Goal: Task Accomplishment & Management: Manage account settings

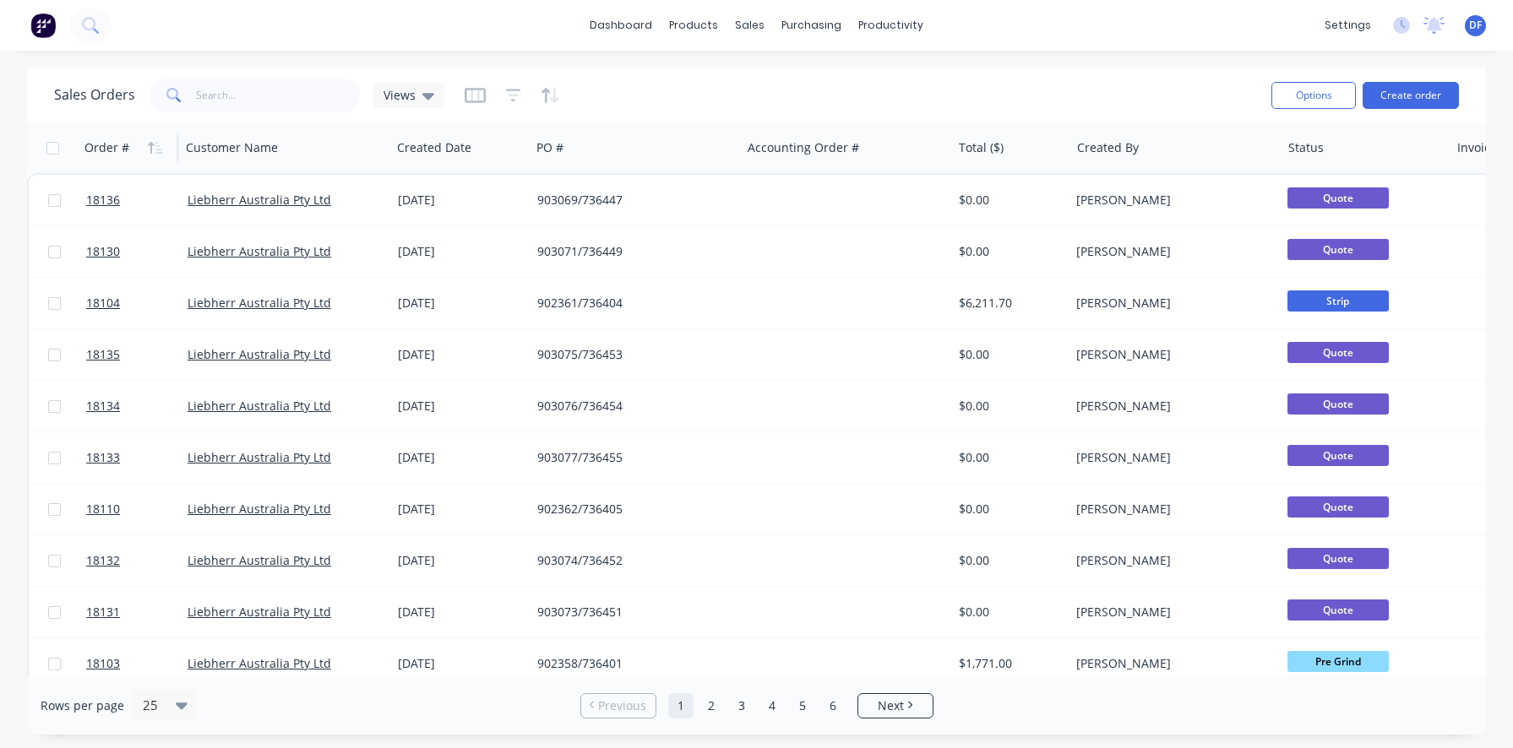
click at [110, 145] on div "Order #" at bounding box center [106, 147] width 45 height 17
click at [151, 141] on icon "button" at bounding box center [155, 148] width 15 height 14
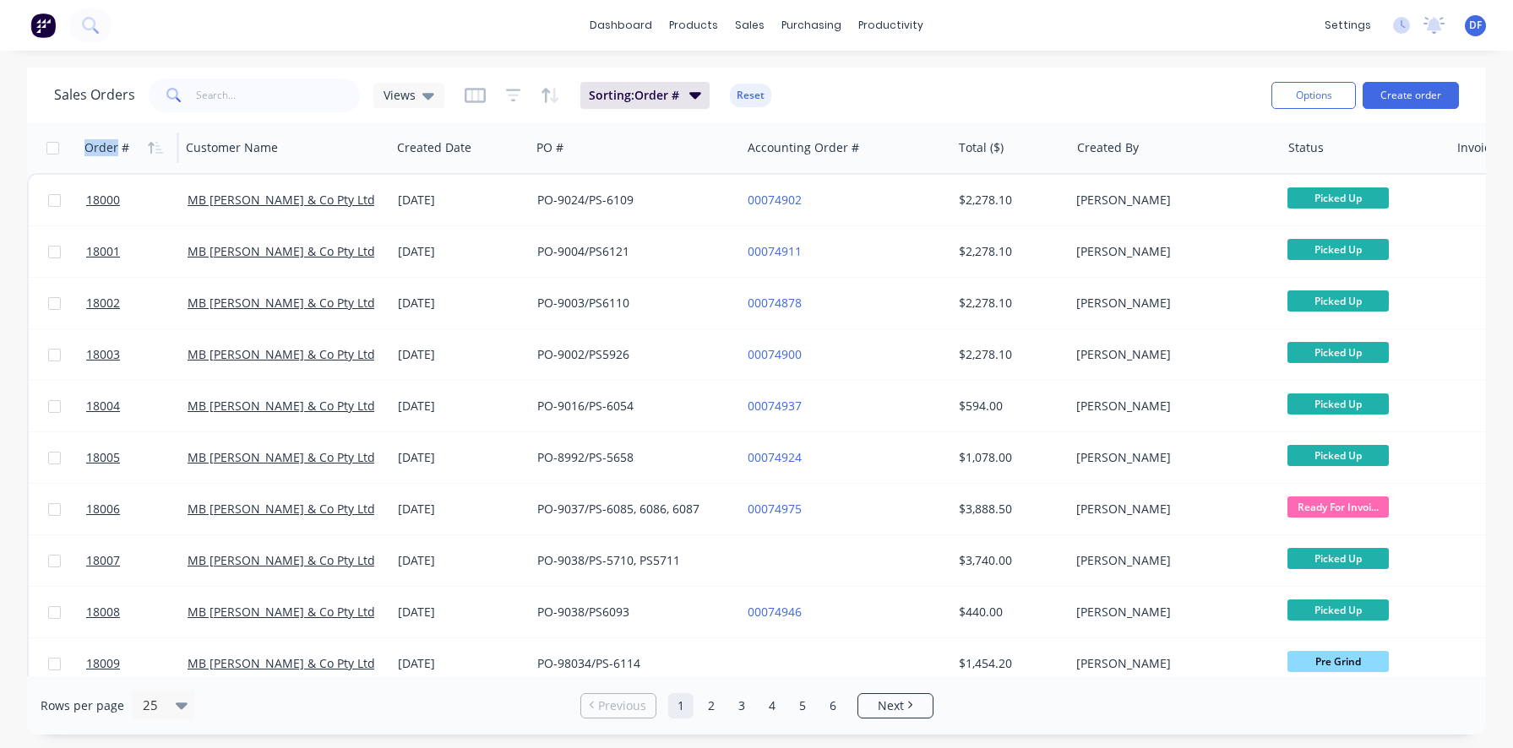
click at [151, 141] on icon "button" at bounding box center [155, 148] width 15 height 14
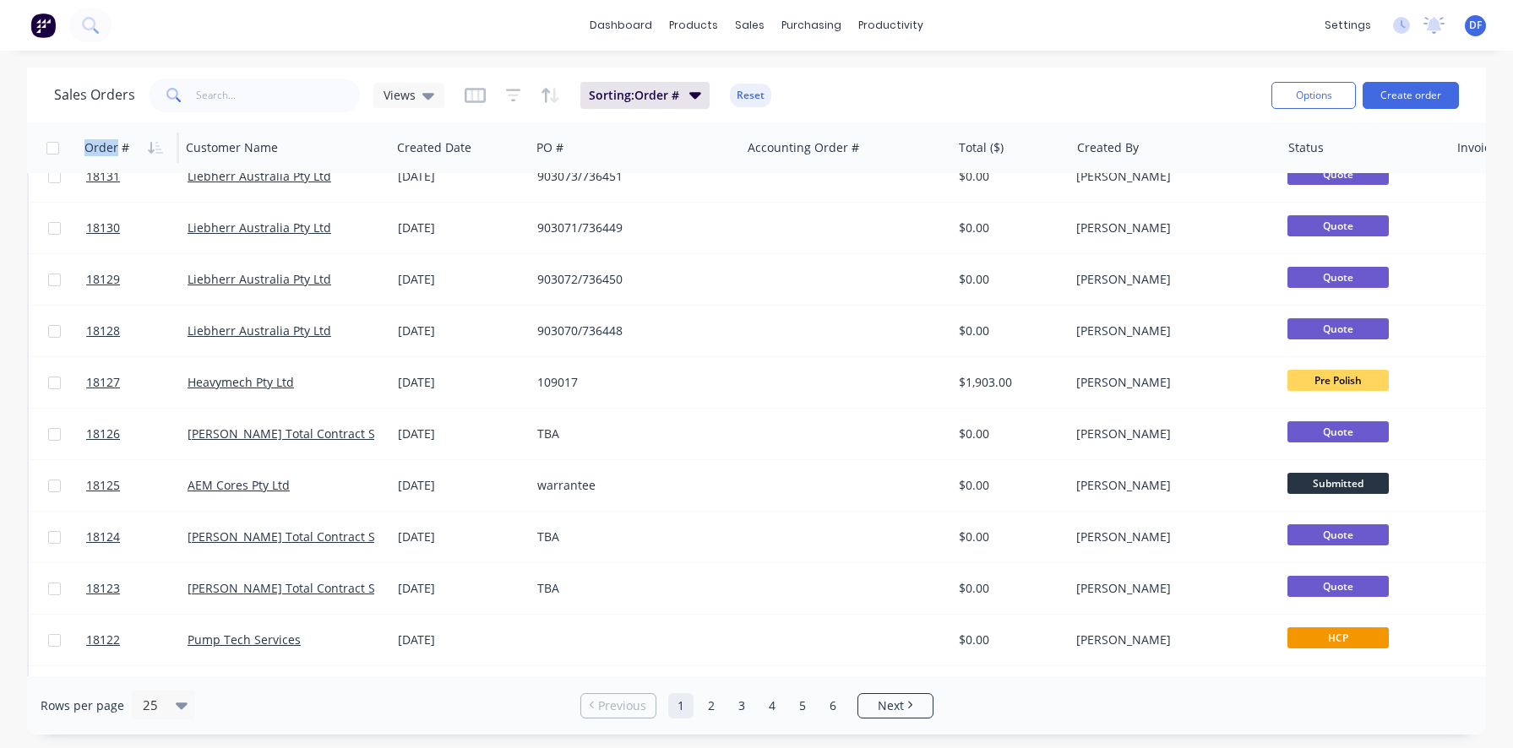
scroll to position [329, 0]
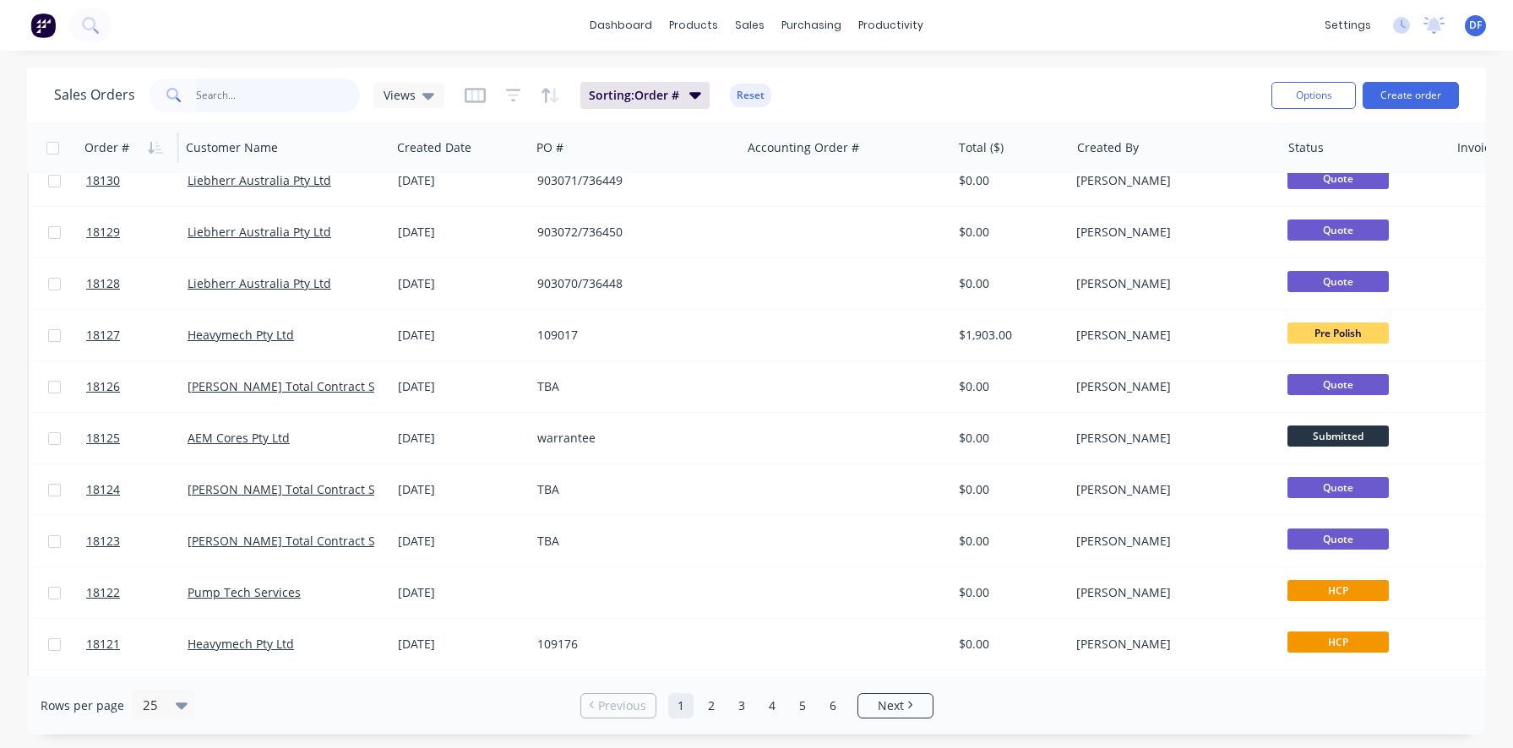
click at [232, 102] on input "text" at bounding box center [278, 96] width 165 height 34
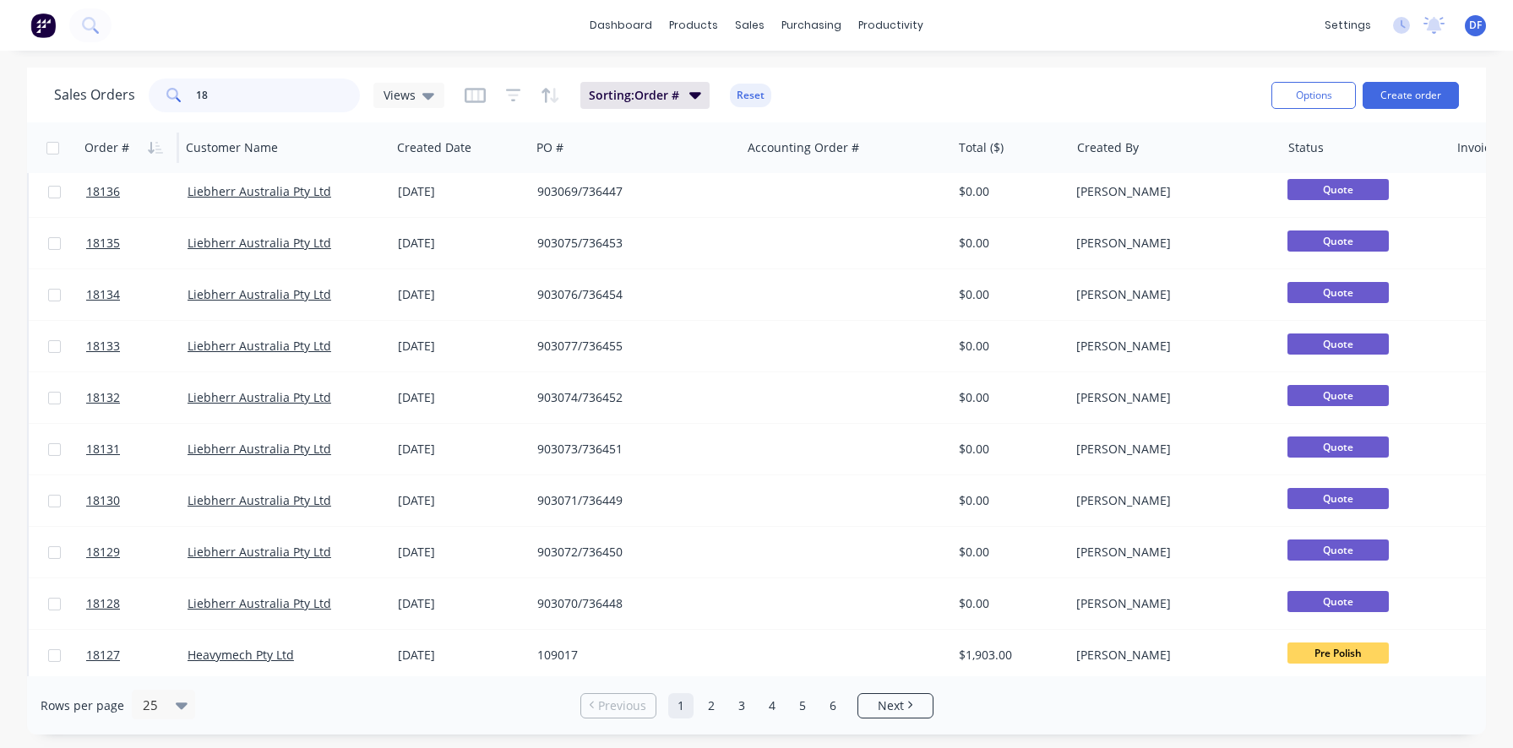
scroll to position [0, 0]
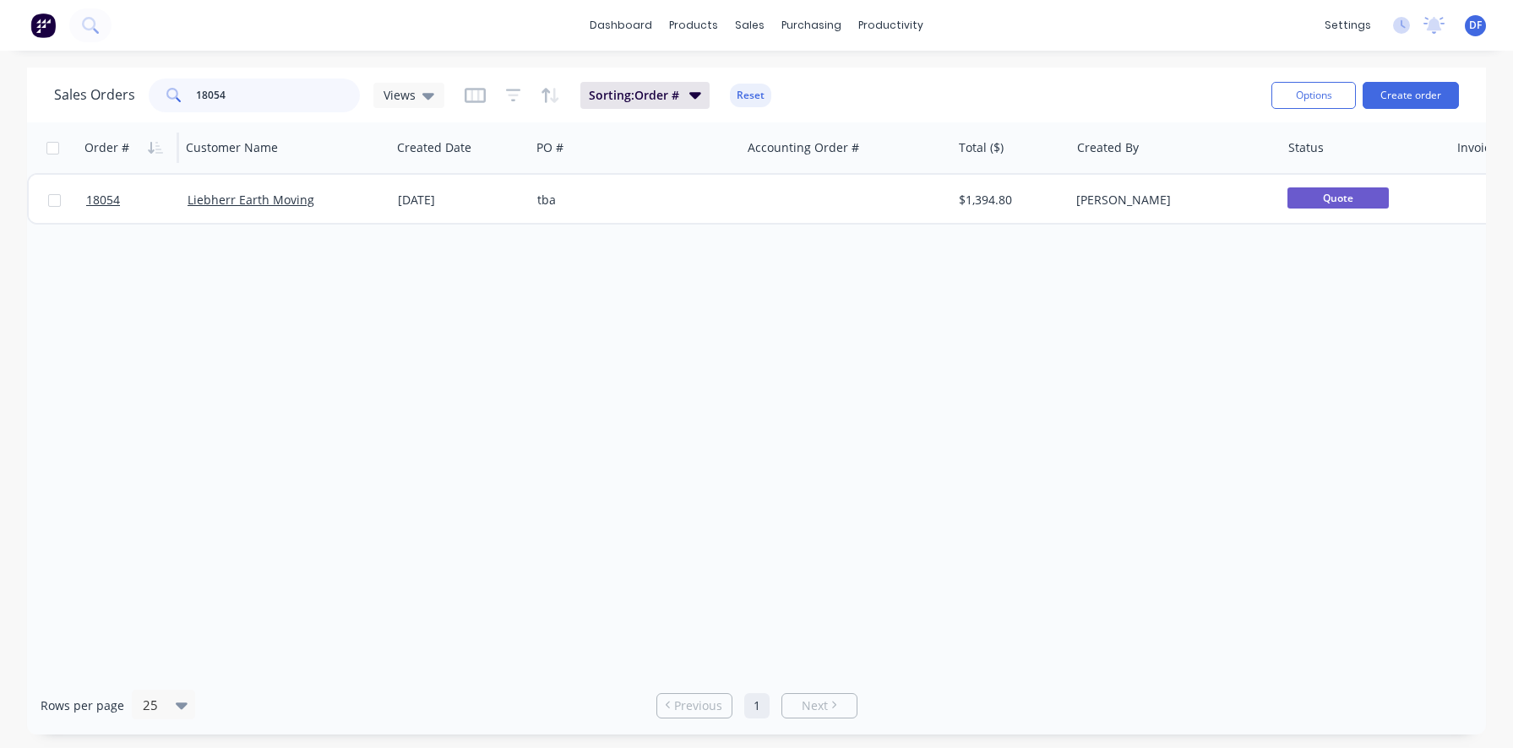
type input "18054"
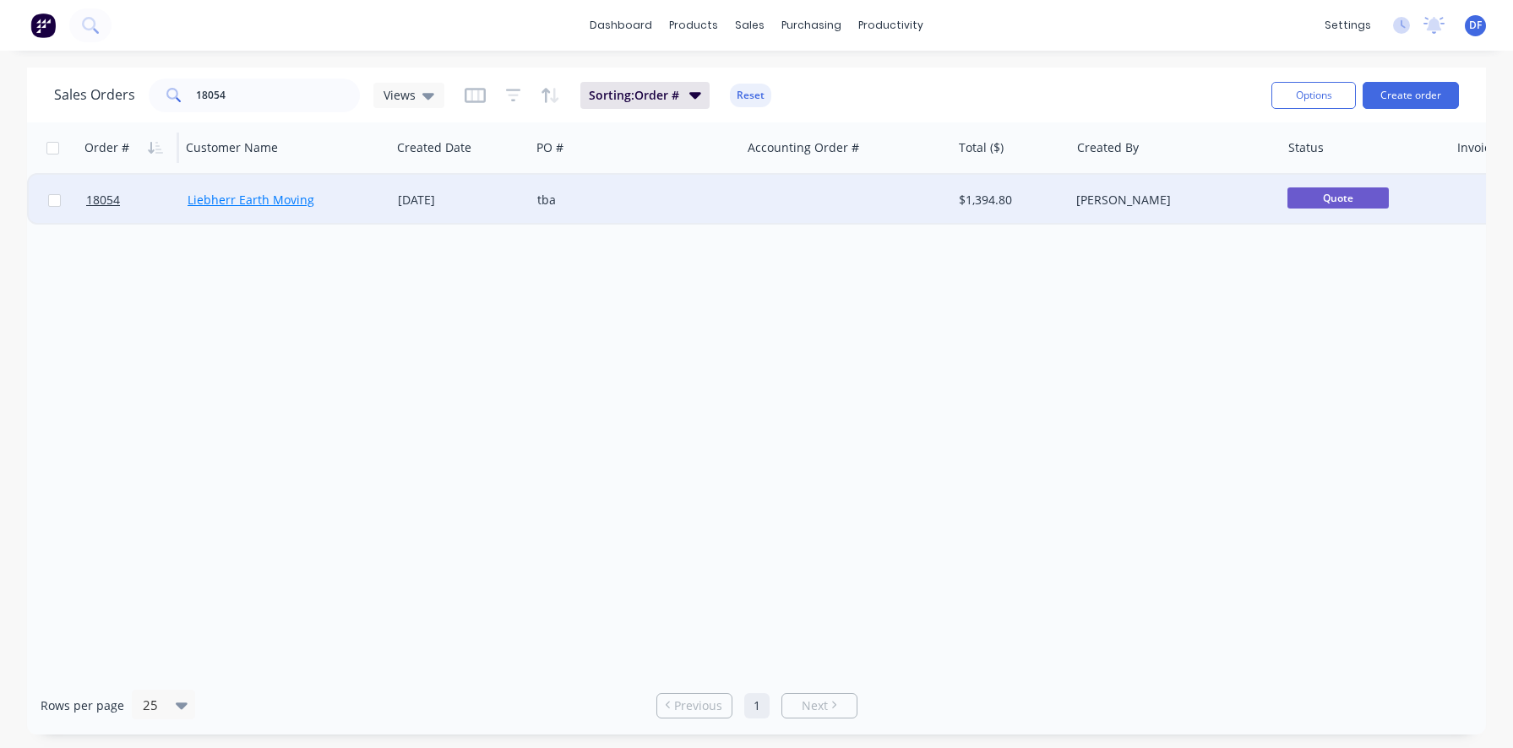
click at [230, 197] on link "Liebherr Earth Moving" at bounding box center [250, 200] width 127 height 16
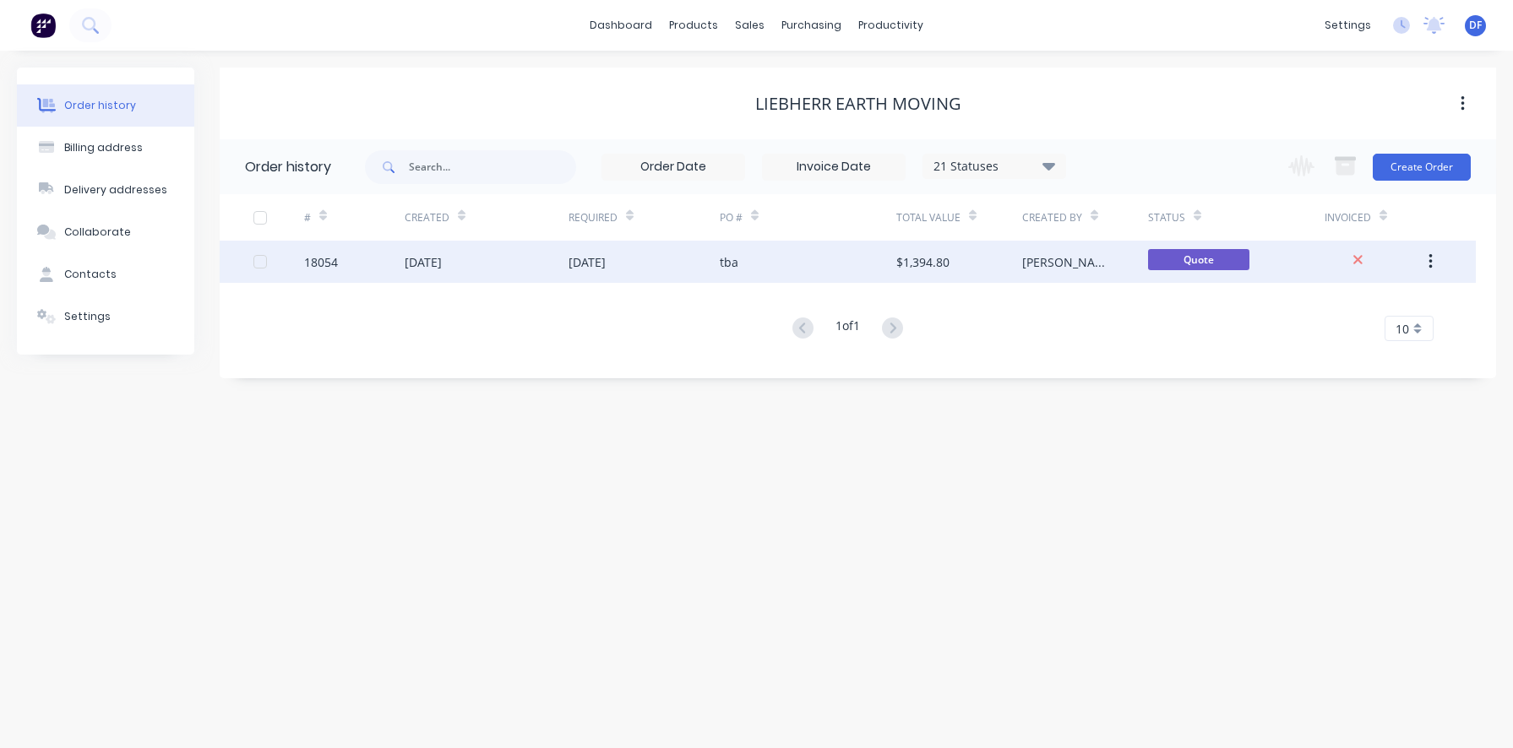
click at [752, 264] on div "tba" at bounding box center [808, 262] width 177 height 42
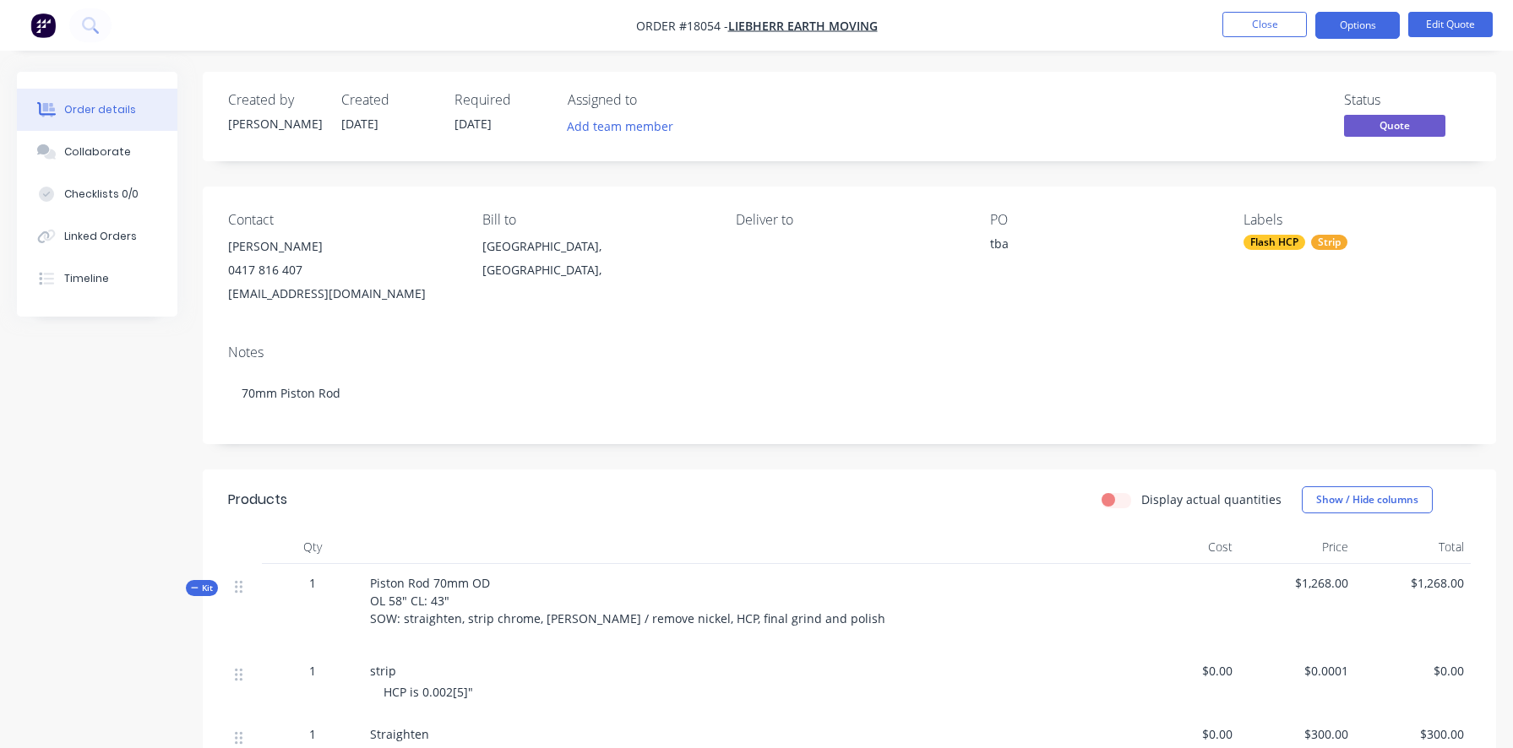
click at [992, 242] on div "tba" at bounding box center [1095, 247] width 211 height 24
click at [1017, 261] on div "PO tba" at bounding box center [1103, 259] width 227 height 94
click at [1452, 18] on button "Edit Quote" at bounding box center [1450, 24] width 84 height 25
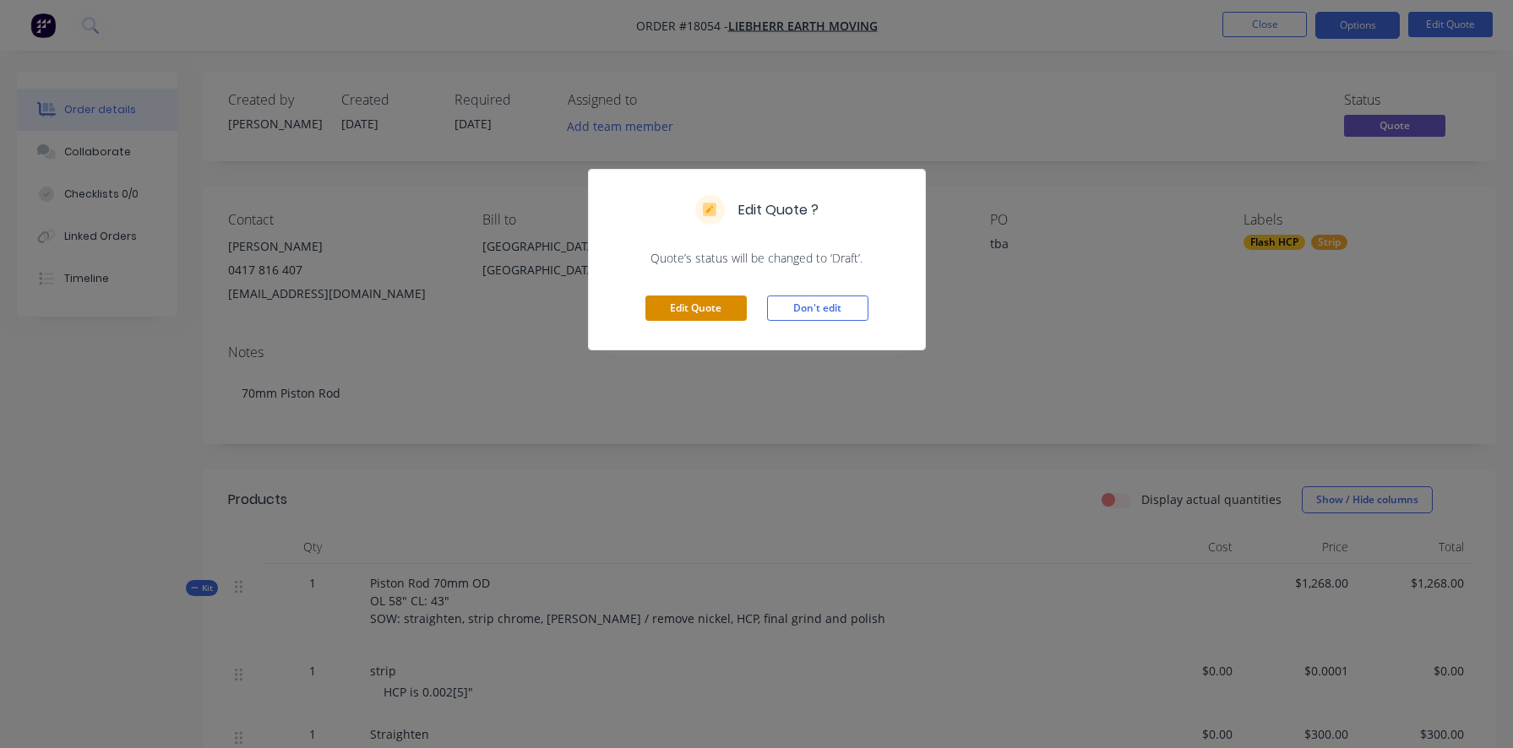
click at [689, 312] on button "Edit Quote" at bounding box center [695, 308] width 101 height 25
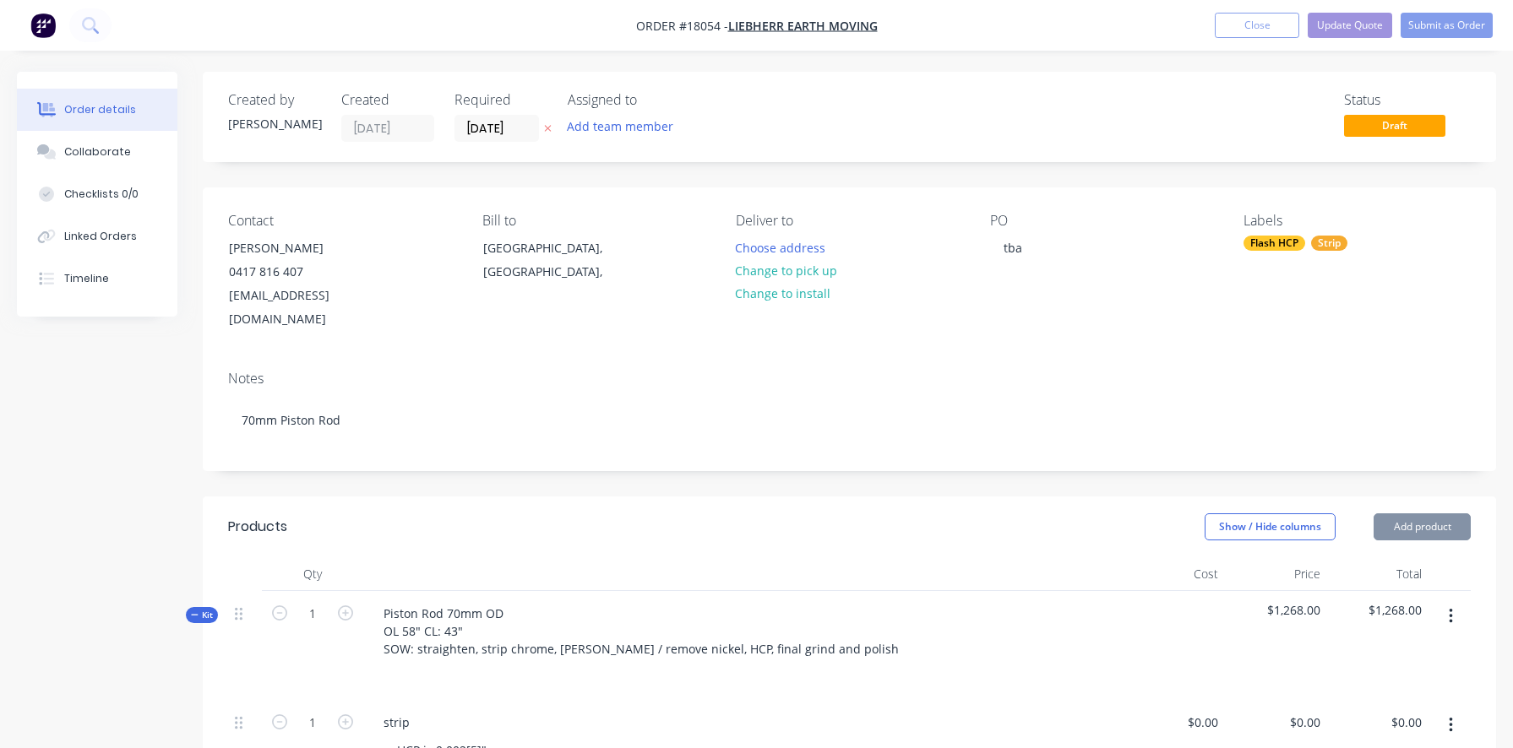
type input "$0.0001"
type input "$300.00"
type input "$0.0001"
type input "$968.00"
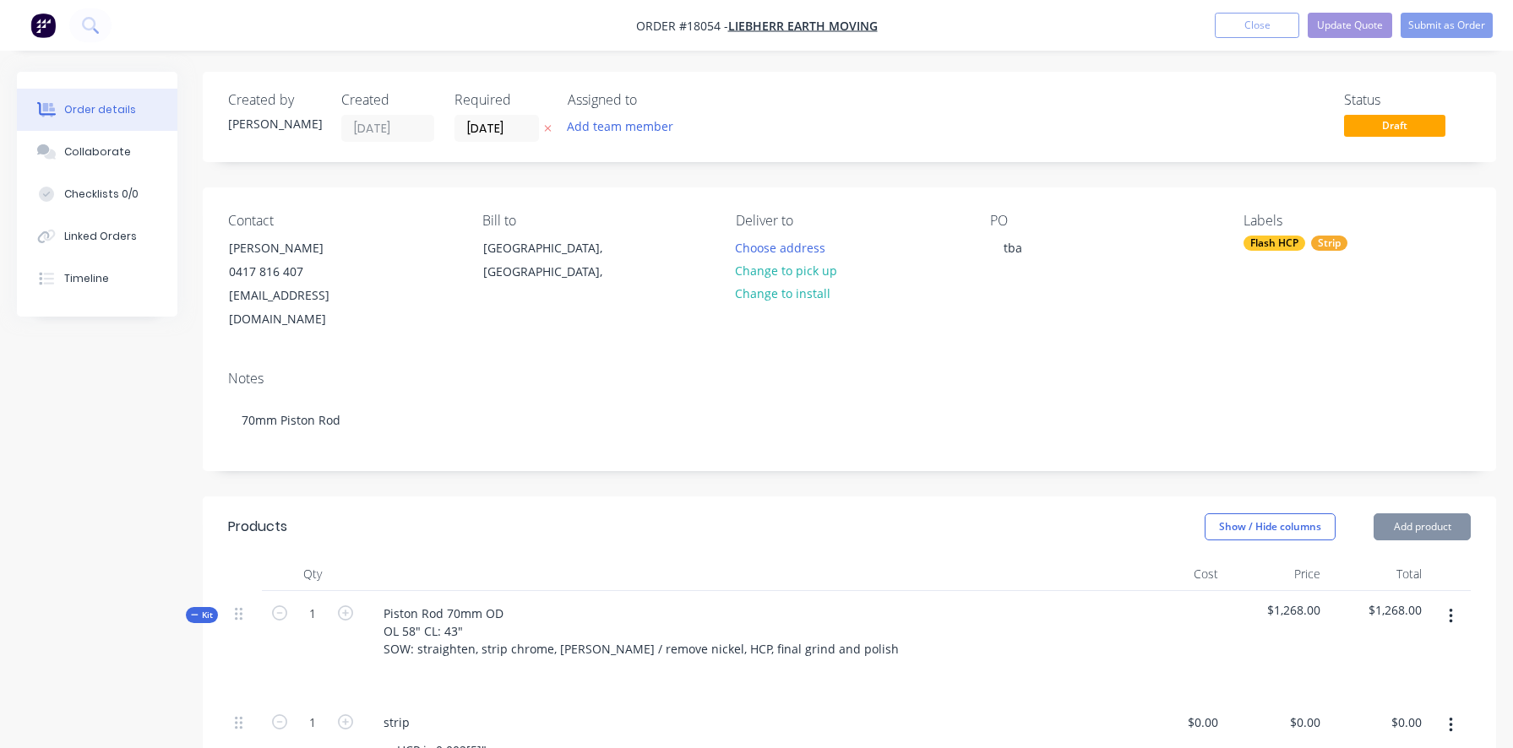
type input "$968.00"
type input "$298.00"
type input "$0.0001"
click at [1008, 244] on div "tba" at bounding box center [1013, 248] width 46 height 24
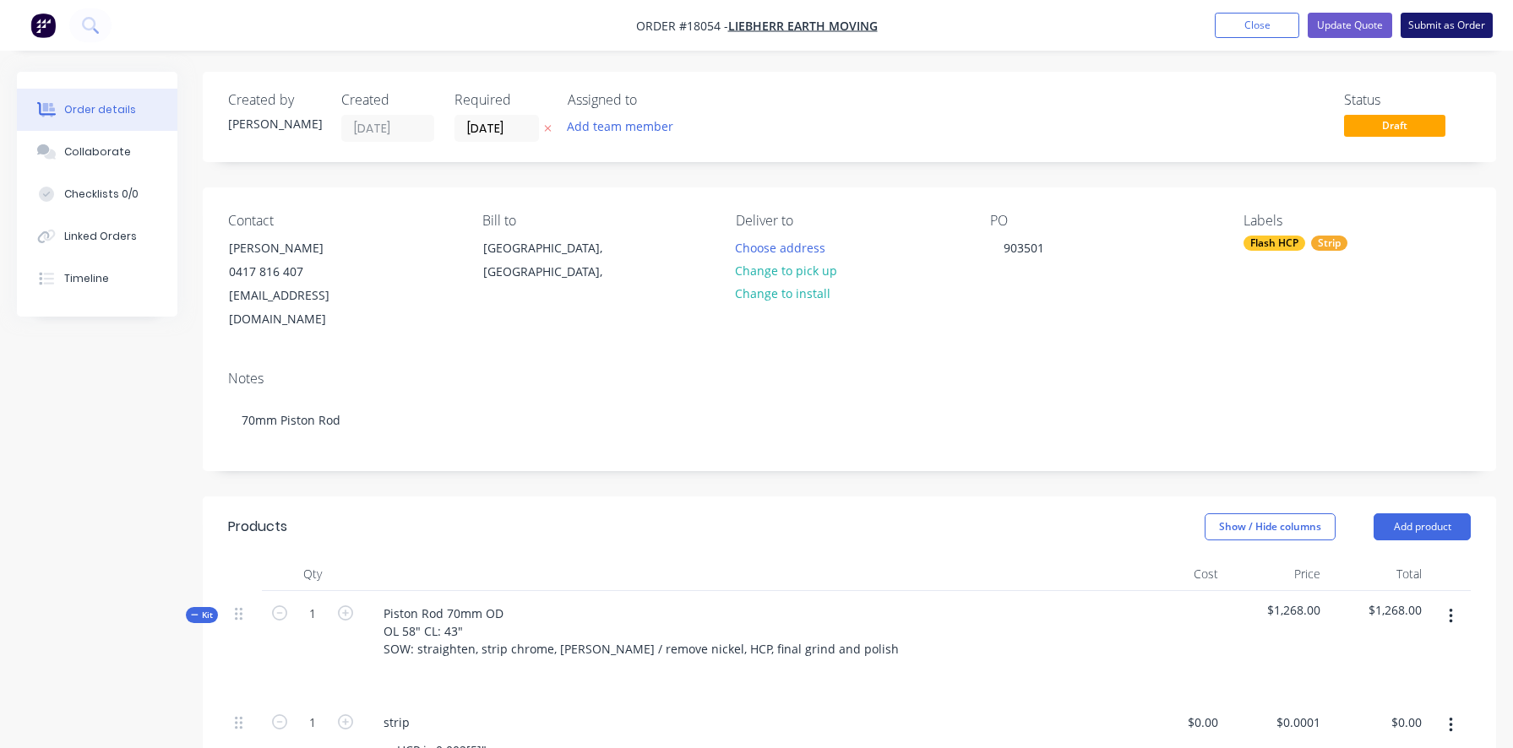
click at [1438, 22] on button "Submit as Order" at bounding box center [1446, 25] width 92 height 25
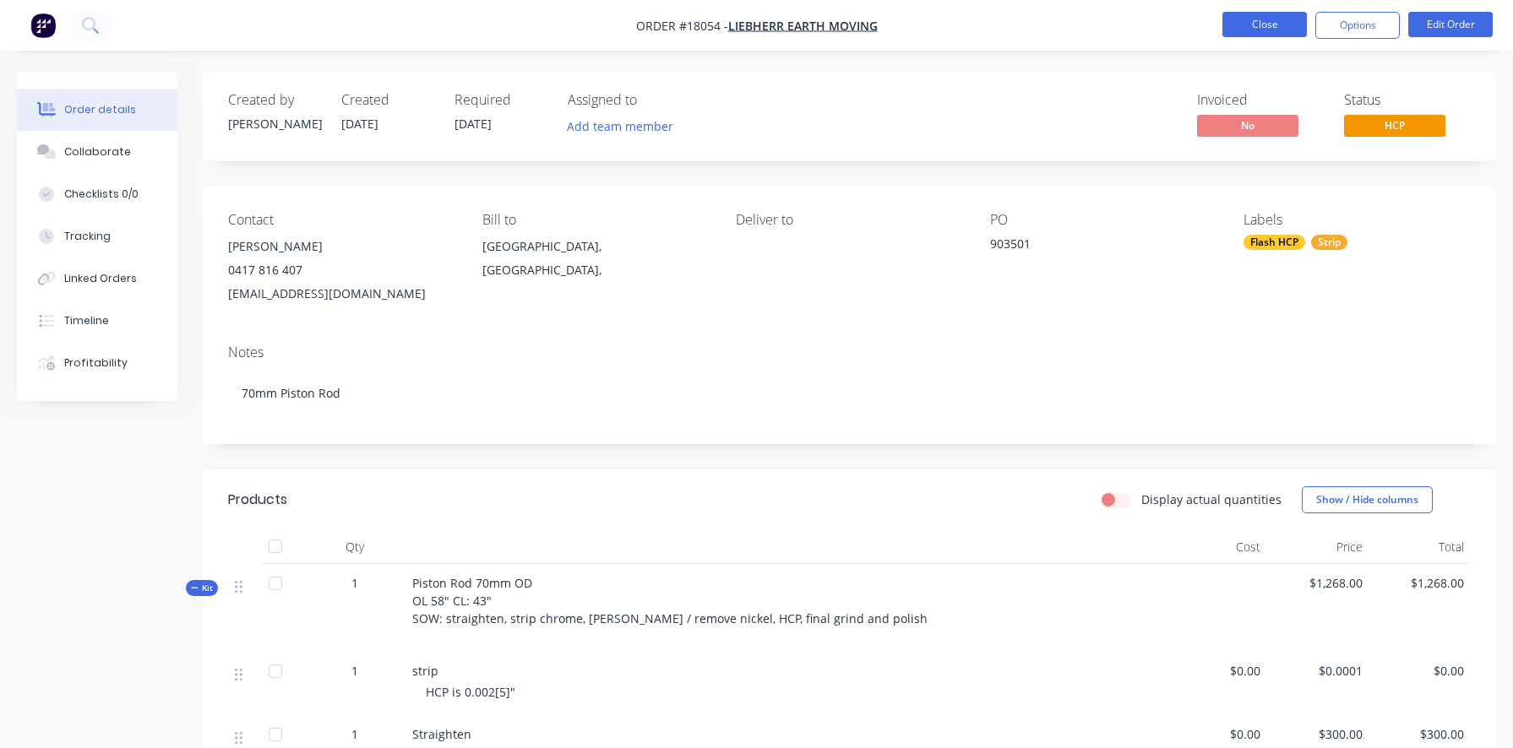
click at [1270, 27] on button "Close" at bounding box center [1264, 24] width 84 height 25
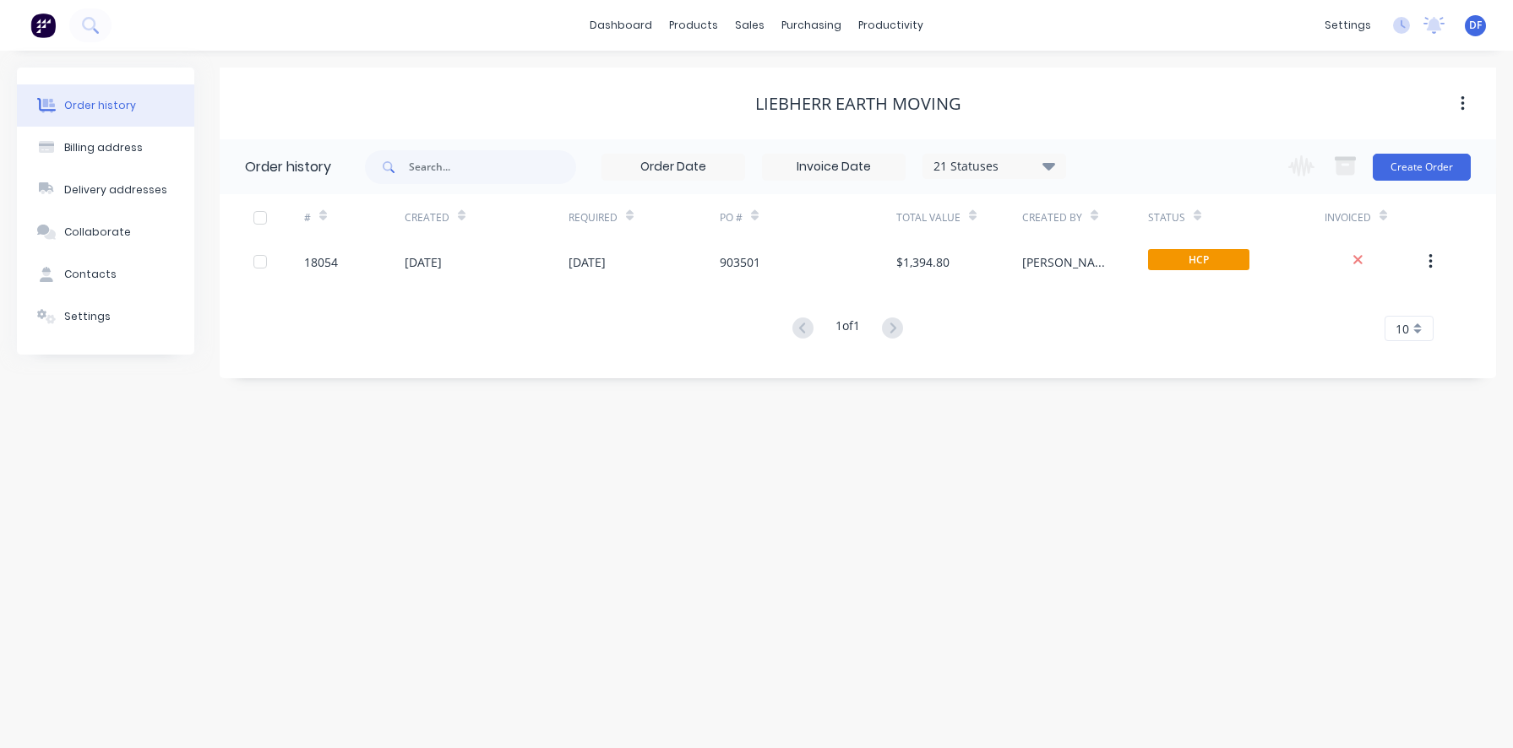
click at [105, 107] on div "Order history" at bounding box center [100, 105] width 72 height 15
click at [89, 24] on icon at bounding box center [90, 25] width 16 height 16
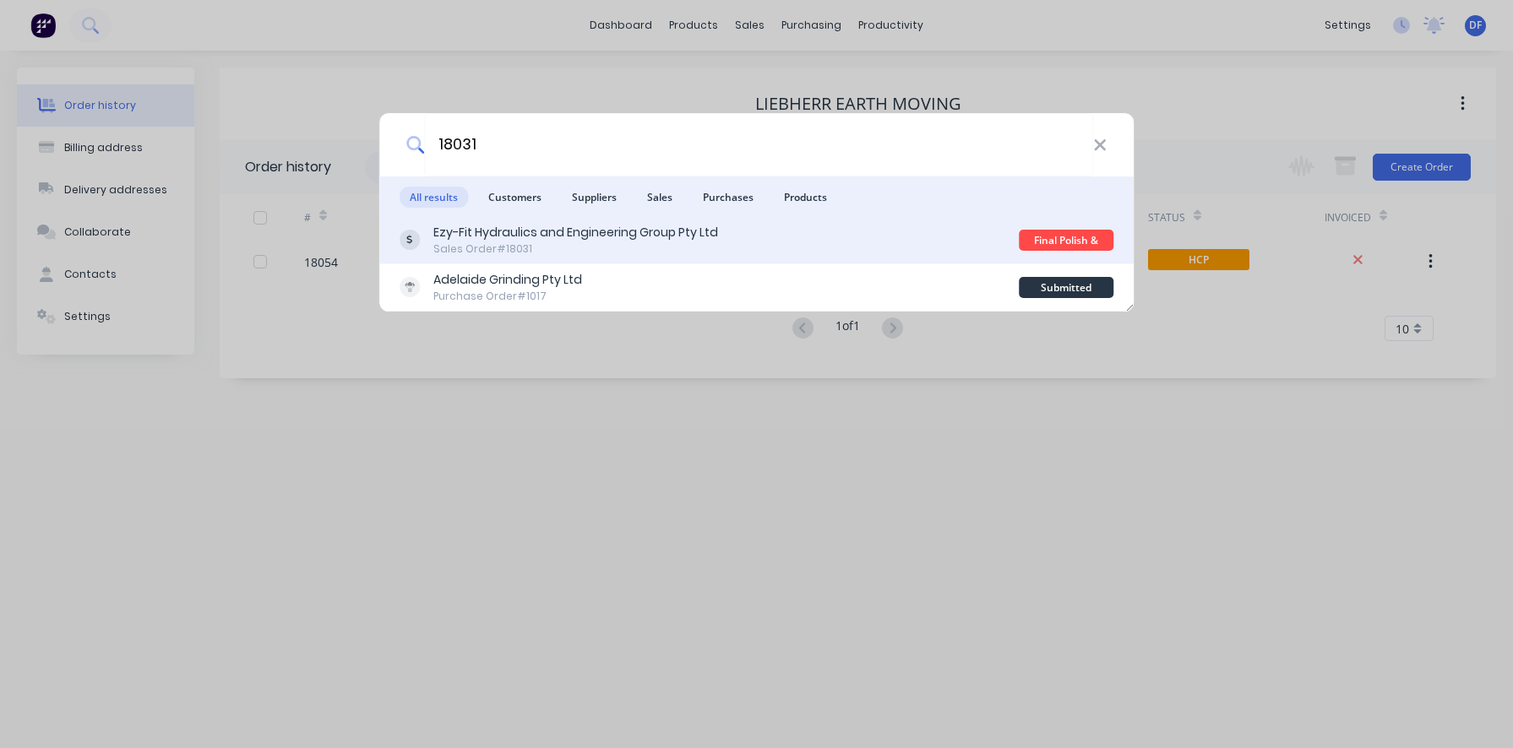
type input "18031"
click at [495, 236] on div "Ezy-Fit Hydraulics and Engineering Group Pty Ltd" at bounding box center [575, 233] width 285 height 18
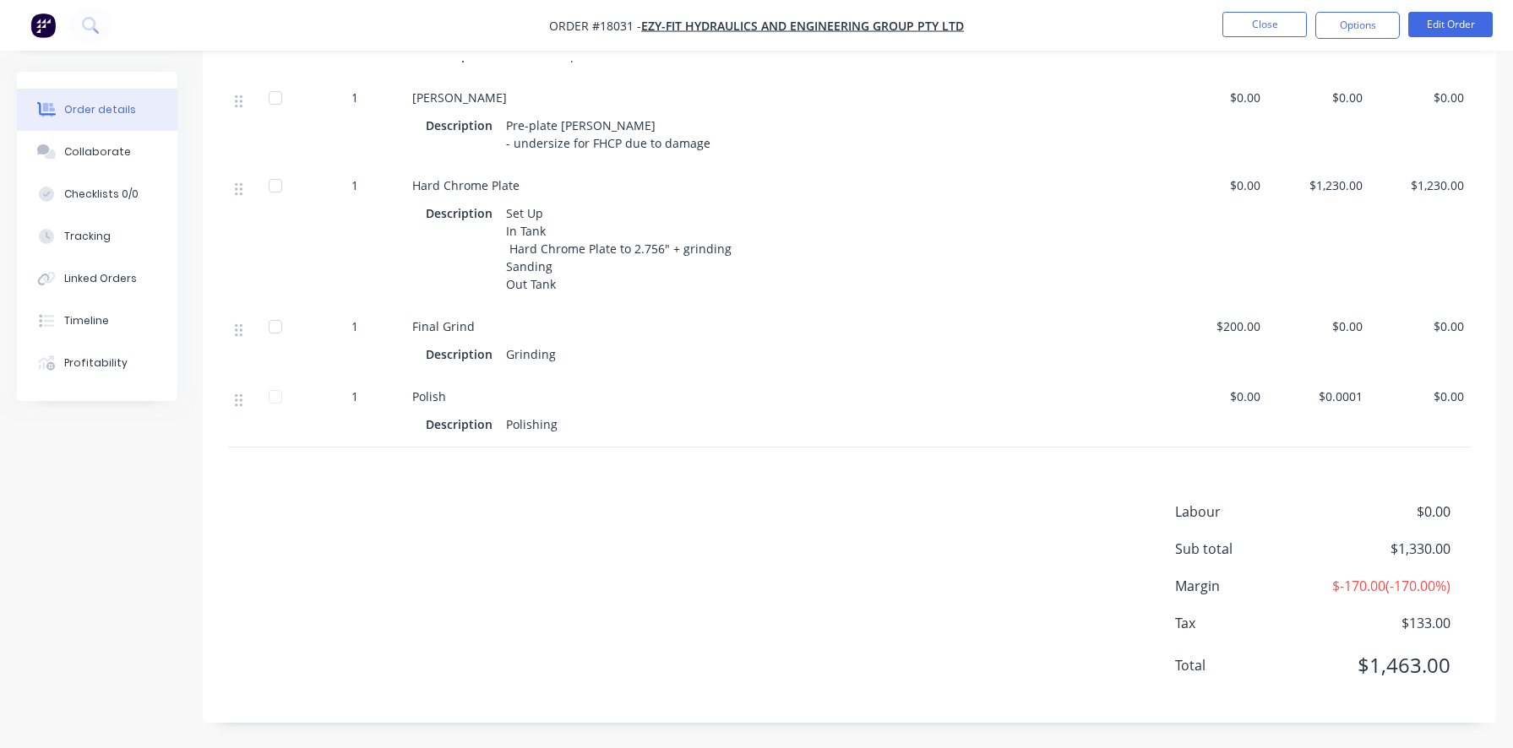
scroll to position [626, 0]
click at [1222, 329] on span "$200.00" at bounding box center [1216, 327] width 88 height 18
click at [1356, 24] on button "Options" at bounding box center [1357, 25] width 84 height 27
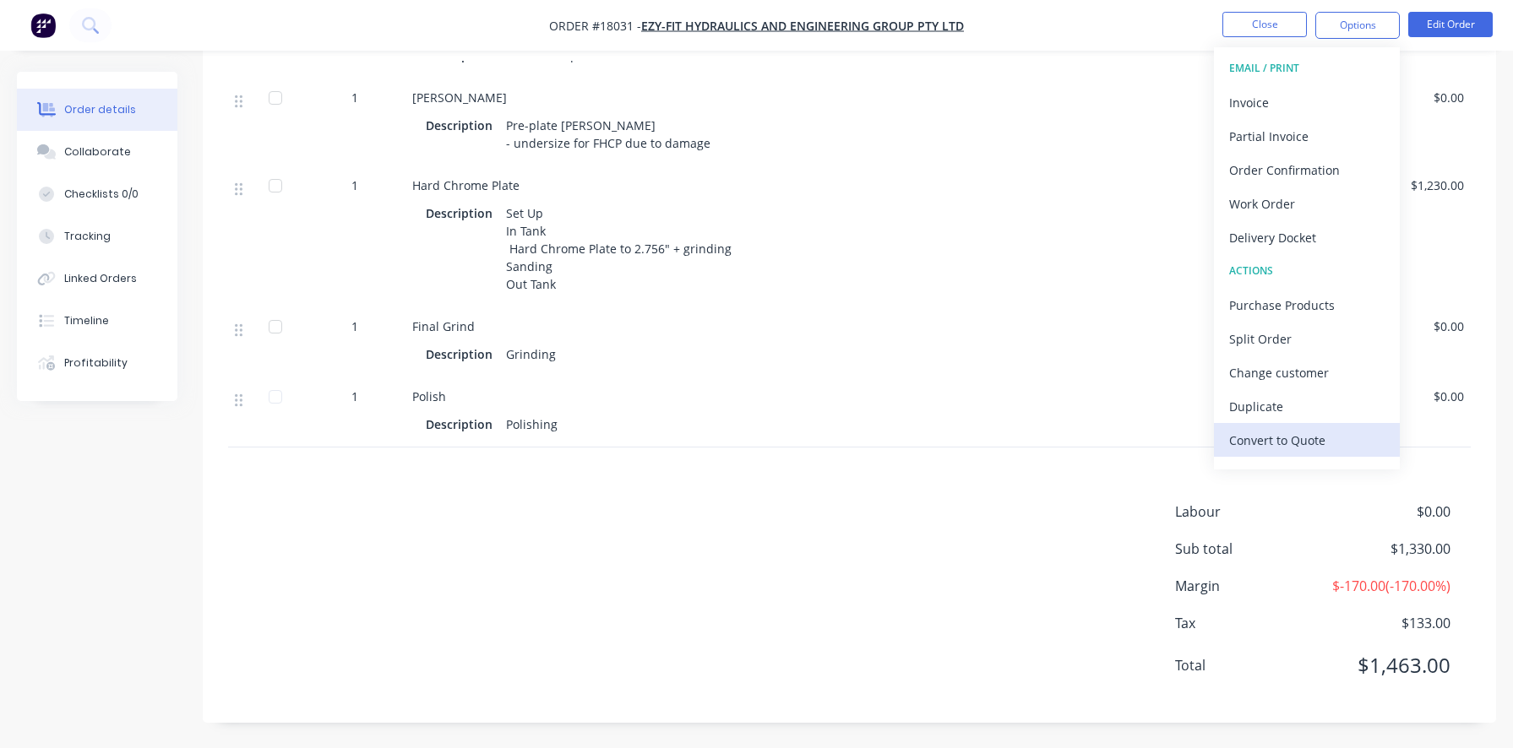
click at [1303, 445] on div "Convert to Quote" at bounding box center [1306, 440] width 155 height 24
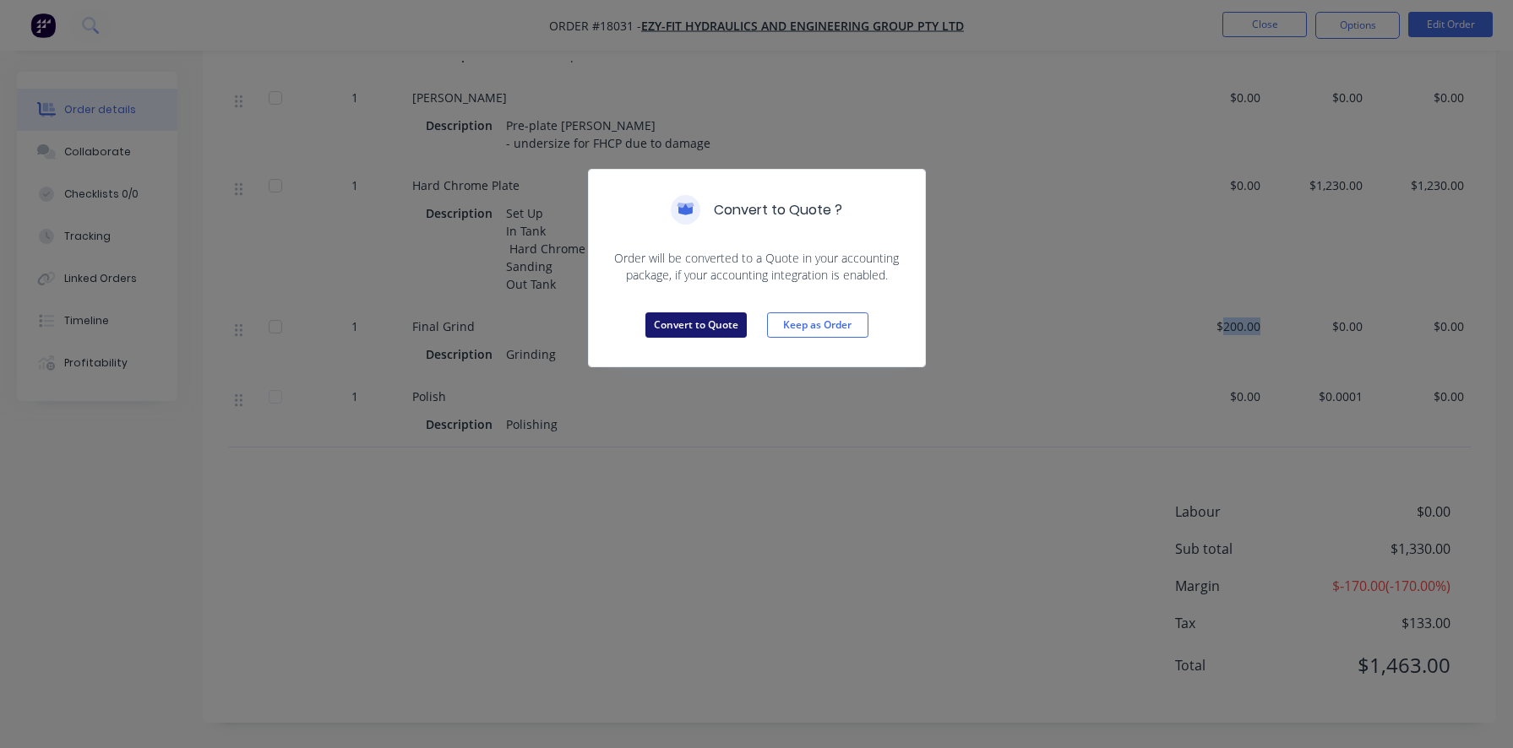
click at [677, 324] on button "Convert to Quote" at bounding box center [695, 324] width 101 height 25
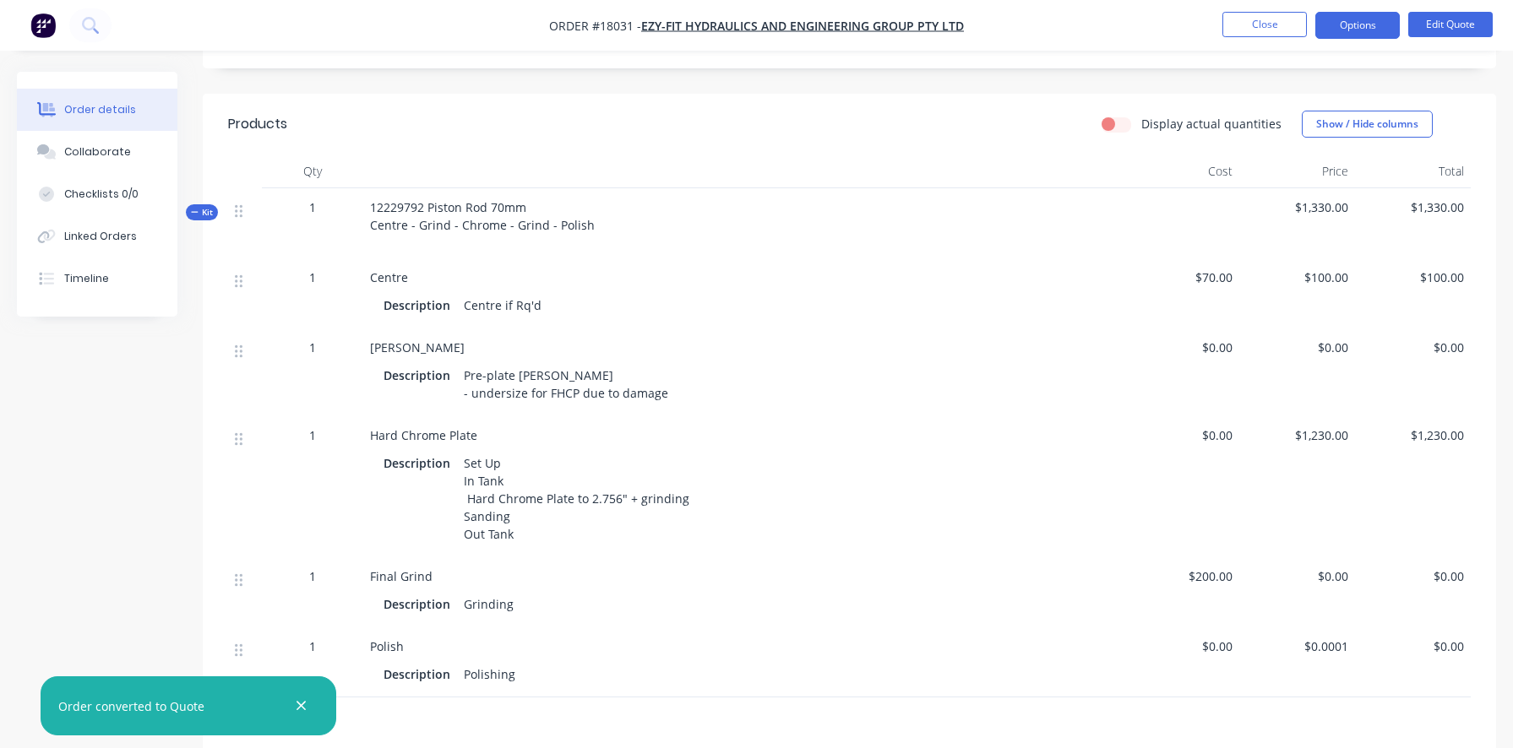
scroll to position [488, 0]
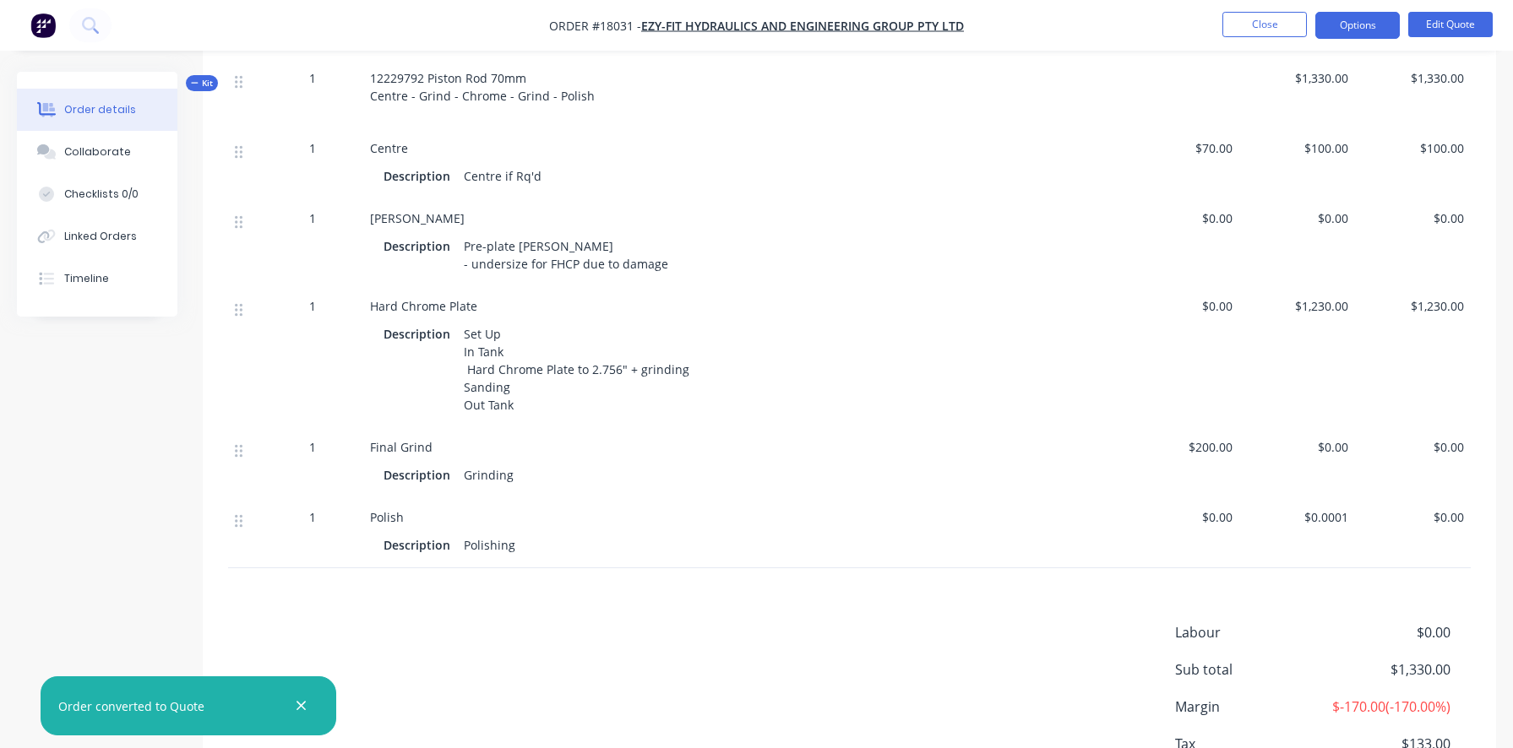
click at [1201, 456] on span "$200.00" at bounding box center [1181, 447] width 102 height 18
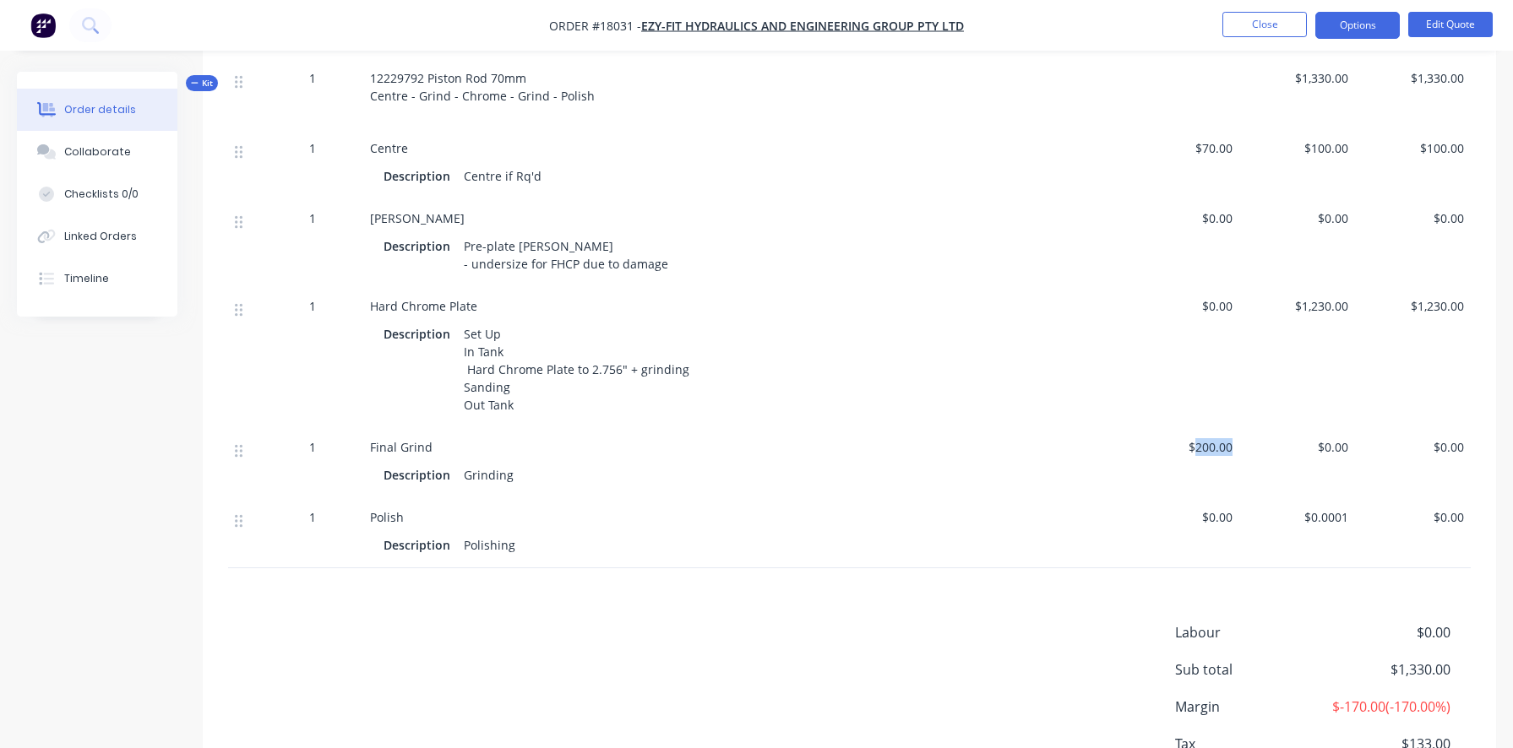
click at [1201, 456] on span "$200.00" at bounding box center [1181, 447] width 102 height 18
click at [1191, 456] on span "$200.00" at bounding box center [1181, 447] width 102 height 18
click at [1210, 456] on span "$200.00" at bounding box center [1181, 447] width 102 height 18
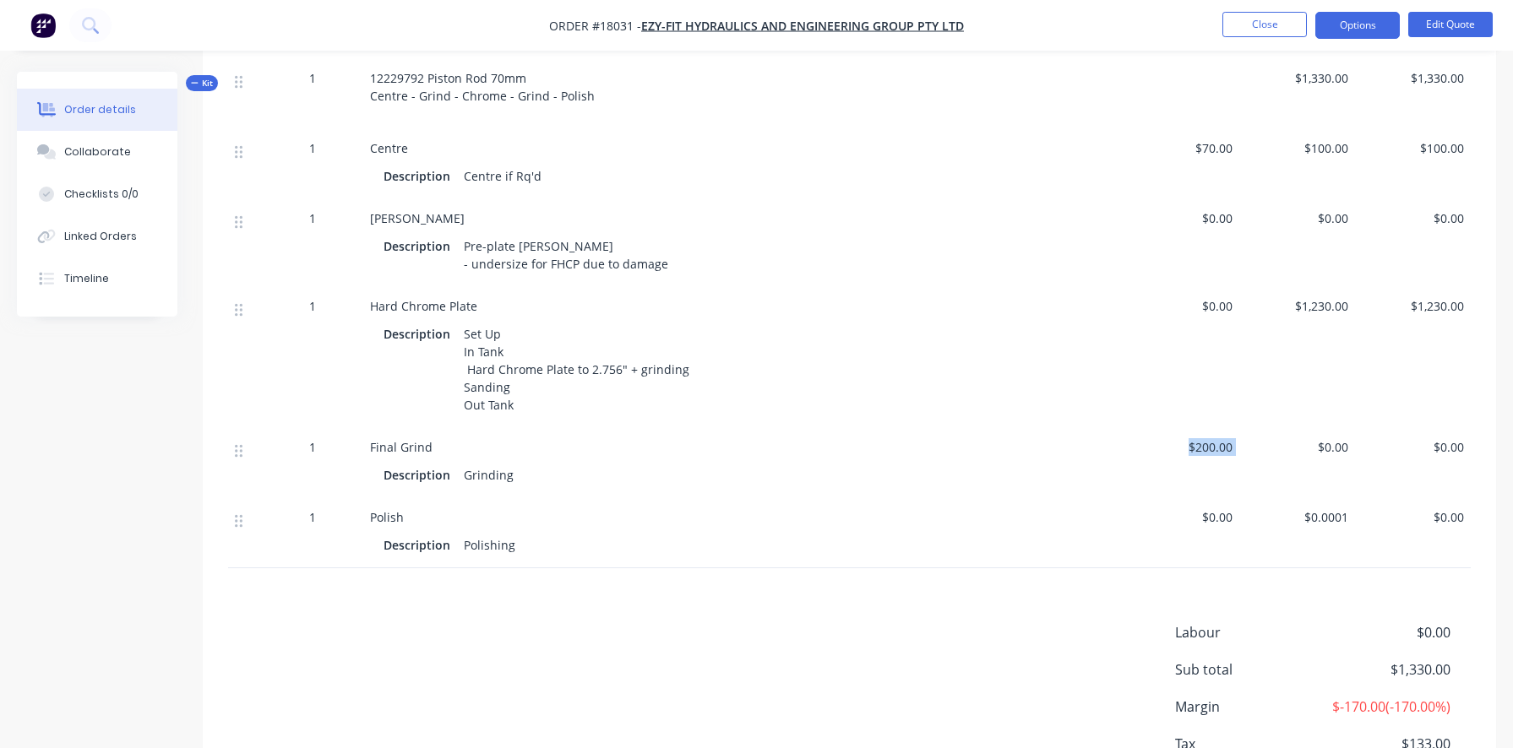
click at [1210, 456] on span "$200.00" at bounding box center [1181, 447] width 102 height 18
click at [1200, 456] on span "$200.00" at bounding box center [1181, 447] width 102 height 18
click at [1440, 38] on li "Edit Quote" at bounding box center [1450, 25] width 84 height 27
click at [1436, 23] on button "Edit Quote" at bounding box center [1450, 24] width 84 height 25
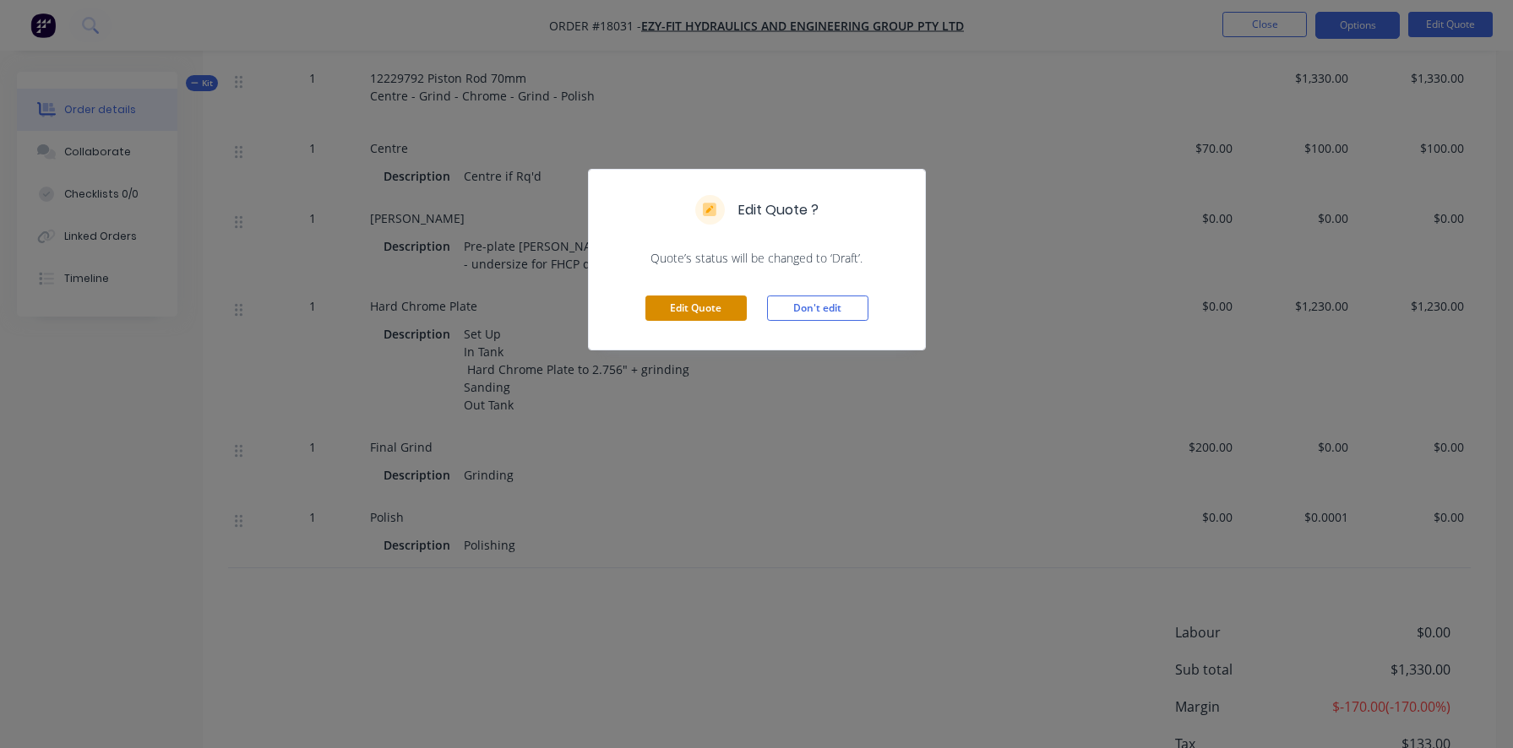
click at [685, 302] on button "Edit Quote" at bounding box center [695, 308] width 101 height 25
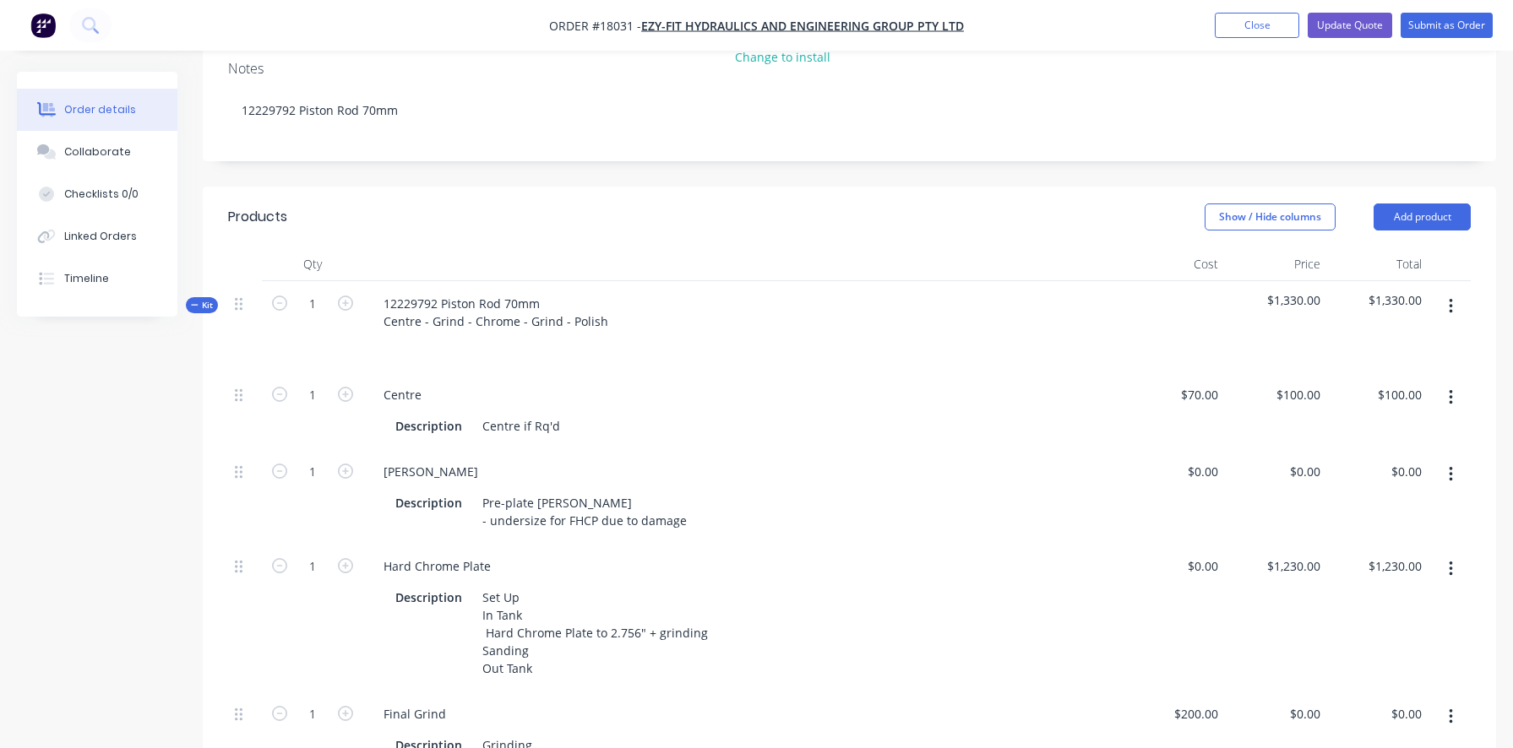
scroll to position [418, 0]
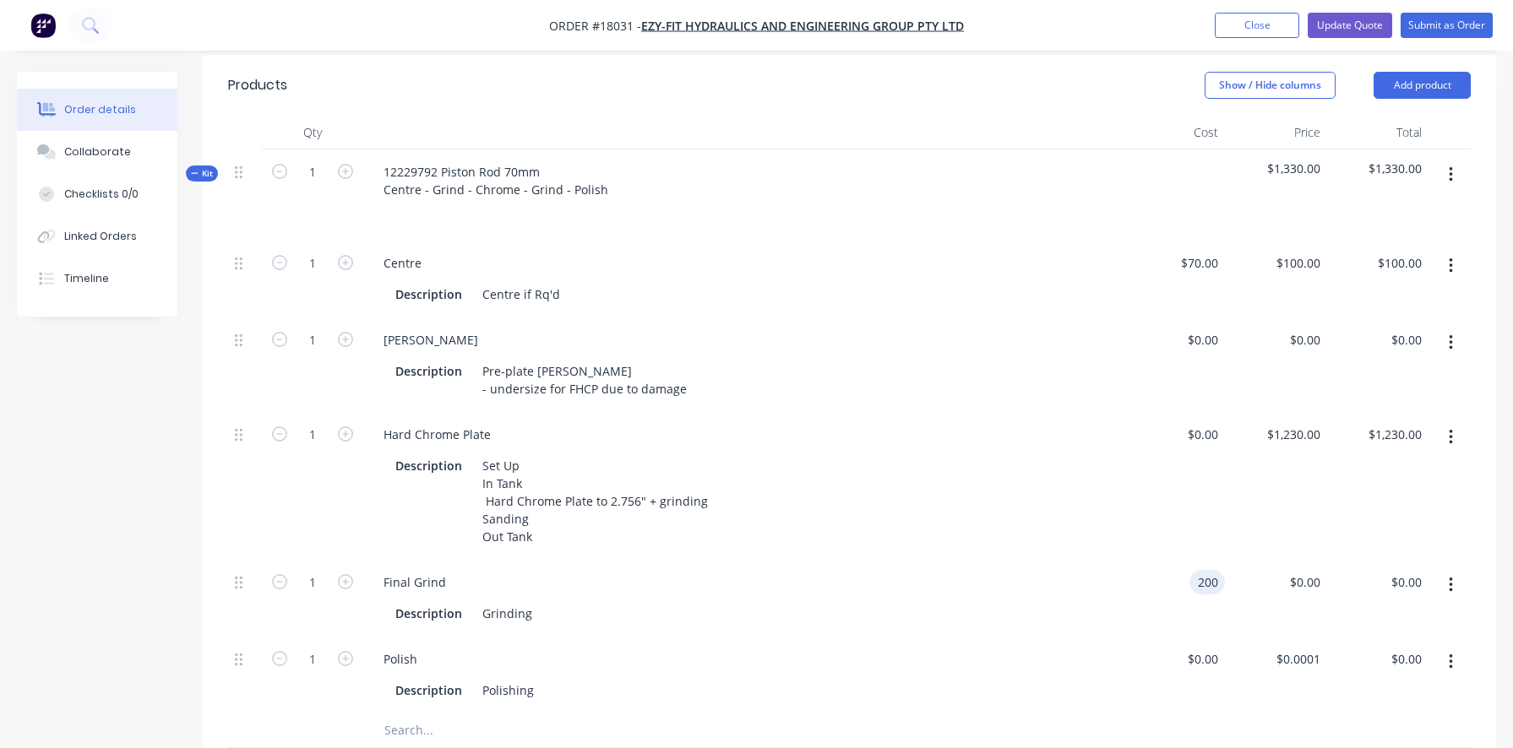
click at [1195, 582] on div "200 200" at bounding box center [1206, 582] width 35 height 24
type input "$0.00"
click at [1181, 515] on div "$0.00 $0.00" at bounding box center [1173, 486] width 101 height 148
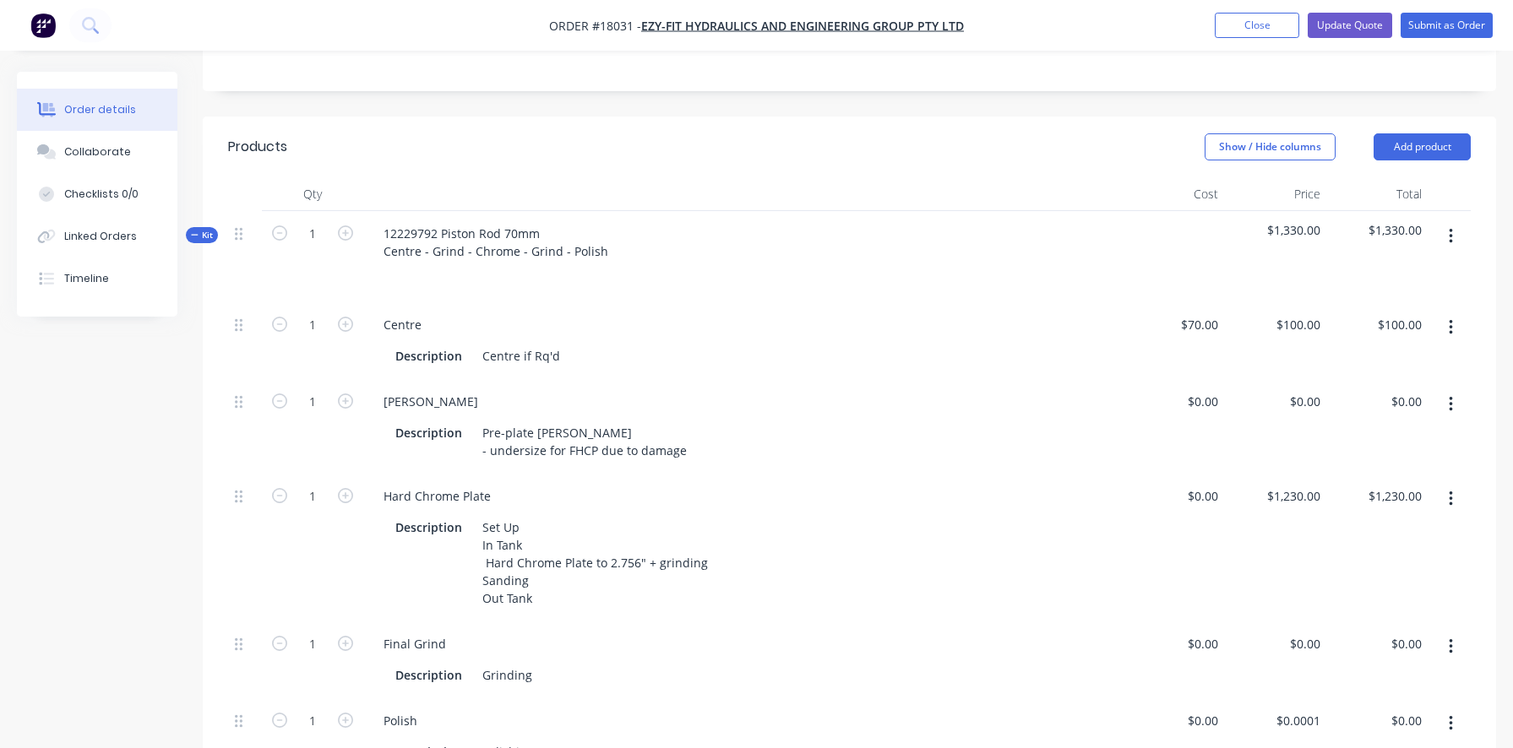
scroll to position [259, 0]
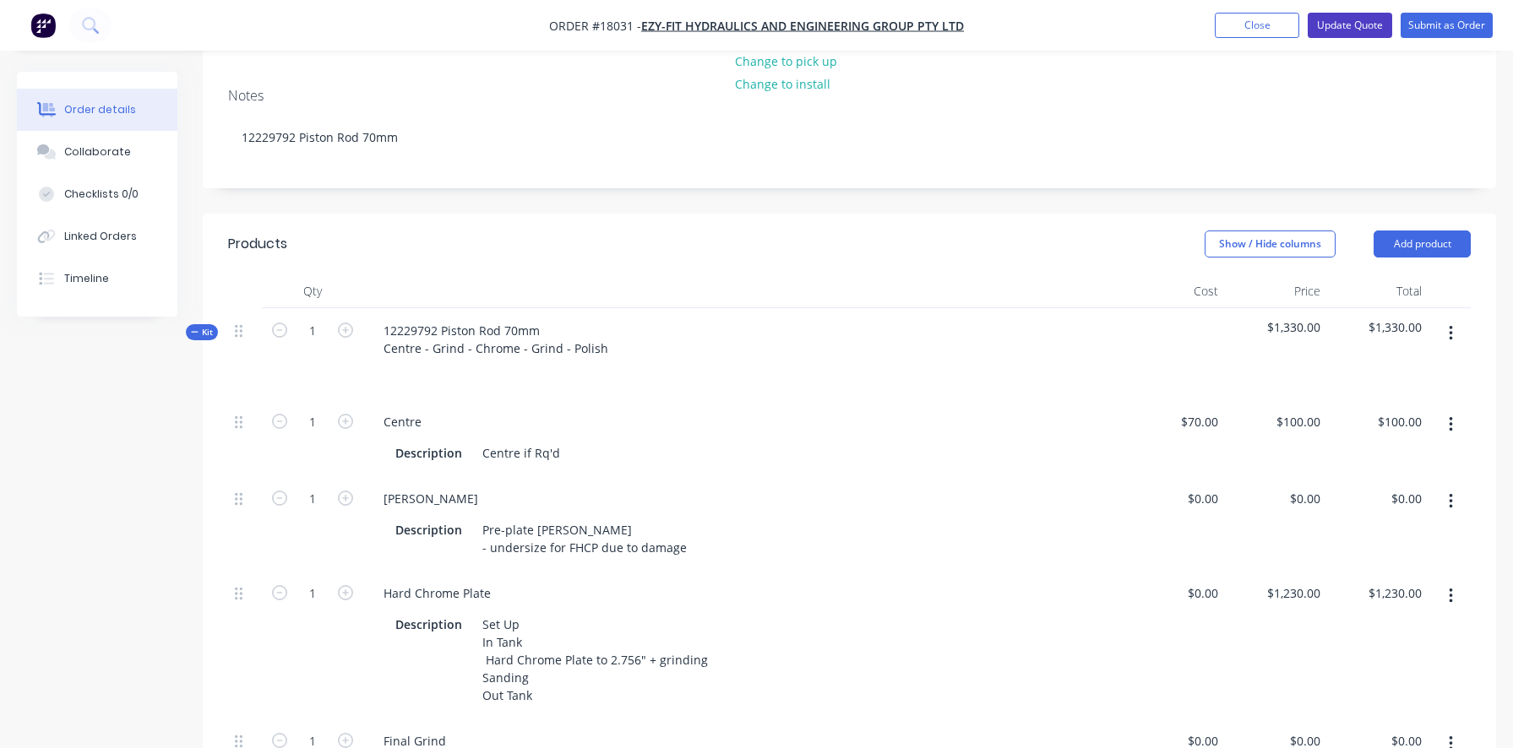
click at [1344, 27] on button "Update Quote" at bounding box center [1349, 25] width 84 height 25
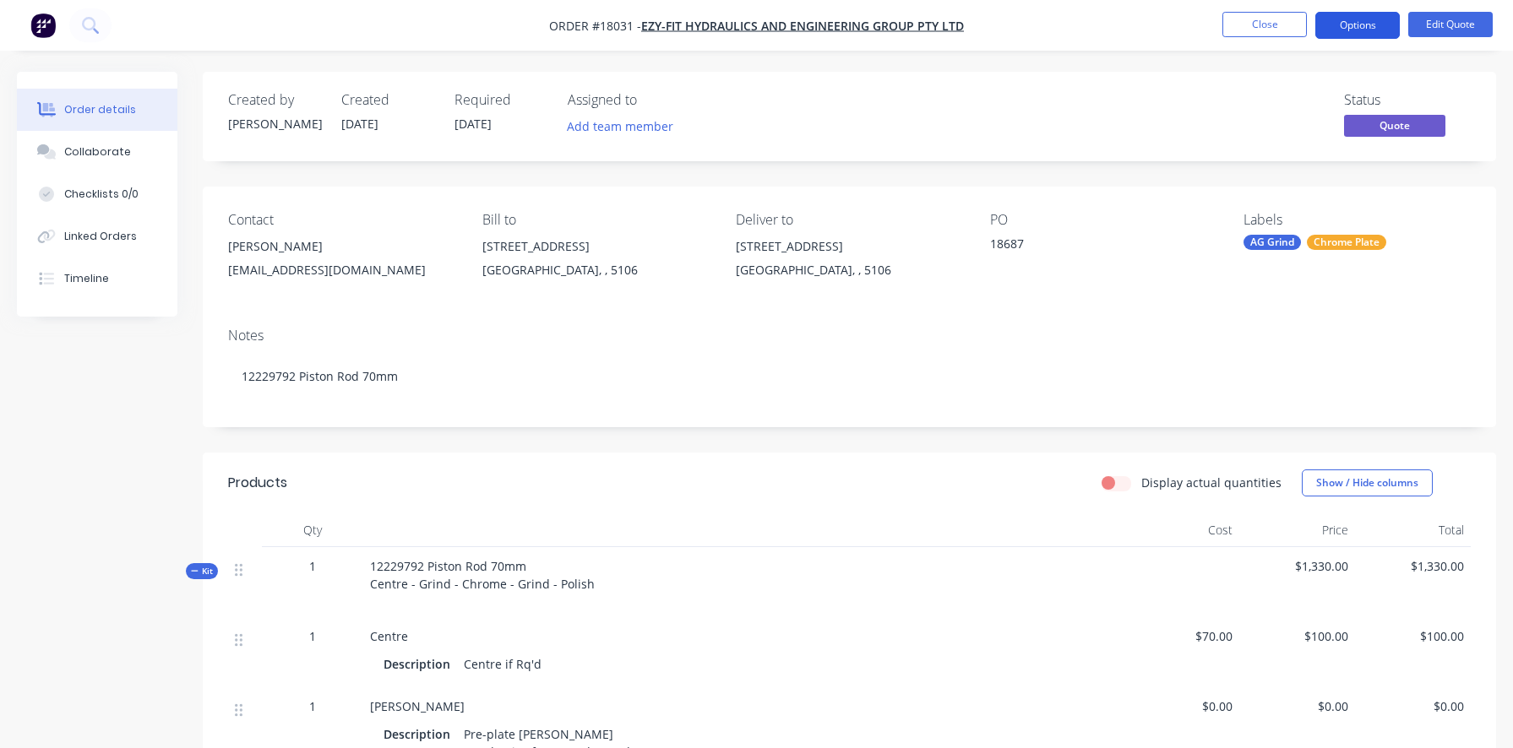
click at [1360, 28] on button "Options" at bounding box center [1357, 25] width 84 height 27
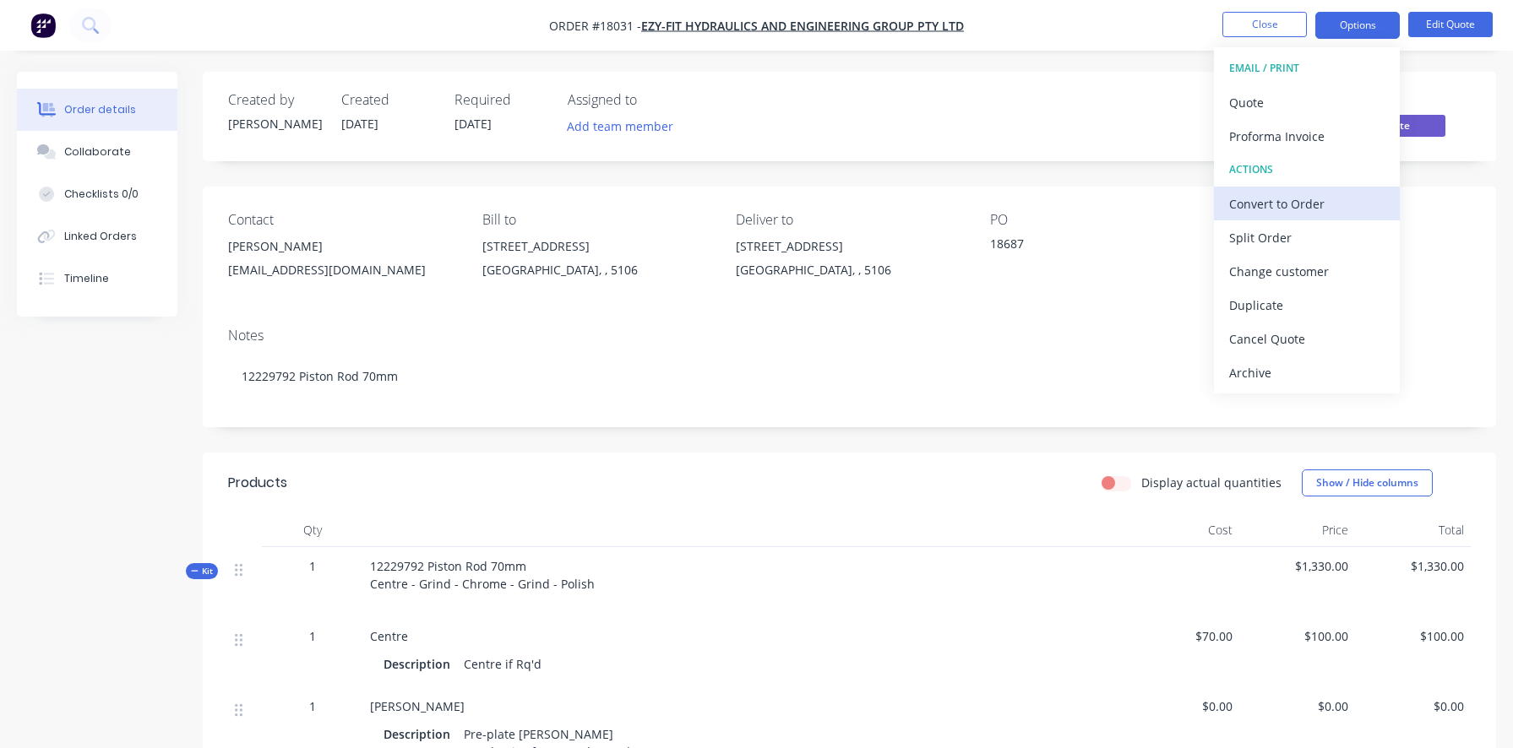
click at [1247, 206] on div "Convert to Order" at bounding box center [1306, 204] width 155 height 24
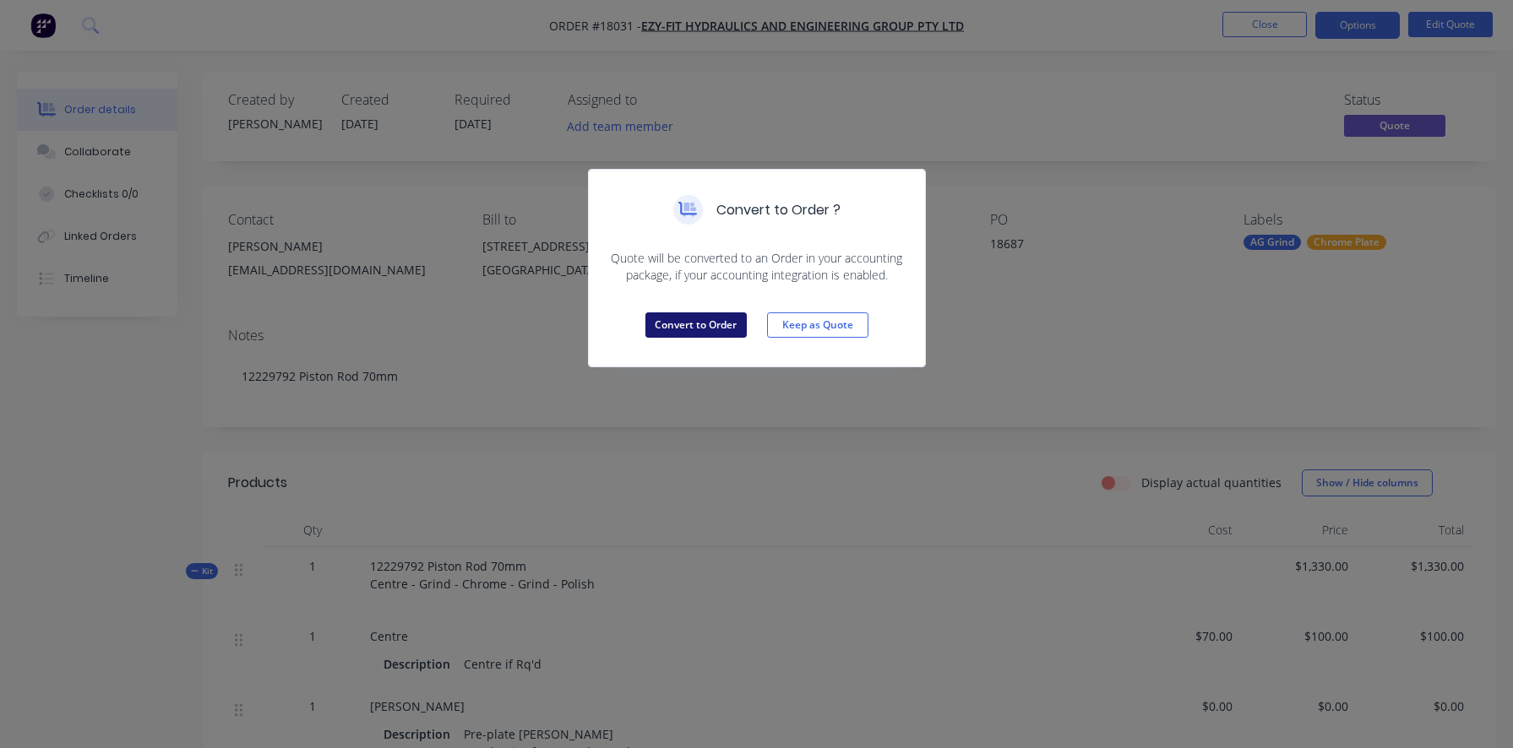
click at [702, 325] on button "Convert to Order" at bounding box center [695, 324] width 101 height 25
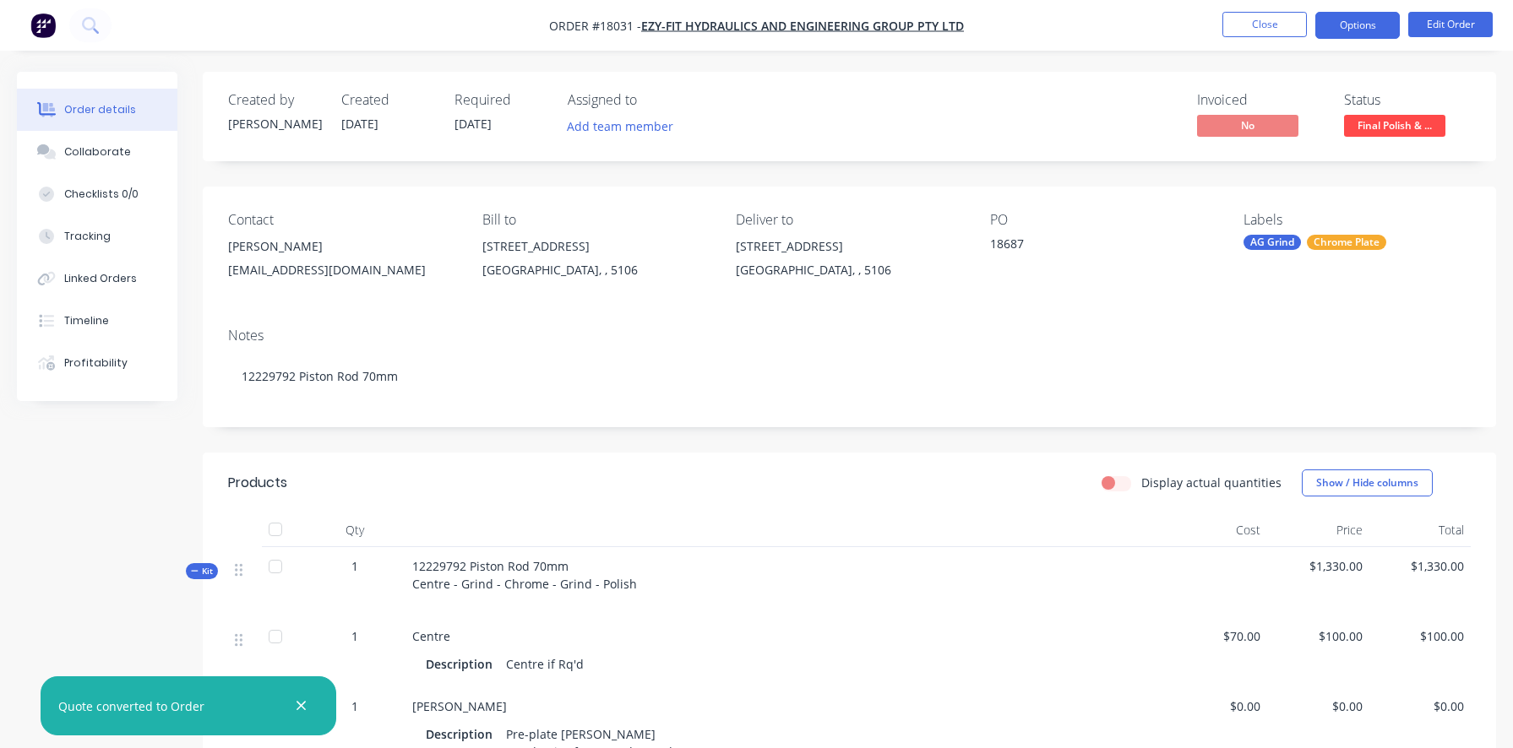
click at [1370, 26] on button "Options" at bounding box center [1357, 25] width 84 height 27
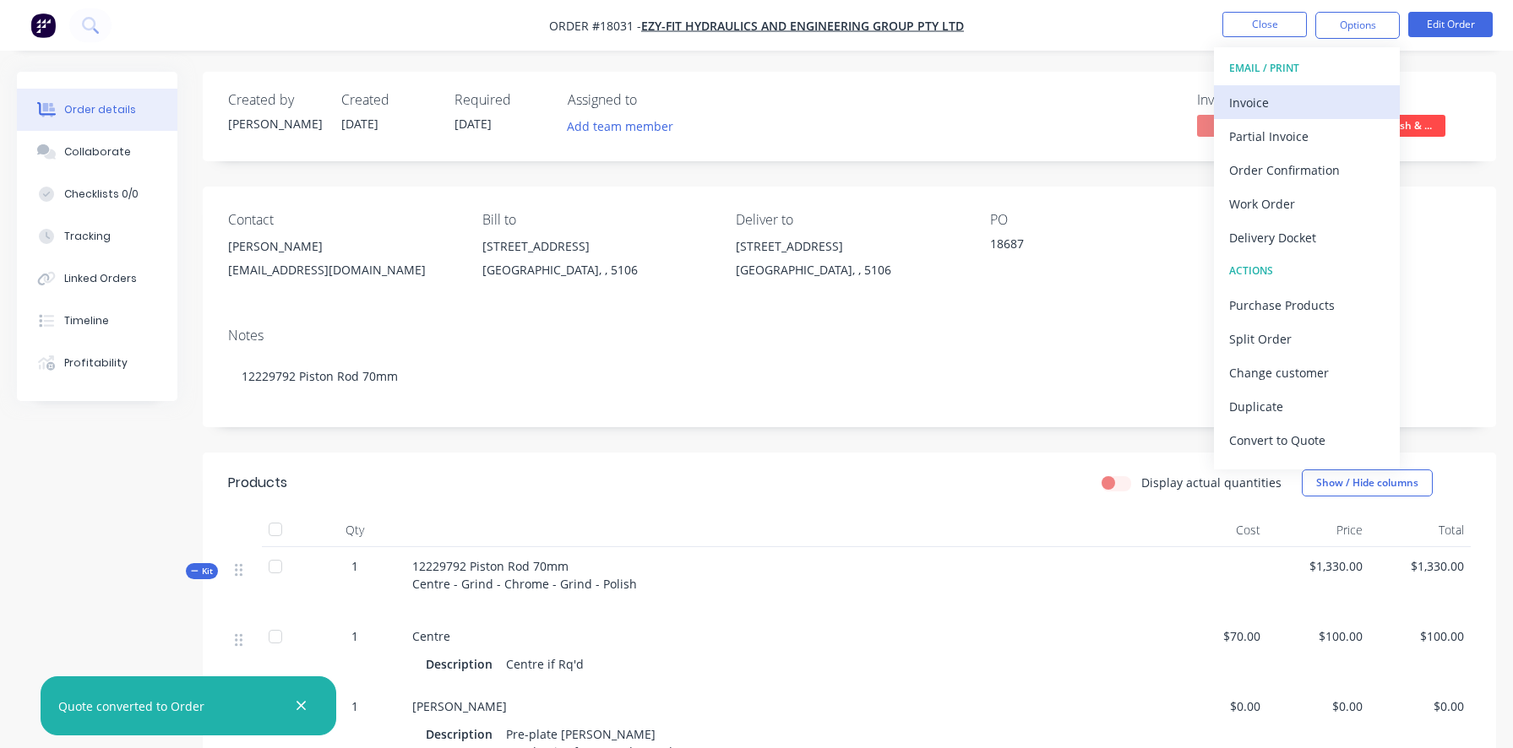
click at [1291, 99] on div "Invoice" at bounding box center [1306, 102] width 155 height 24
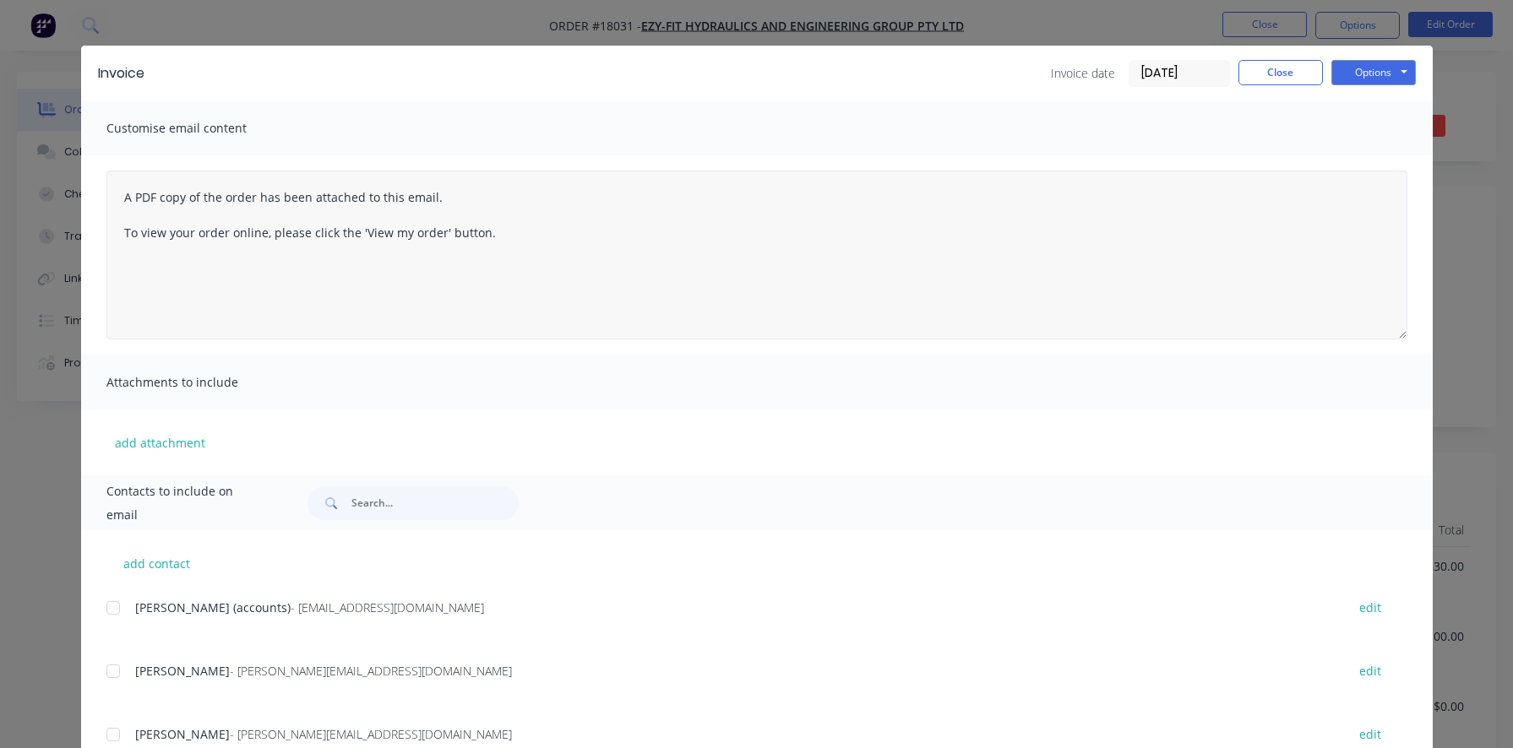
scroll to position [31, 0]
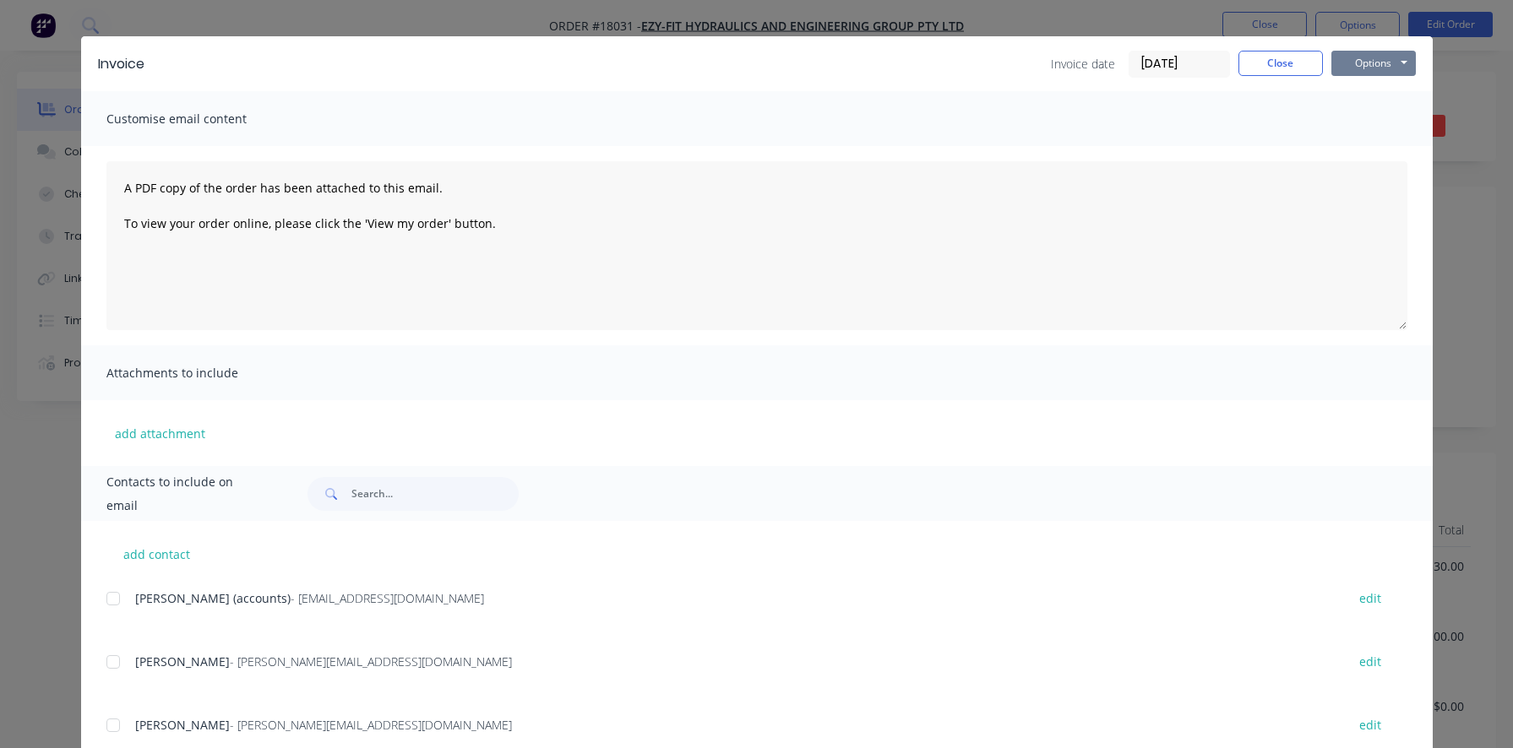
click at [1372, 60] on button "Options" at bounding box center [1373, 63] width 84 height 25
click at [1356, 124] on button "Print" at bounding box center [1385, 121] width 108 height 28
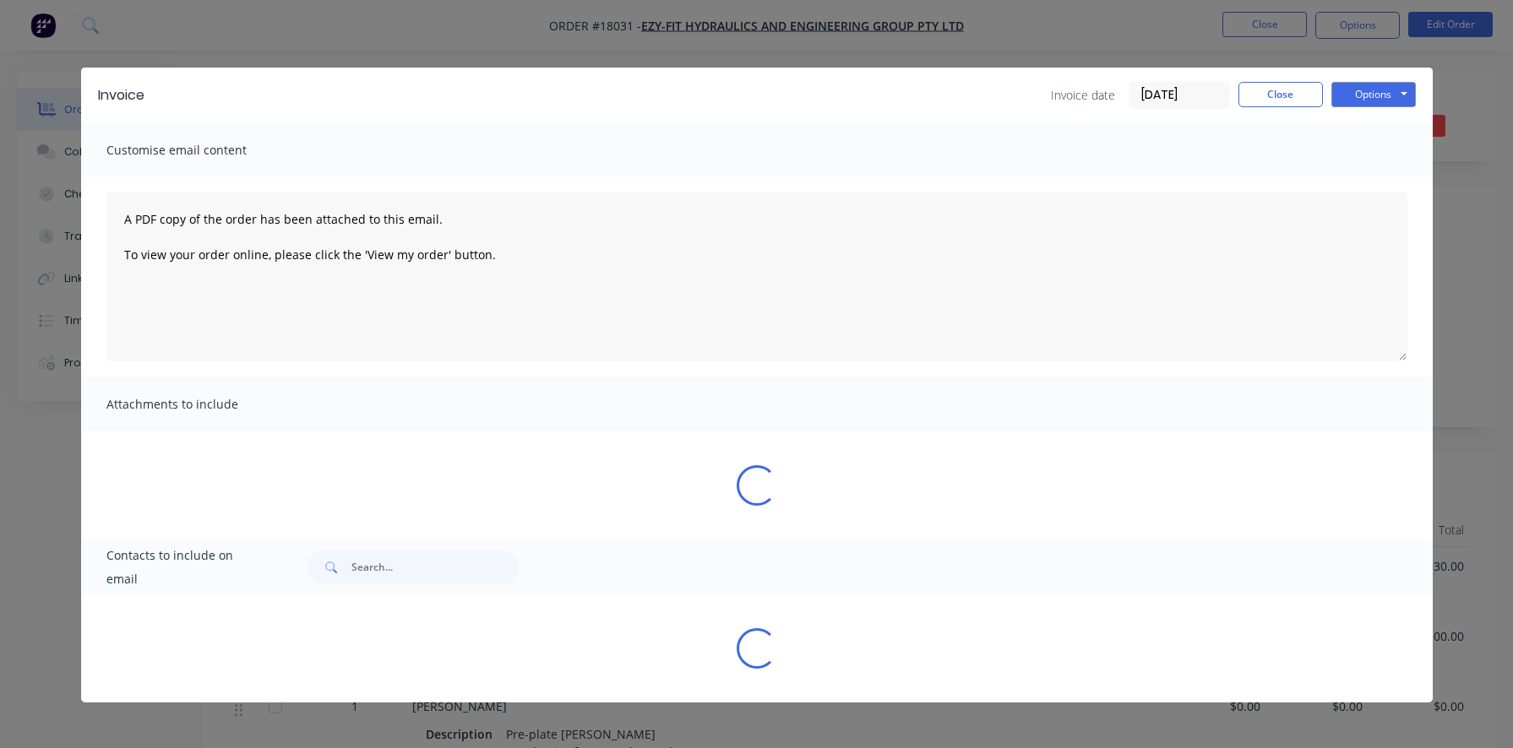
scroll to position [0, 0]
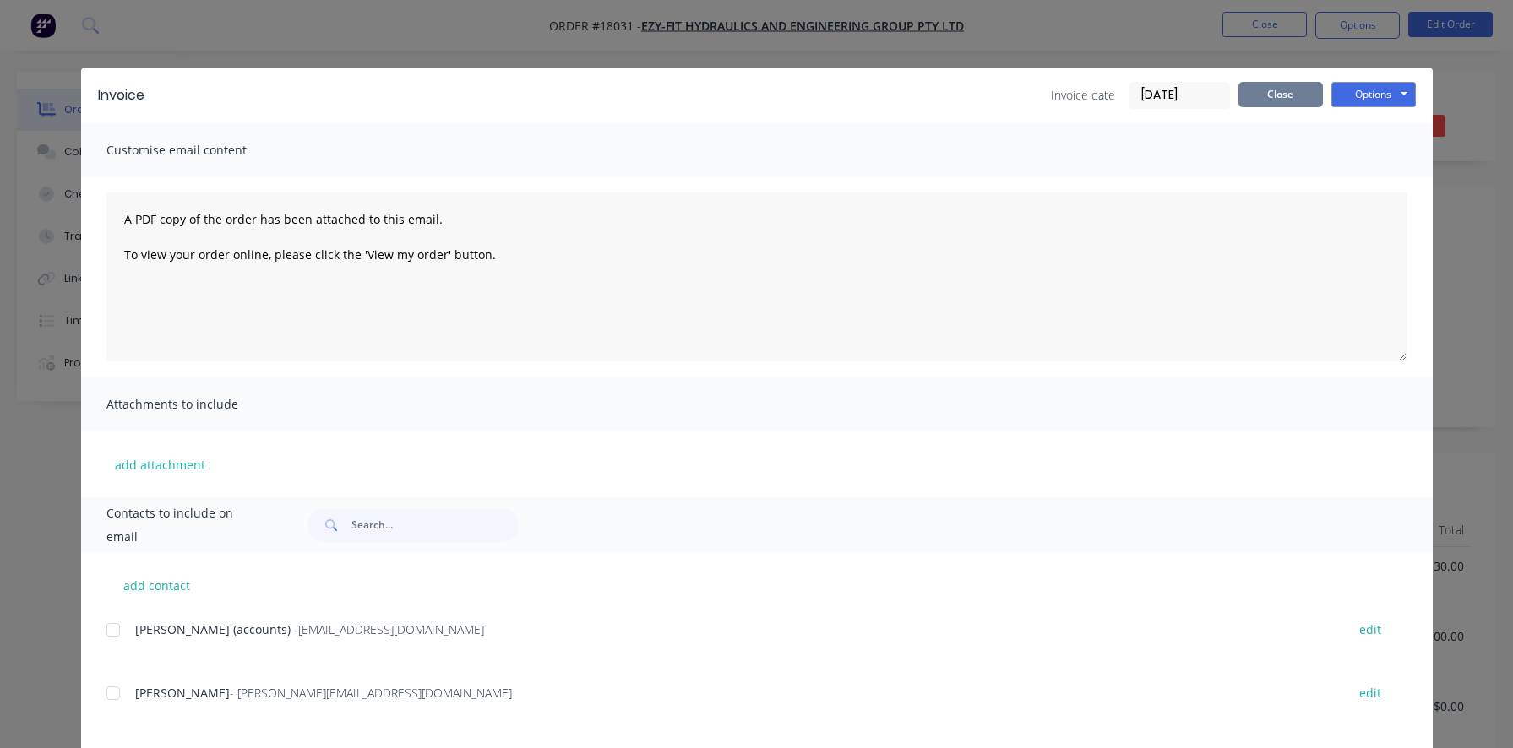
click at [1269, 90] on button "Close" at bounding box center [1280, 94] width 84 height 25
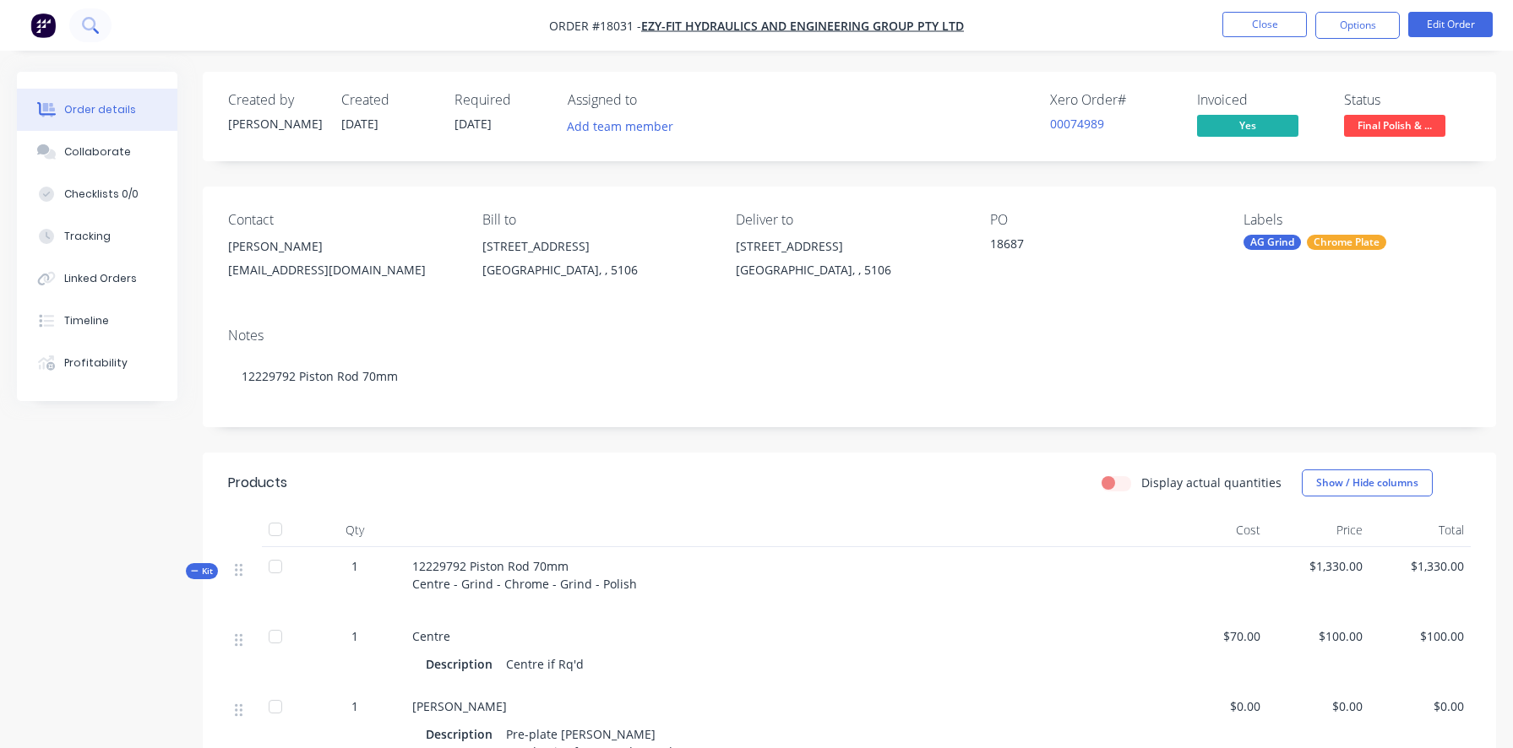
click at [79, 30] on button at bounding box center [90, 25] width 42 height 34
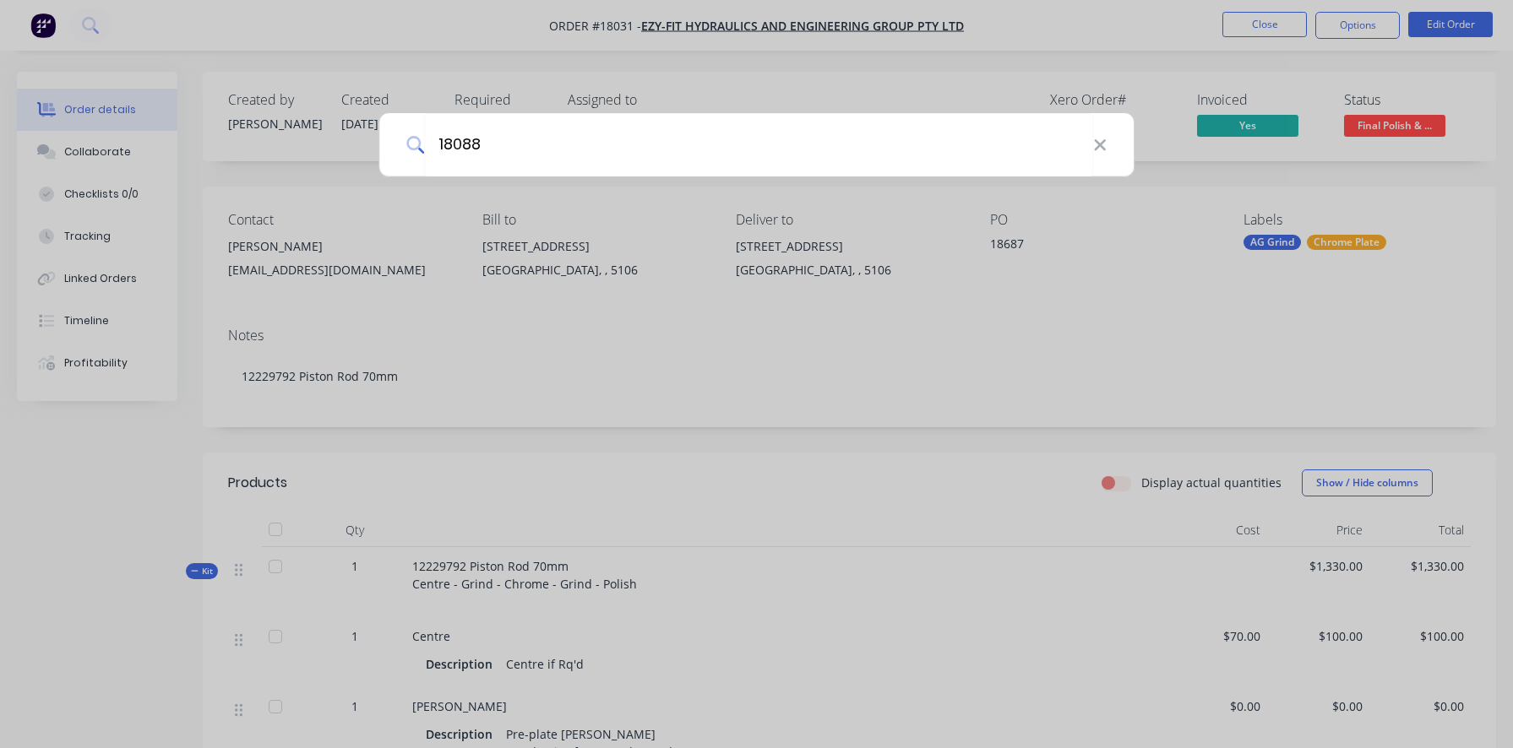
type input "18088"
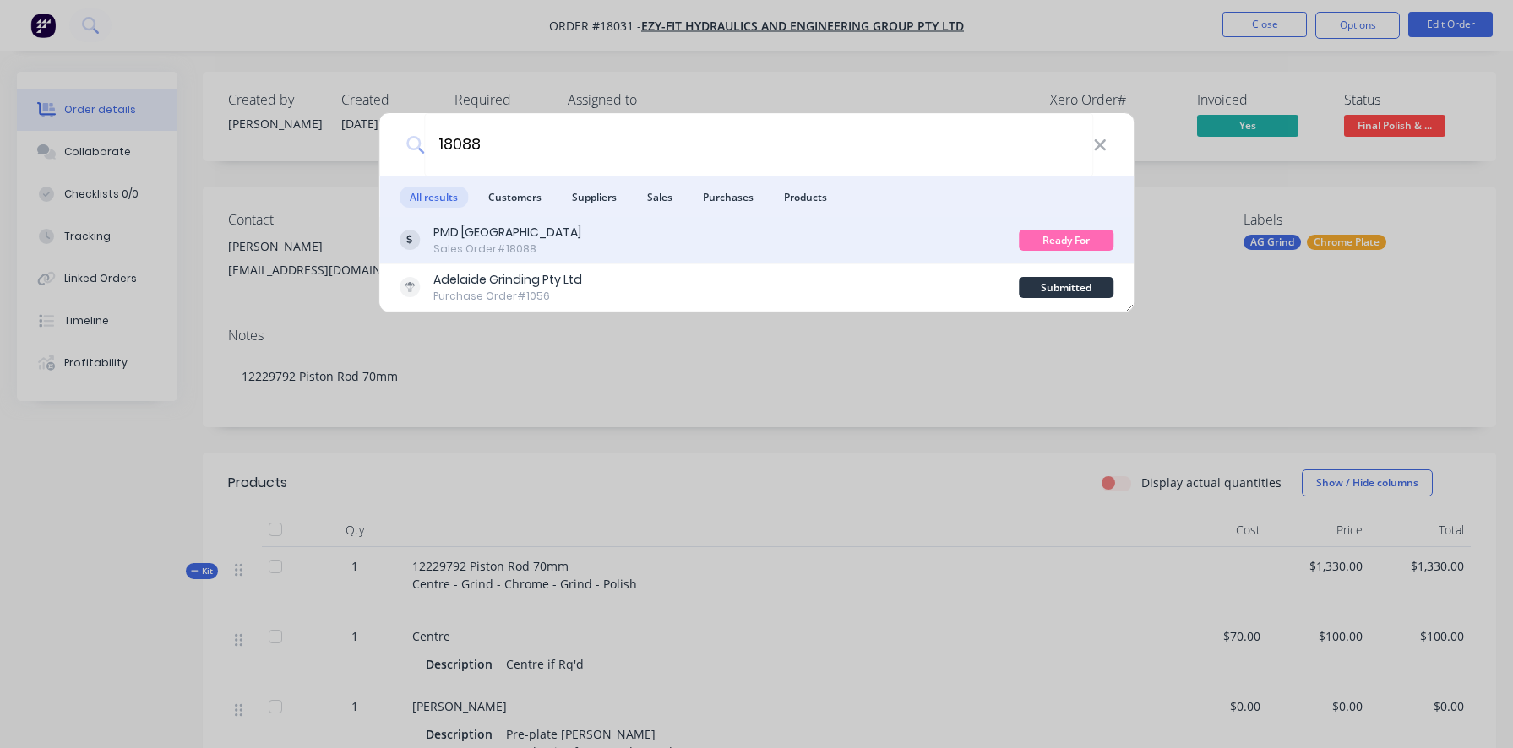
click at [492, 235] on div "PMD Australia" at bounding box center [507, 233] width 148 height 18
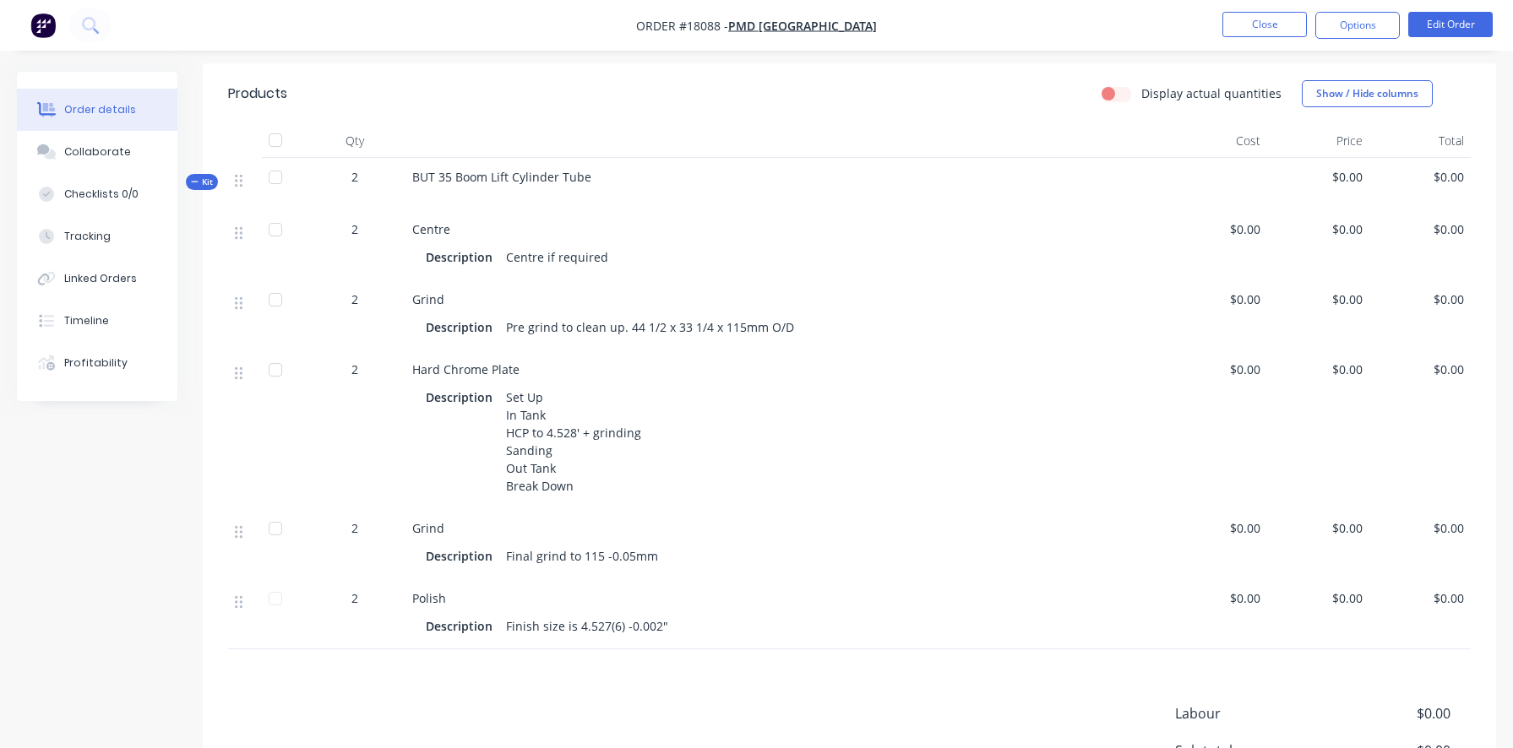
scroll to position [323, 0]
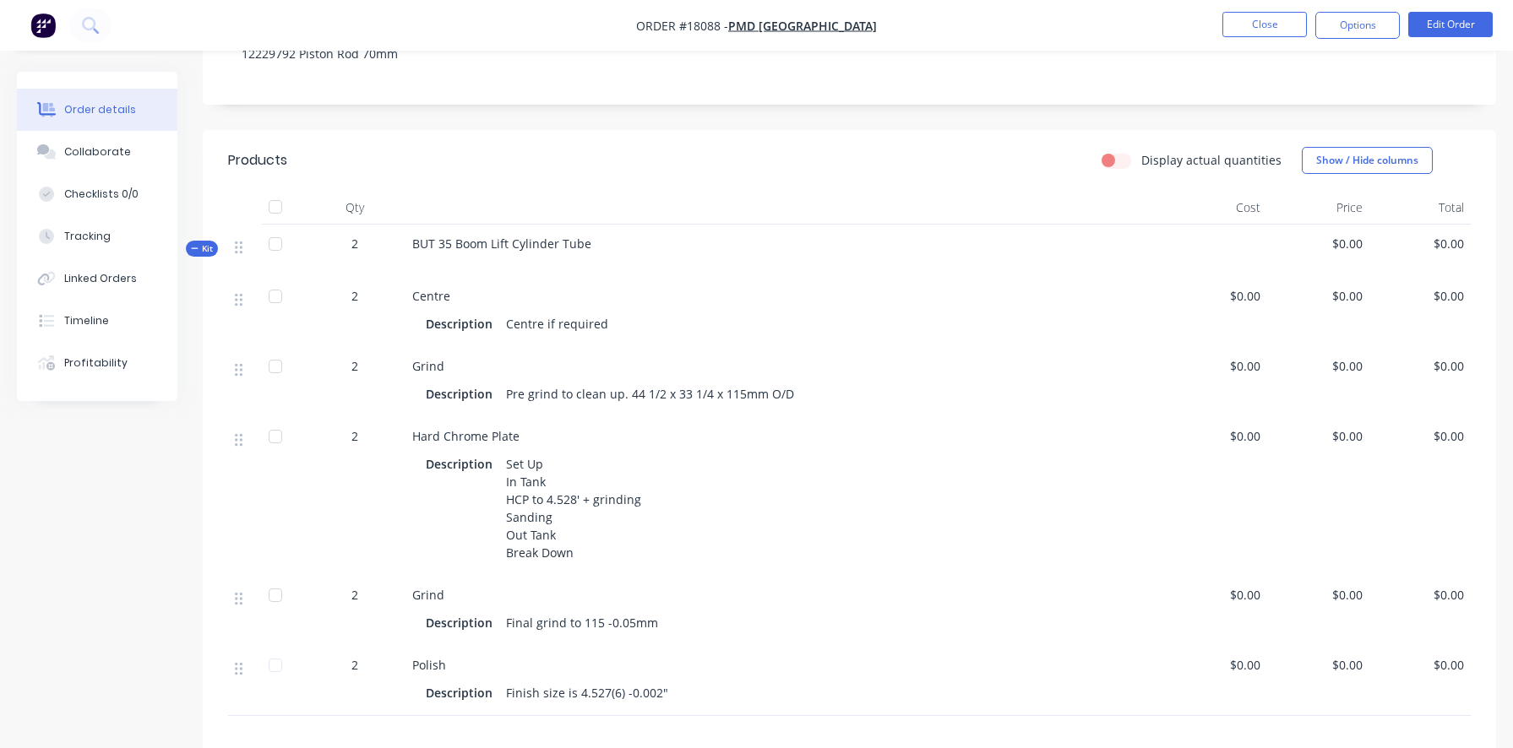
click at [1237, 305] on span "$0.00" at bounding box center [1216, 296] width 88 height 18
click at [1453, 24] on button "Edit Order" at bounding box center [1450, 24] width 84 height 25
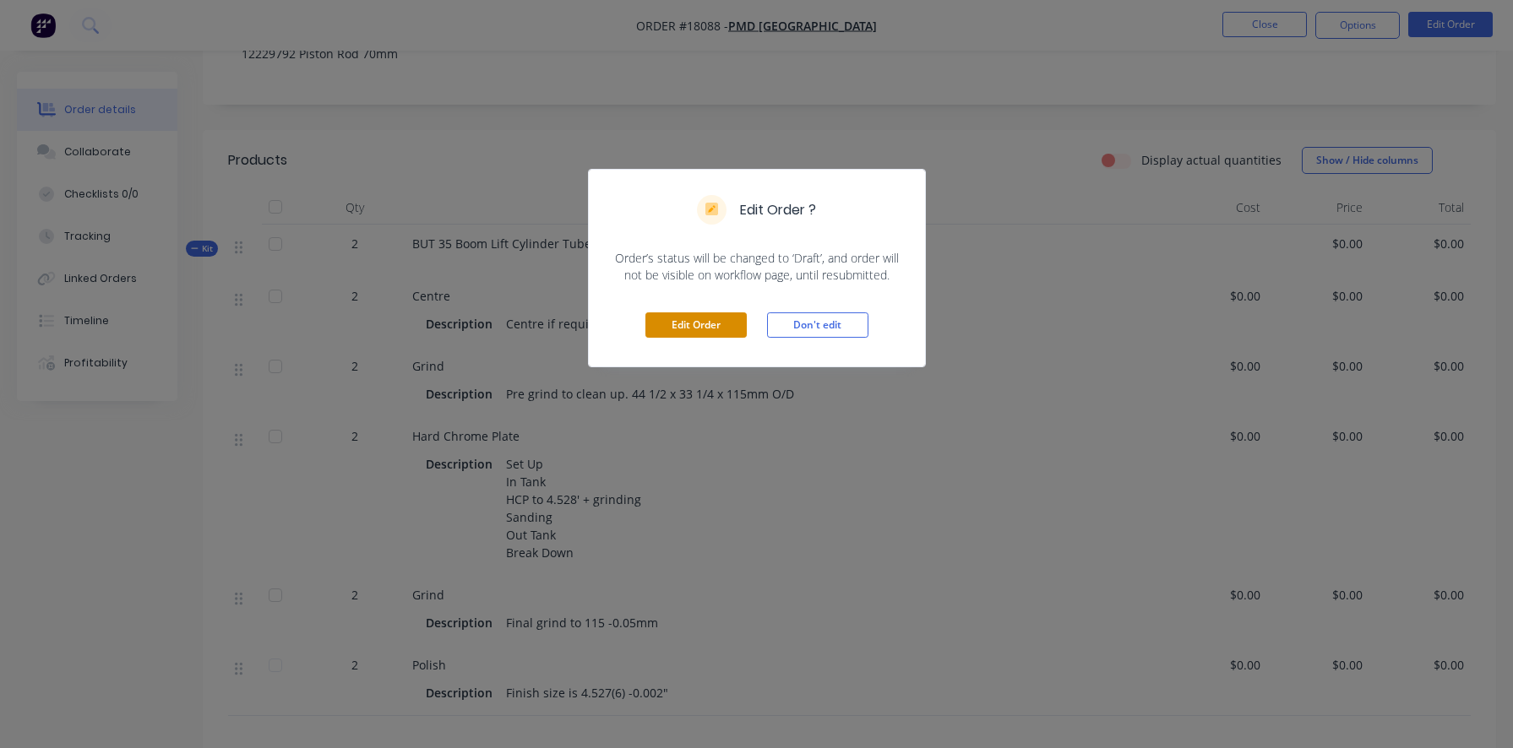
click at [687, 327] on button "Edit Order" at bounding box center [695, 324] width 101 height 25
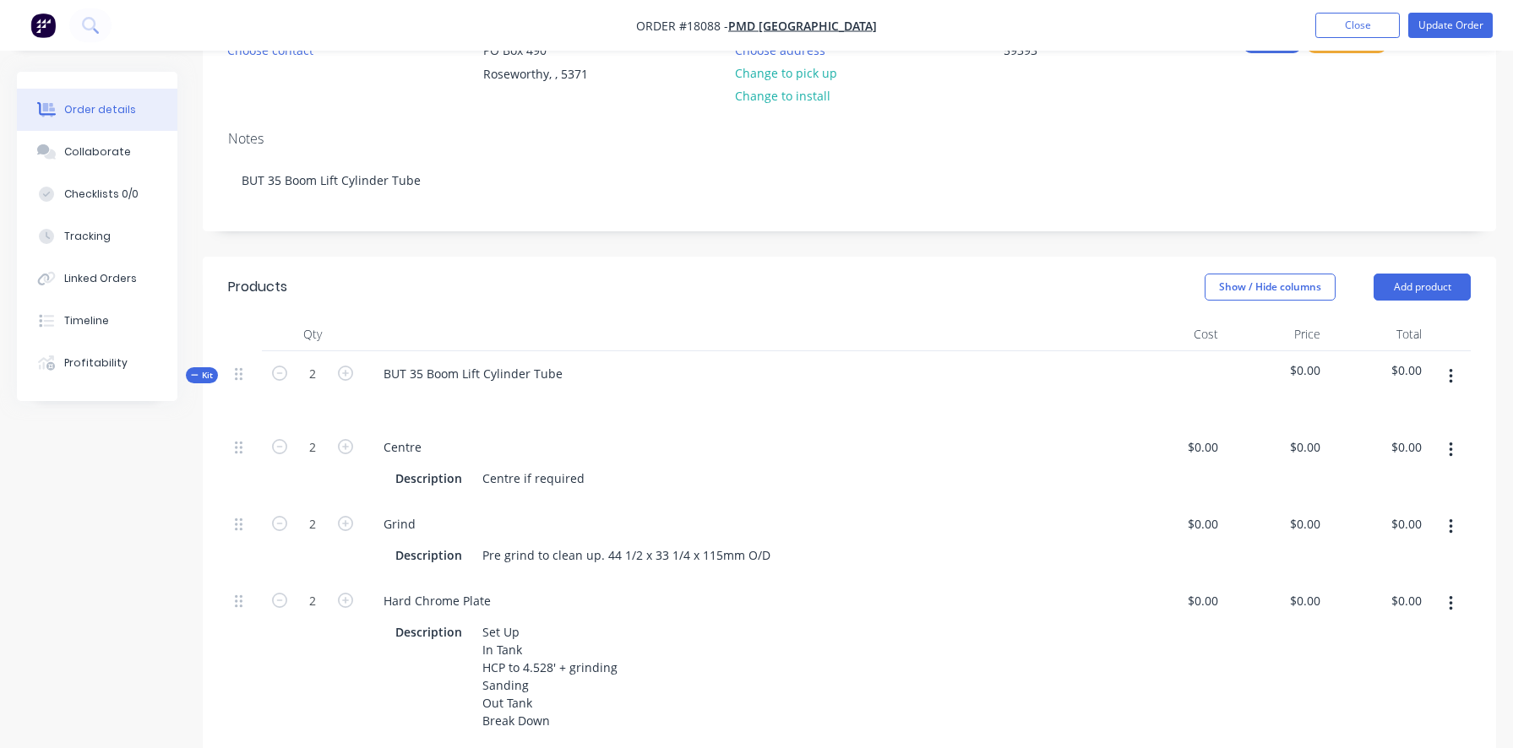
scroll to position [253, 0]
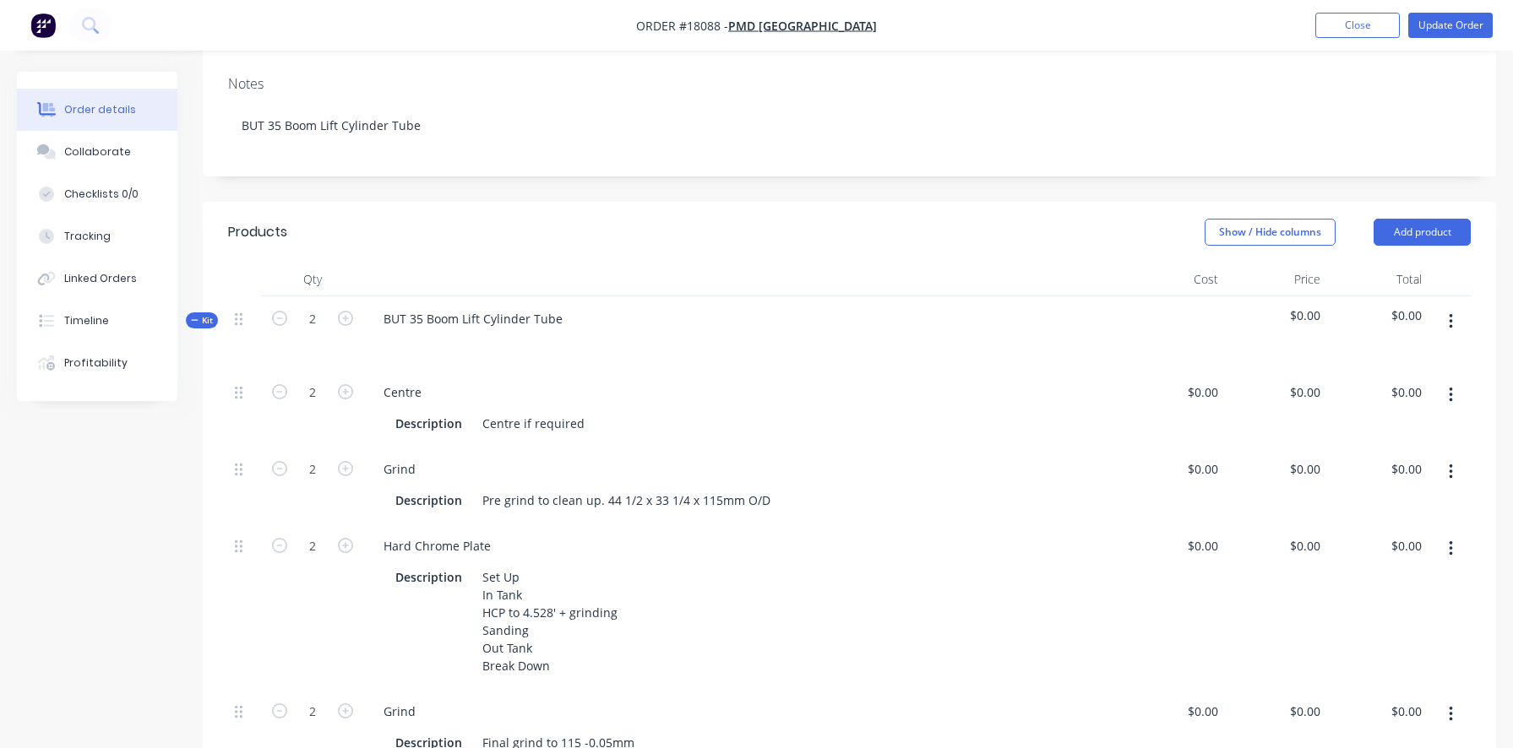
click at [334, 312] on button "button" at bounding box center [345, 317] width 22 height 18
type input "3"
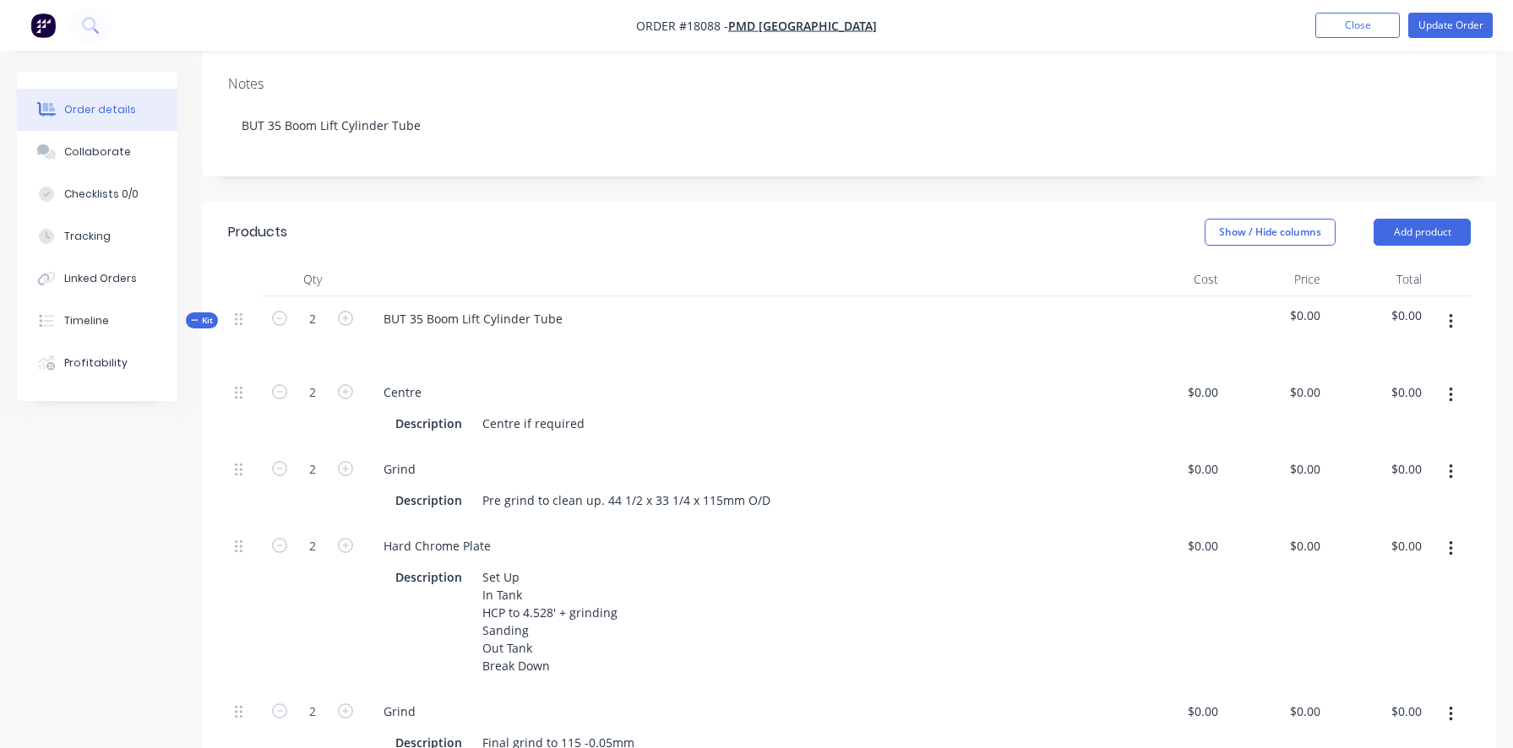
type input "3"
click at [279, 320] on icon "button" at bounding box center [279, 318] width 15 height 15
type input "2"
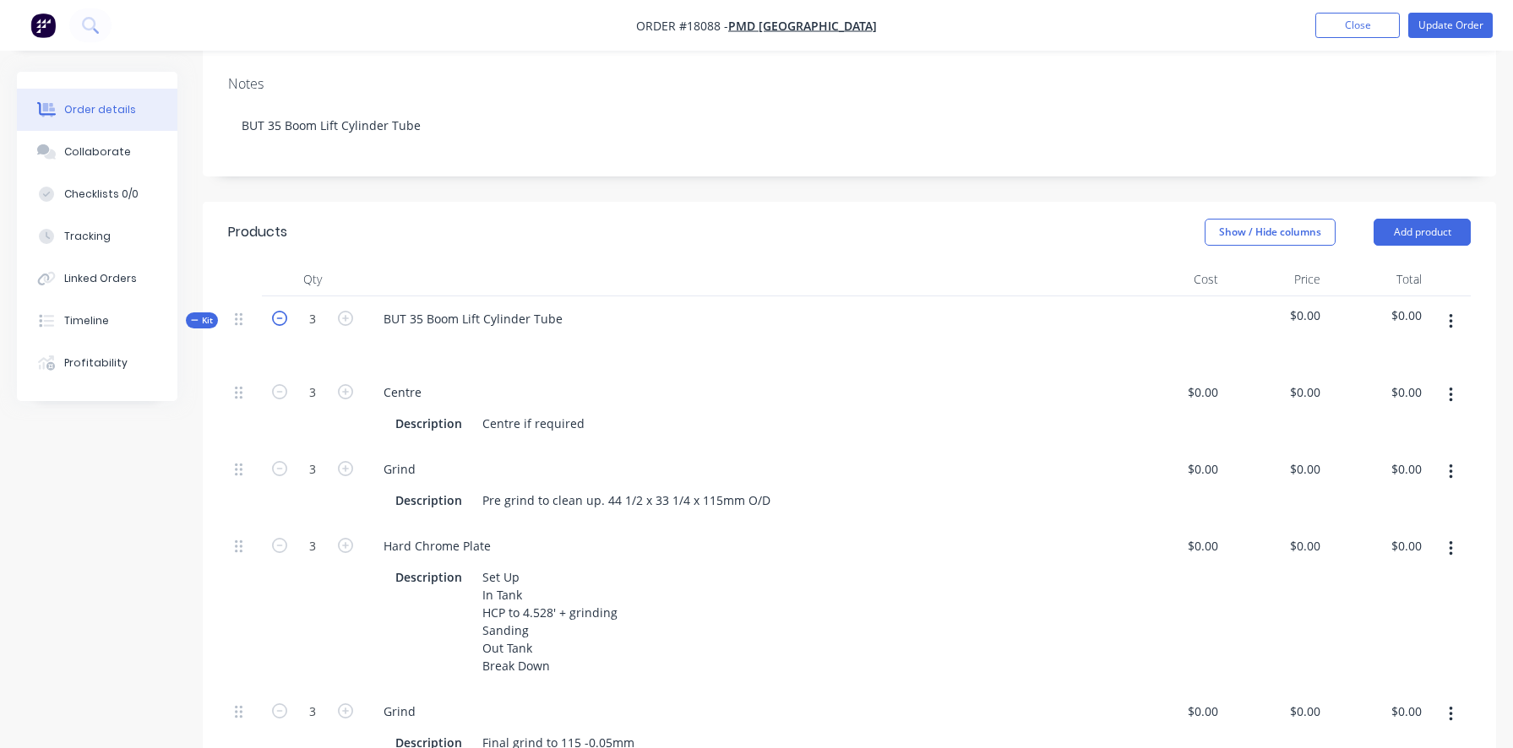
type input "2"
click at [279, 320] on icon "button" at bounding box center [279, 318] width 15 height 15
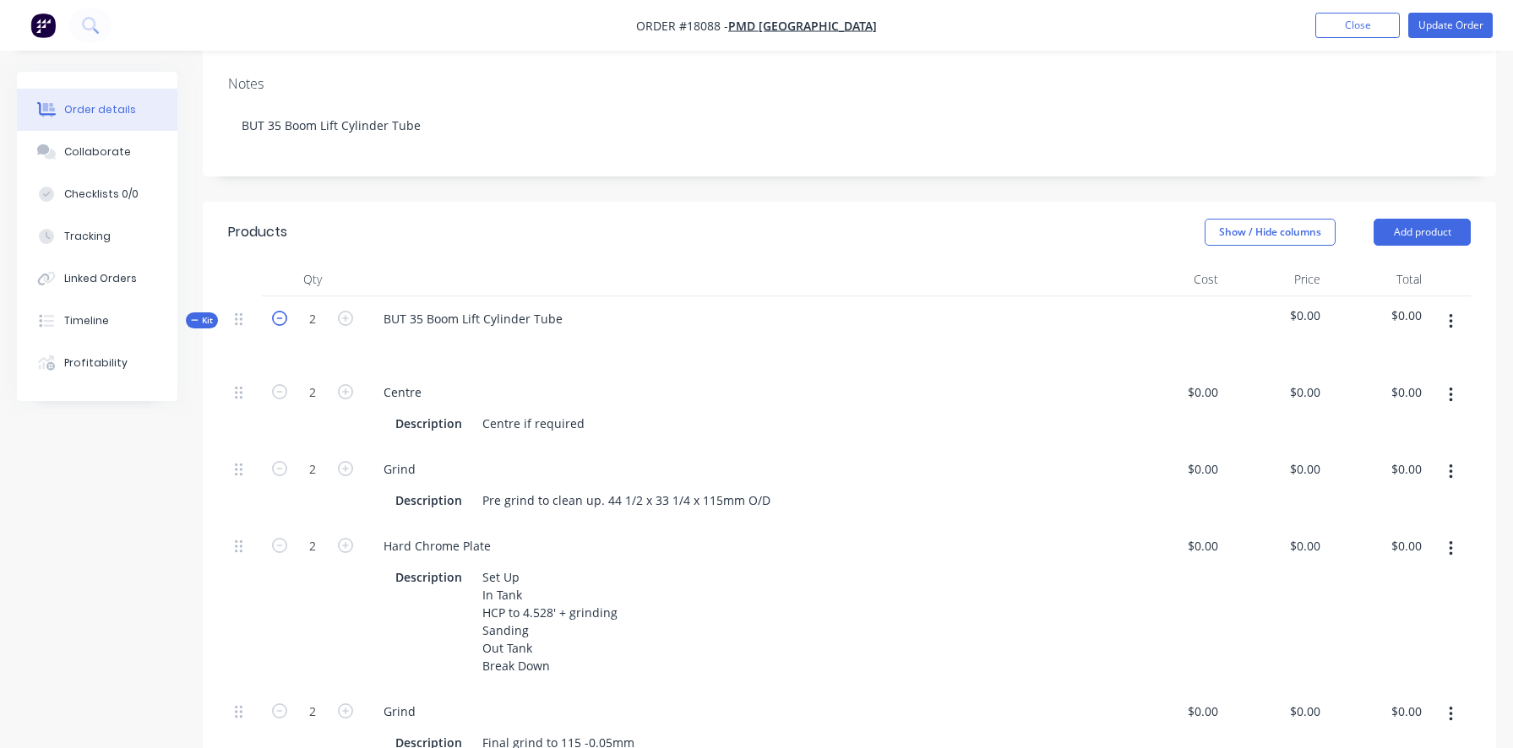
type input "1"
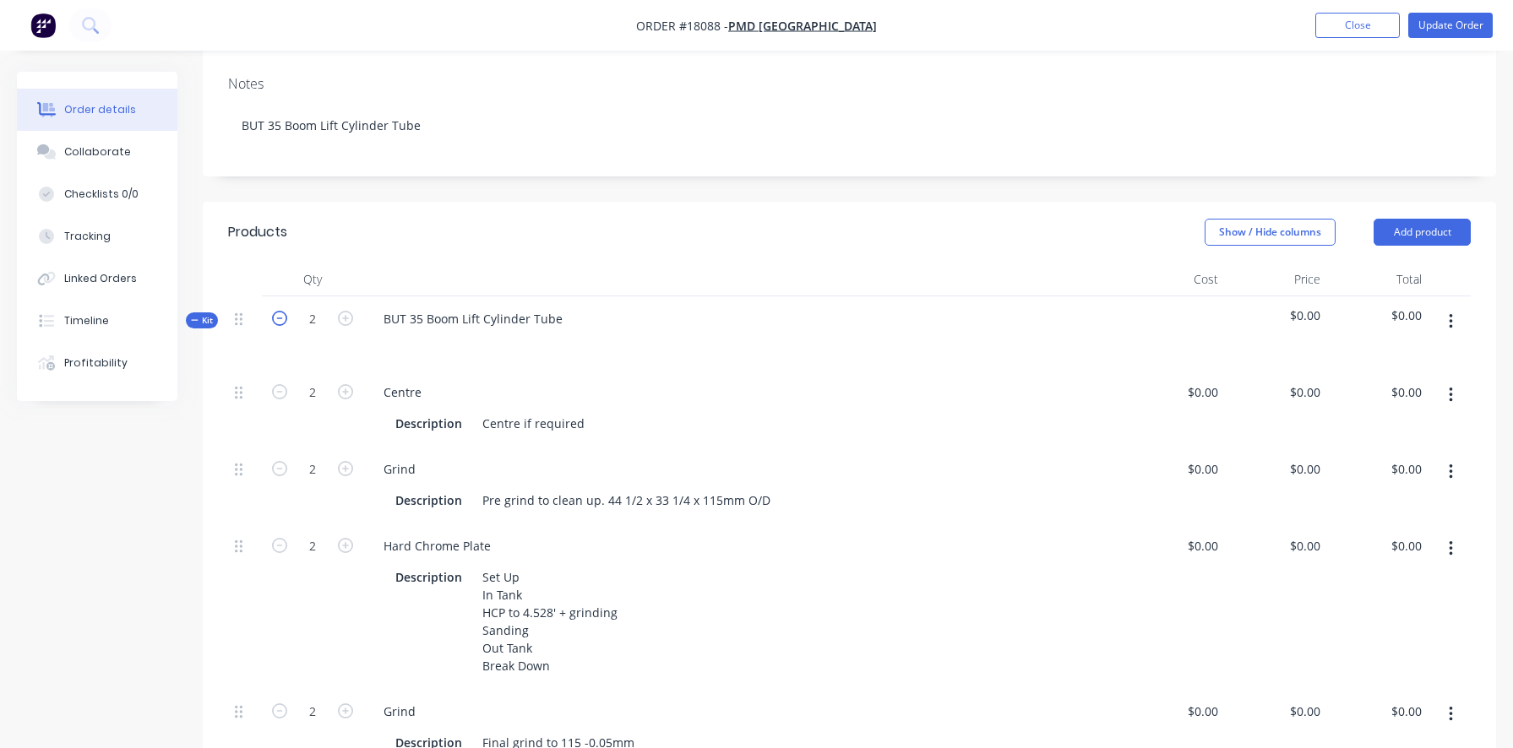
type input "1"
click at [1019, 428] on div "Description Centre if required" at bounding box center [739, 423] width 703 height 24
click at [1198, 392] on div "0 0" at bounding box center [1173, 408] width 101 height 77
type input "$70.00"
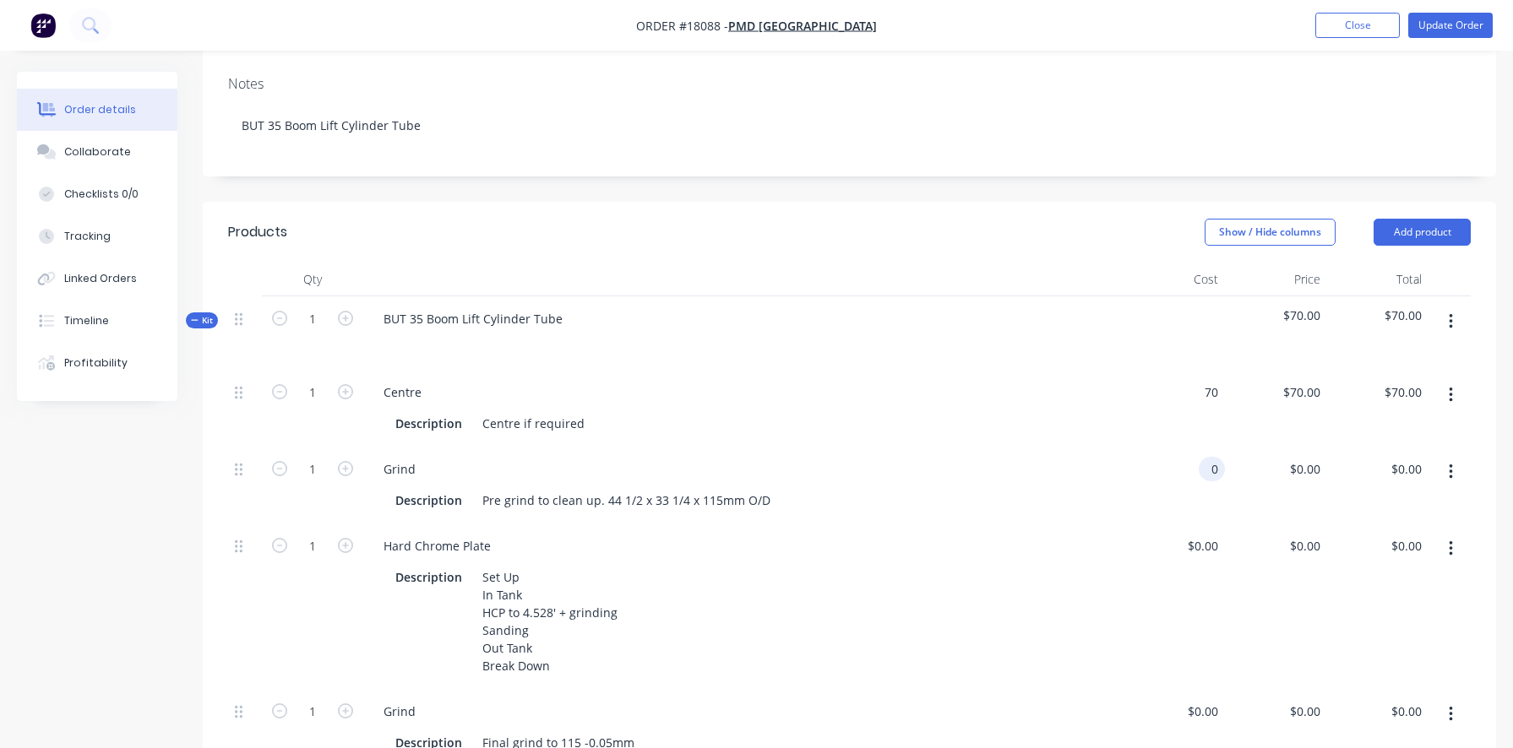
type input "$70.00"
type input "0"
click at [1220, 457] on div "0 0" at bounding box center [1214, 469] width 19 height 24
type input "70"
type input "$0.00"
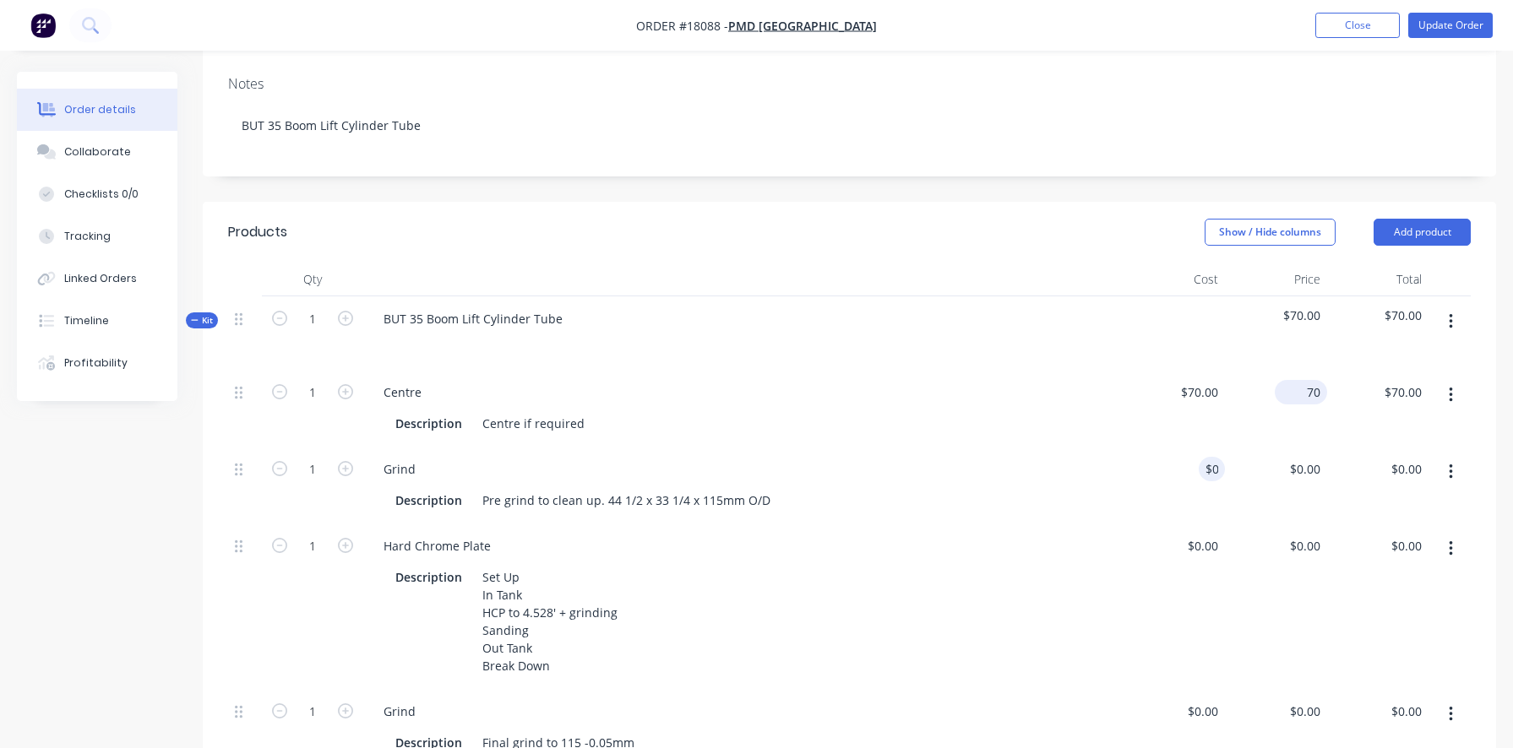
click at [1290, 395] on div "70 $70.00" at bounding box center [1275, 408] width 101 height 77
type input "$185.00"
click at [1063, 458] on div "Grind" at bounding box center [743, 469] width 747 height 24
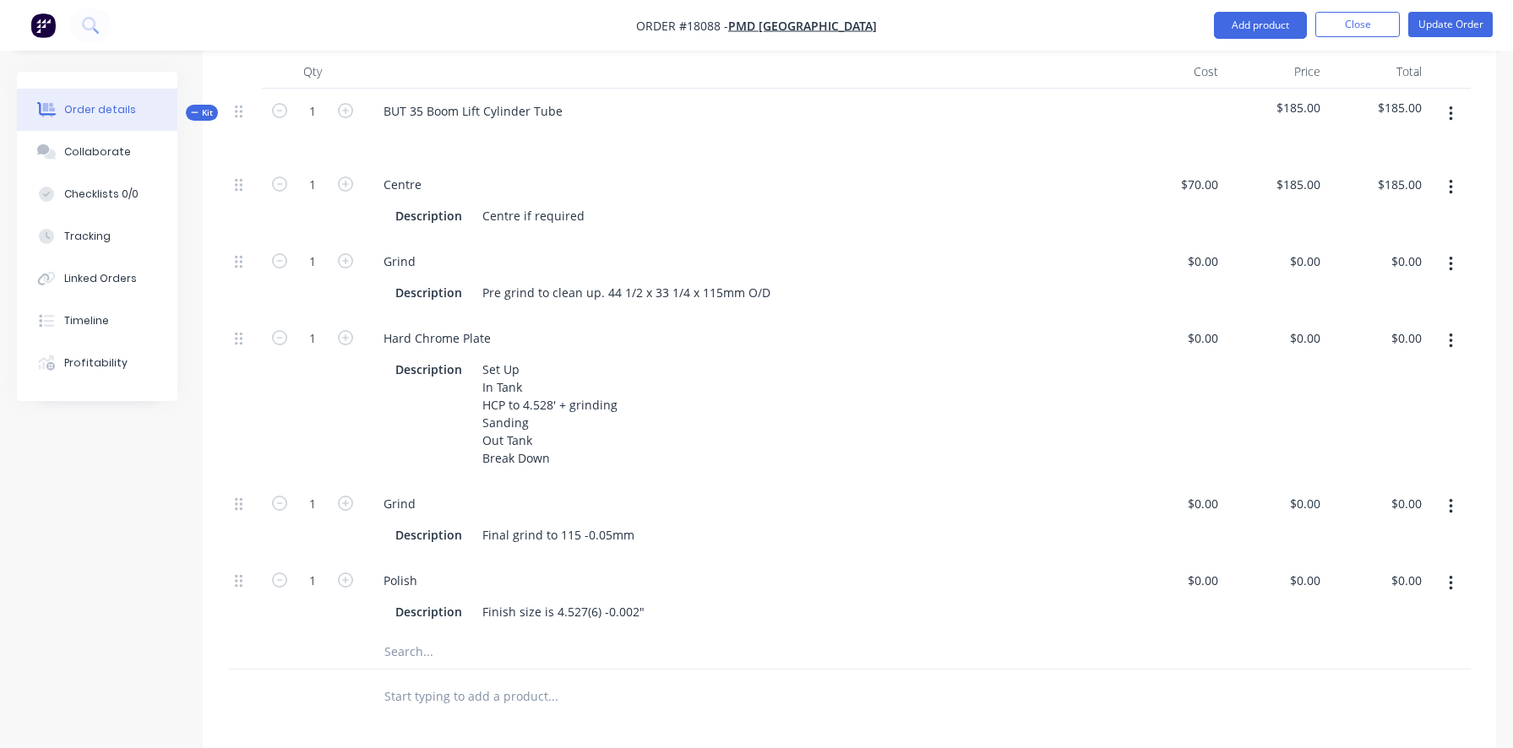
scroll to position [460, 0]
click at [1194, 505] on div "0 $0.00" at bounding box center [1173, 519] width 101 height 77
type input "$381.00"
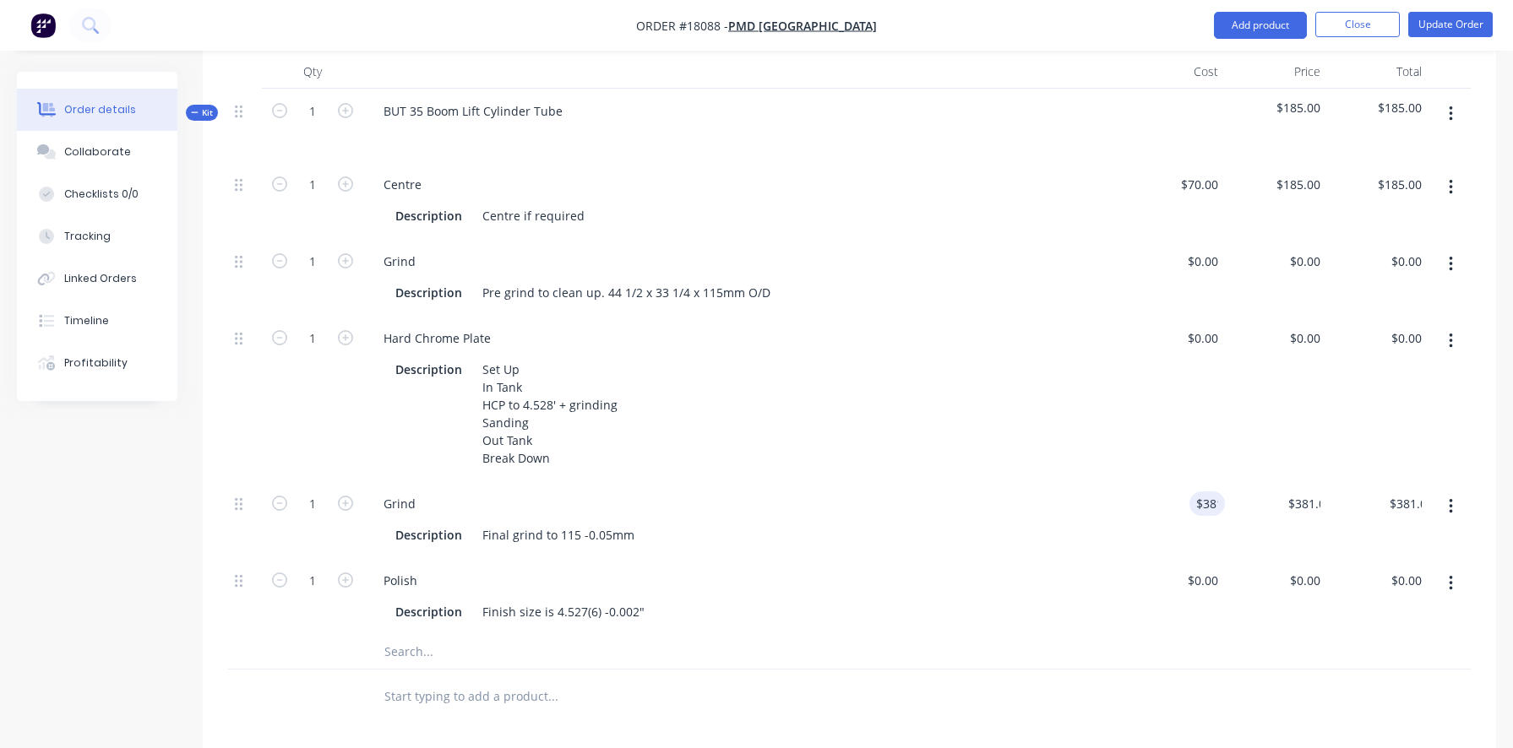
click at [1263, 535] on div "$381.00 $0.00" at bounding box center [1275, 519] width 101 height 77
click at [1298, 504] on input "381" at bounding box center [1312, 504] width 29 height 24
type input "$0.00"
click at [1030, 536] on div "Description Final grind to 115 -0.05mm" at bounding box center [739, 535] width 703 height 24
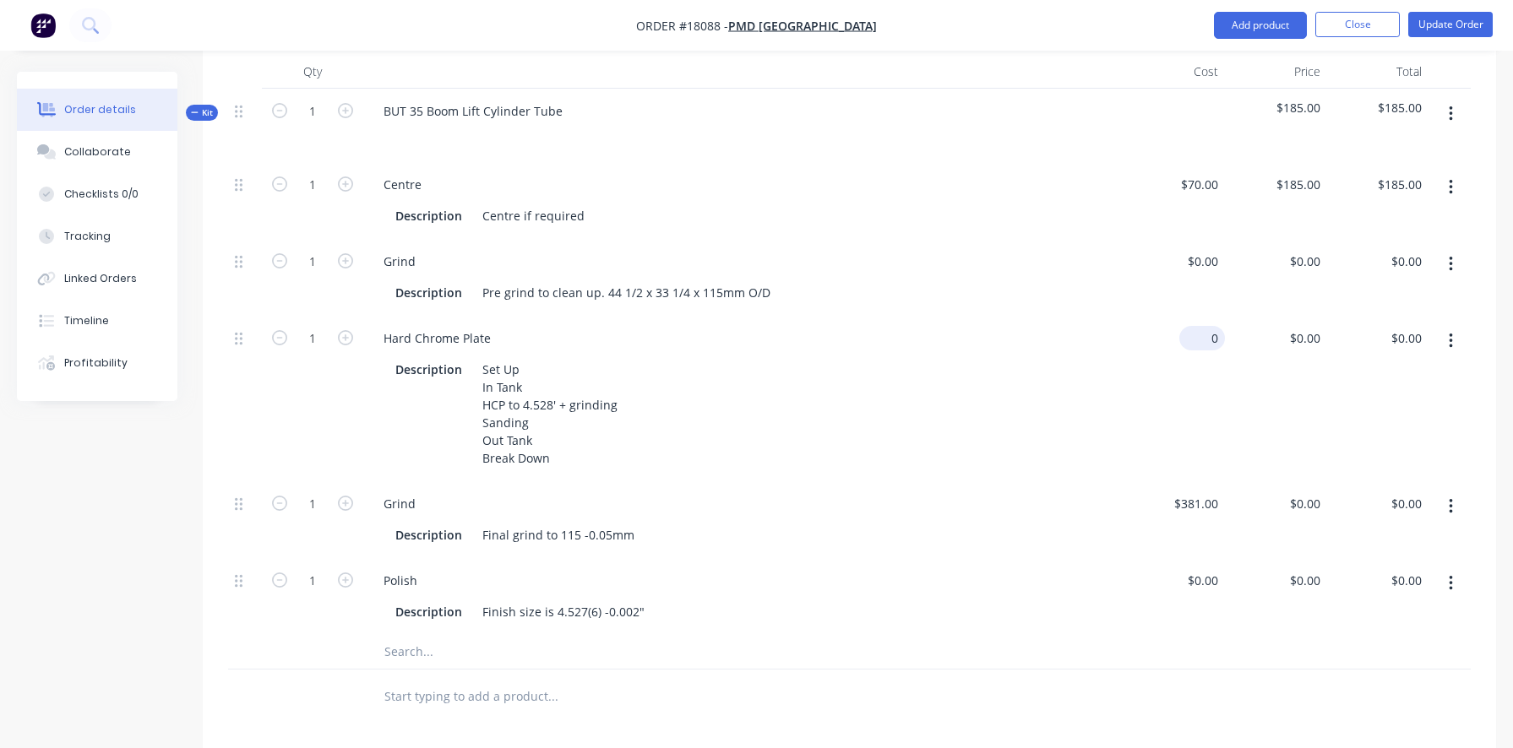
click at [1198, 333] on div "0 $0.00" at bounding box center [1173, 399] width 101 height 166
type input "$0.00"
click at [1297, 335] on div "0 $0.00" at bounding box center [1275, 399] width 101 height 166
type input "$1,240.00"
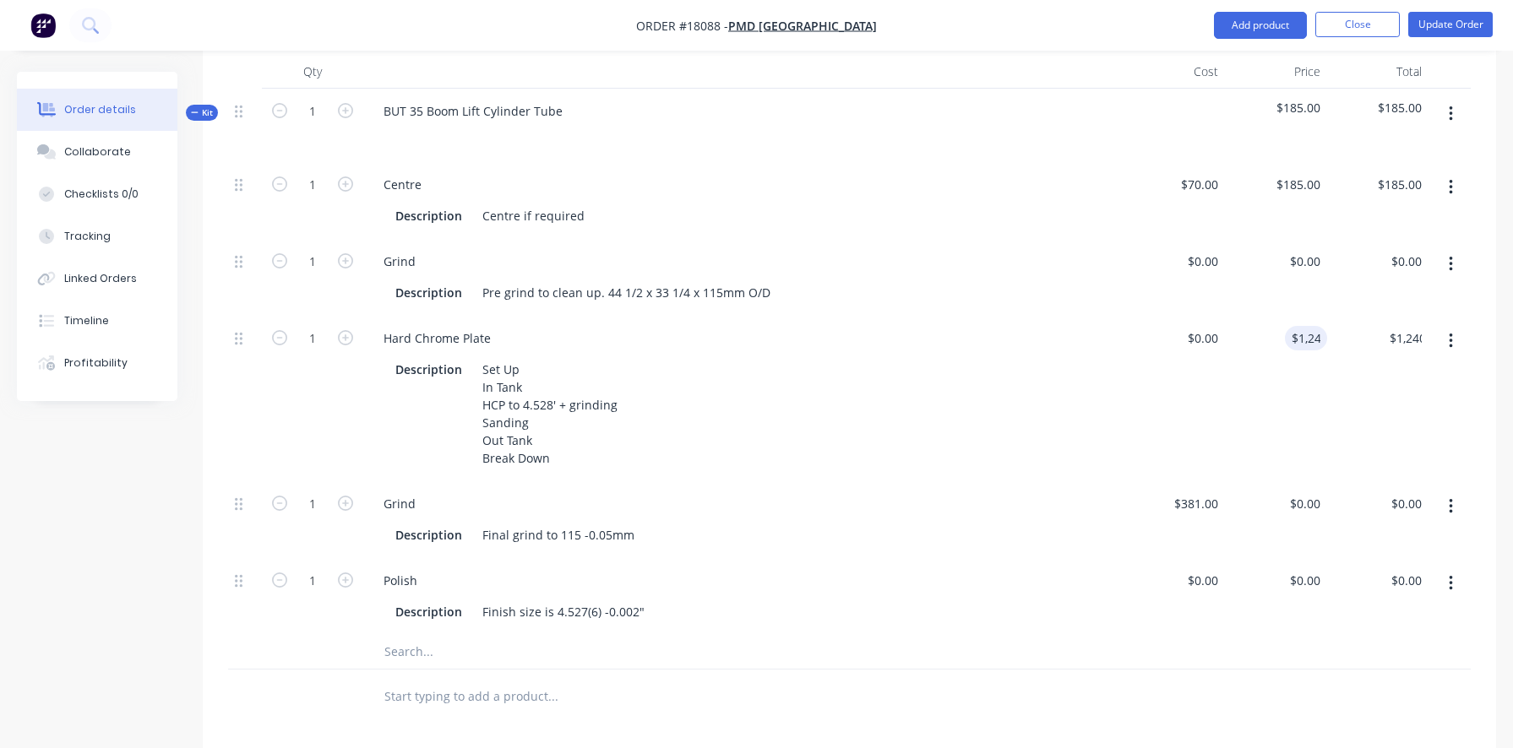
click at [1204, 396] on div "$0.00 $0.00" at bounding box center [1173, 399] width 101 height 166
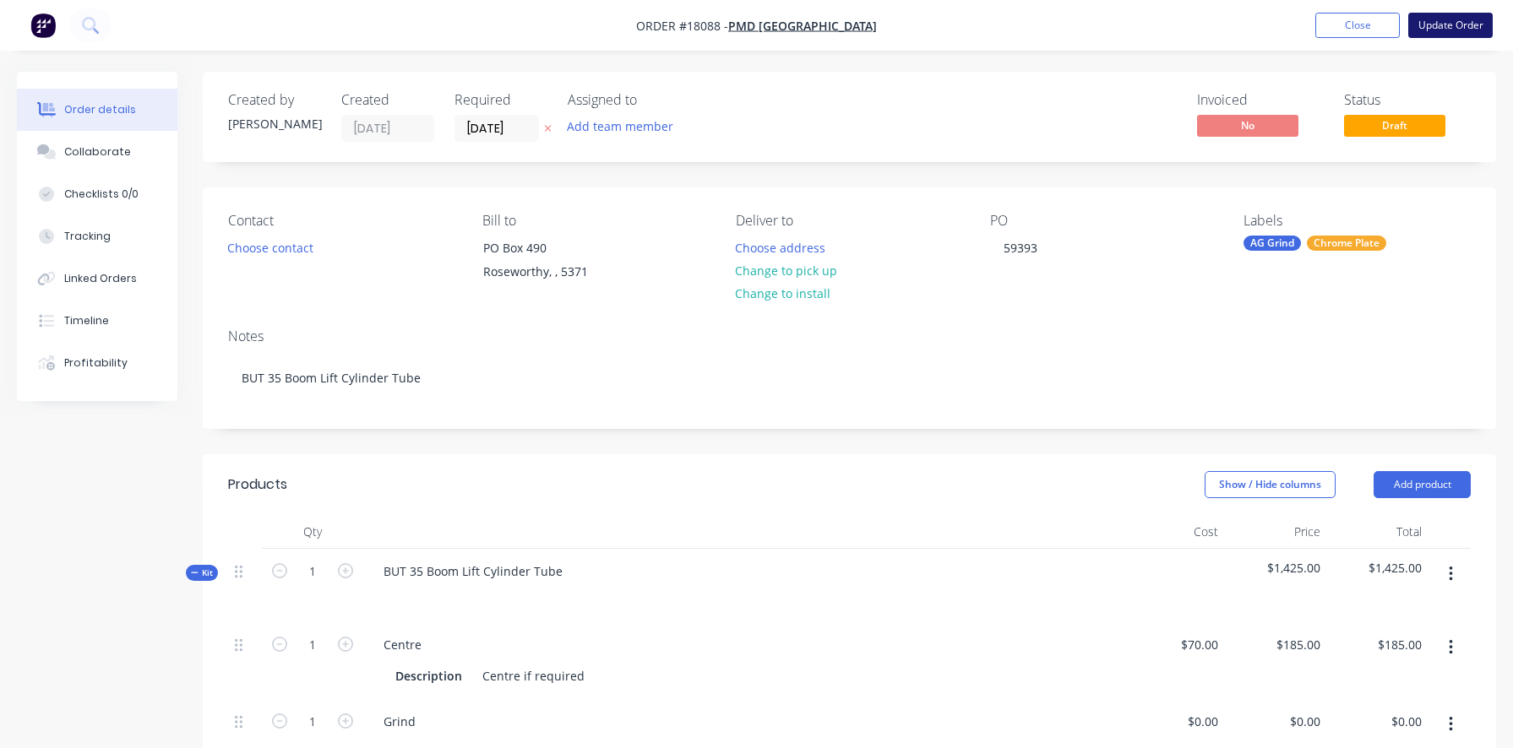
scroll to position [0, 0]
click at [1448, 27] on button "Update Order" at bounding box center [1450, 25] width 84 height 25
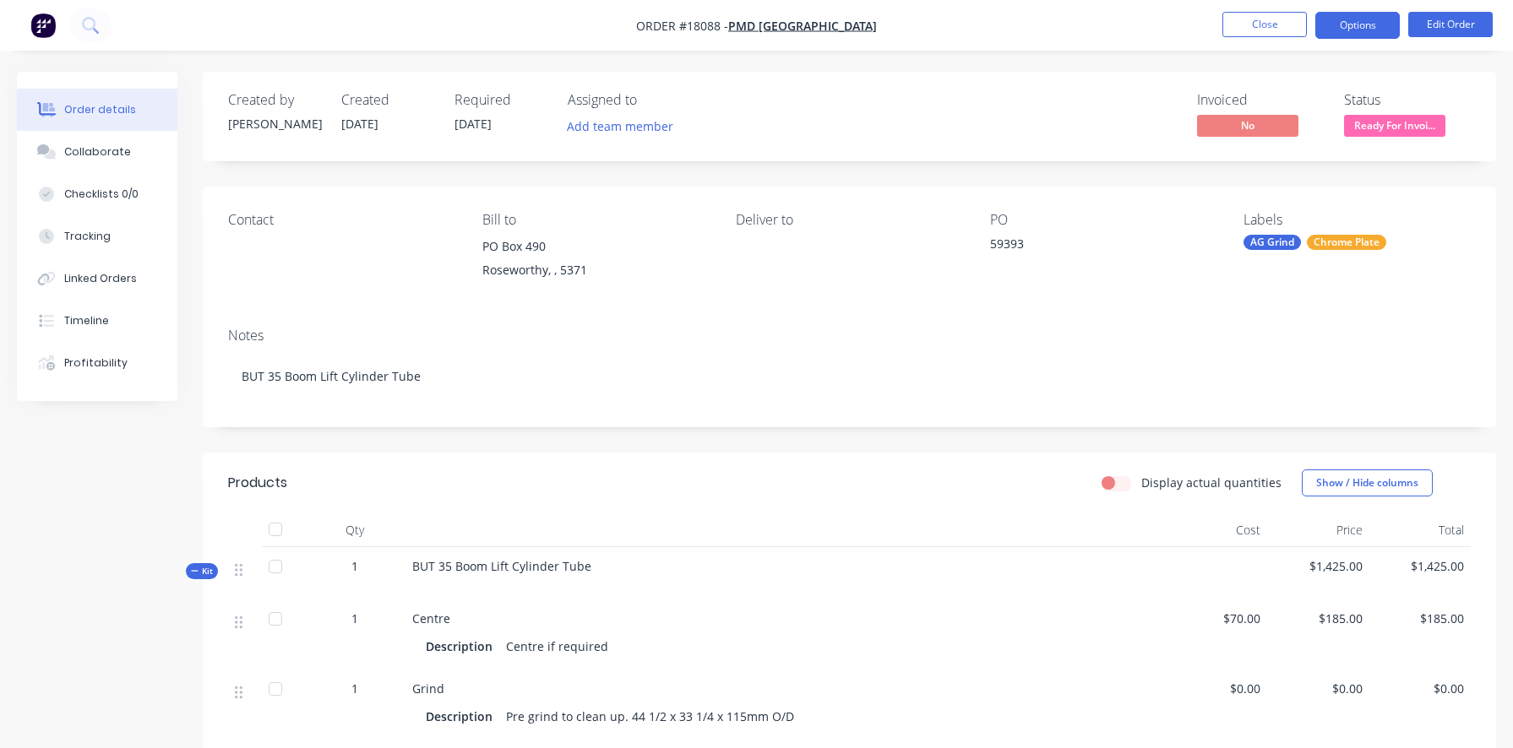
click at [1364, 30] on button "Options" at bounding box center [1357, 25] width 84 height 27
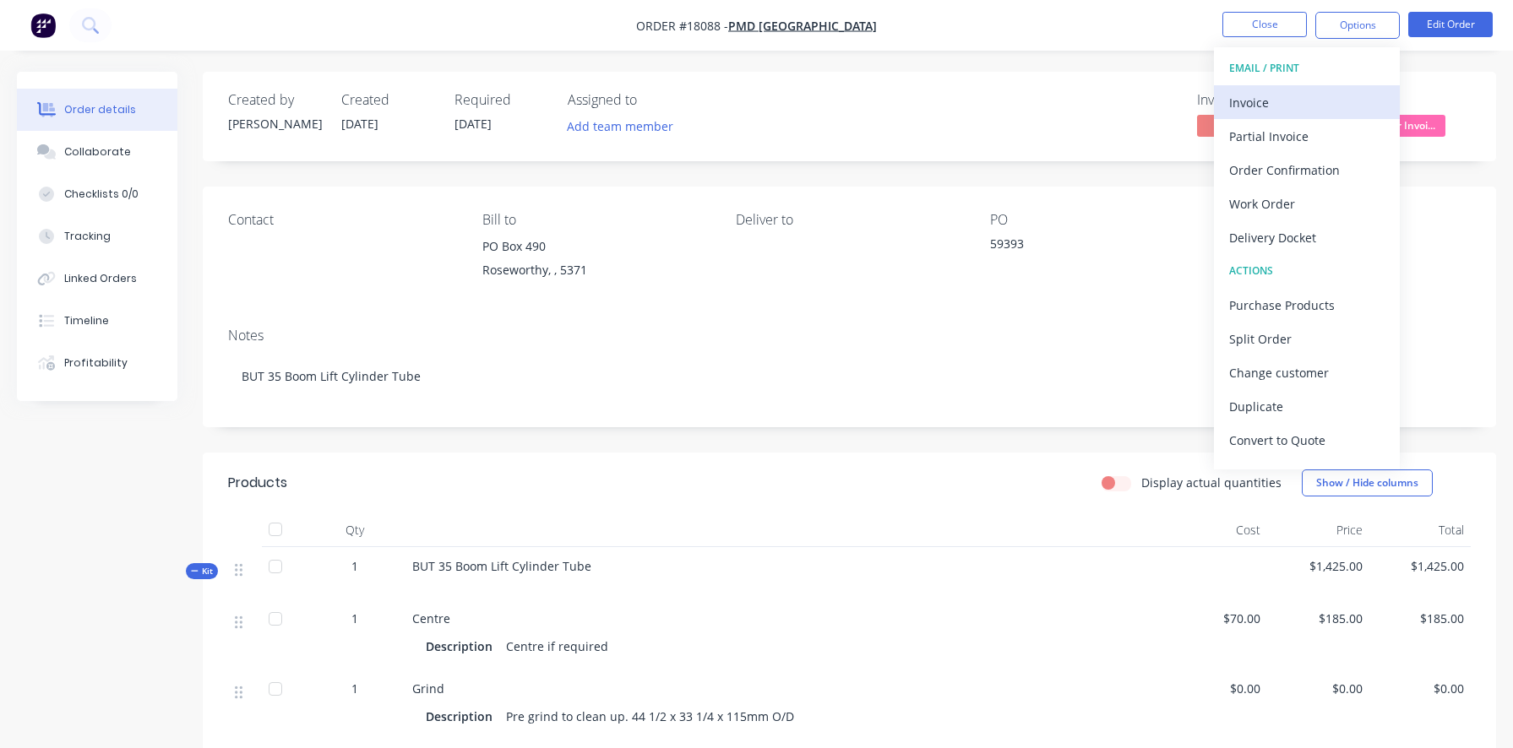
click at [1282, 102] on div "Invoice" at bounding box center [1306, 102] width 155 height 24
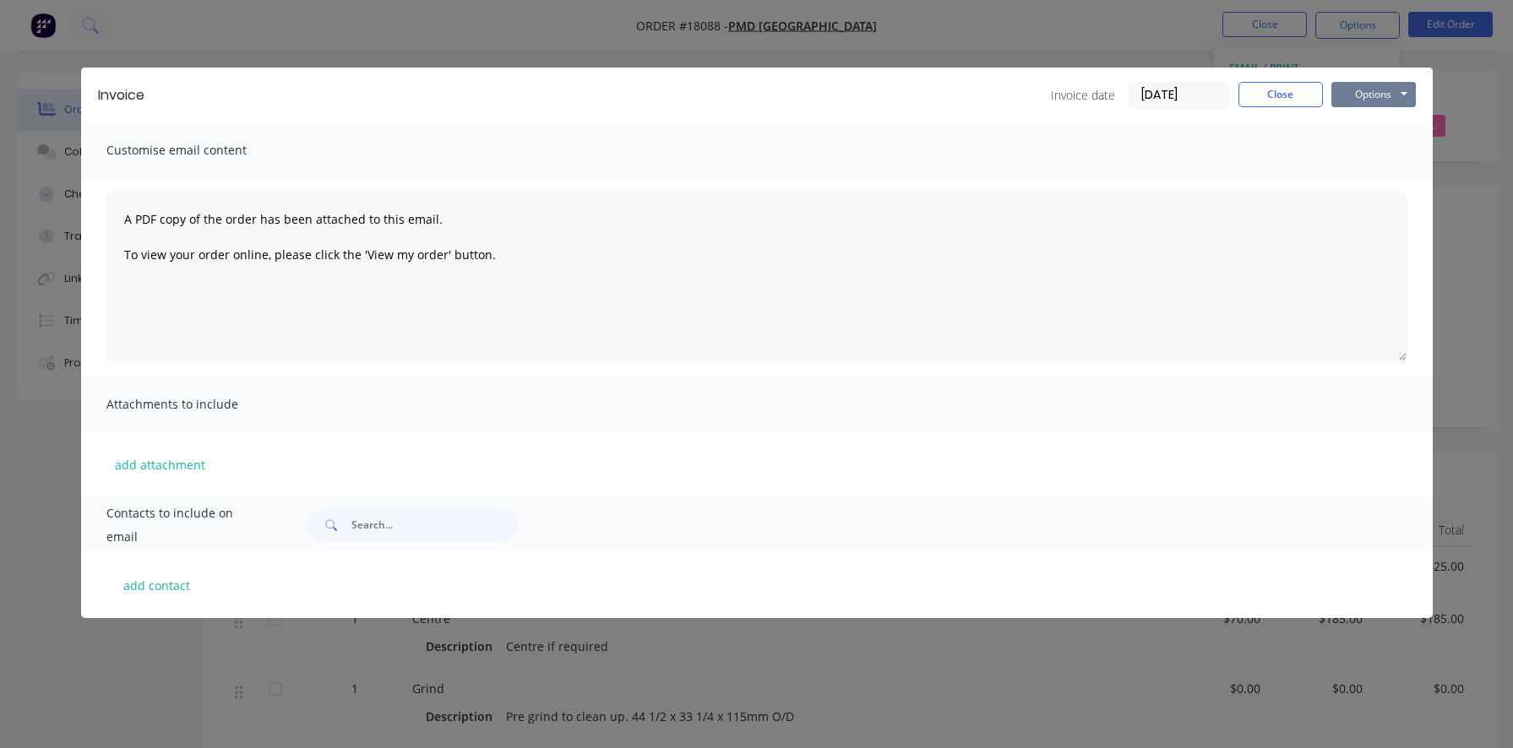
click at [1389, 92] on button "Options" at bounding box center [1373, 94] width 84 height 25
click at [1373, 148] on button "Print" at bounding box center [1385, 153] width 108 height 28
click at [1288, 92] on button "Close" at bounding box center [1280, 94] width 84 height 25
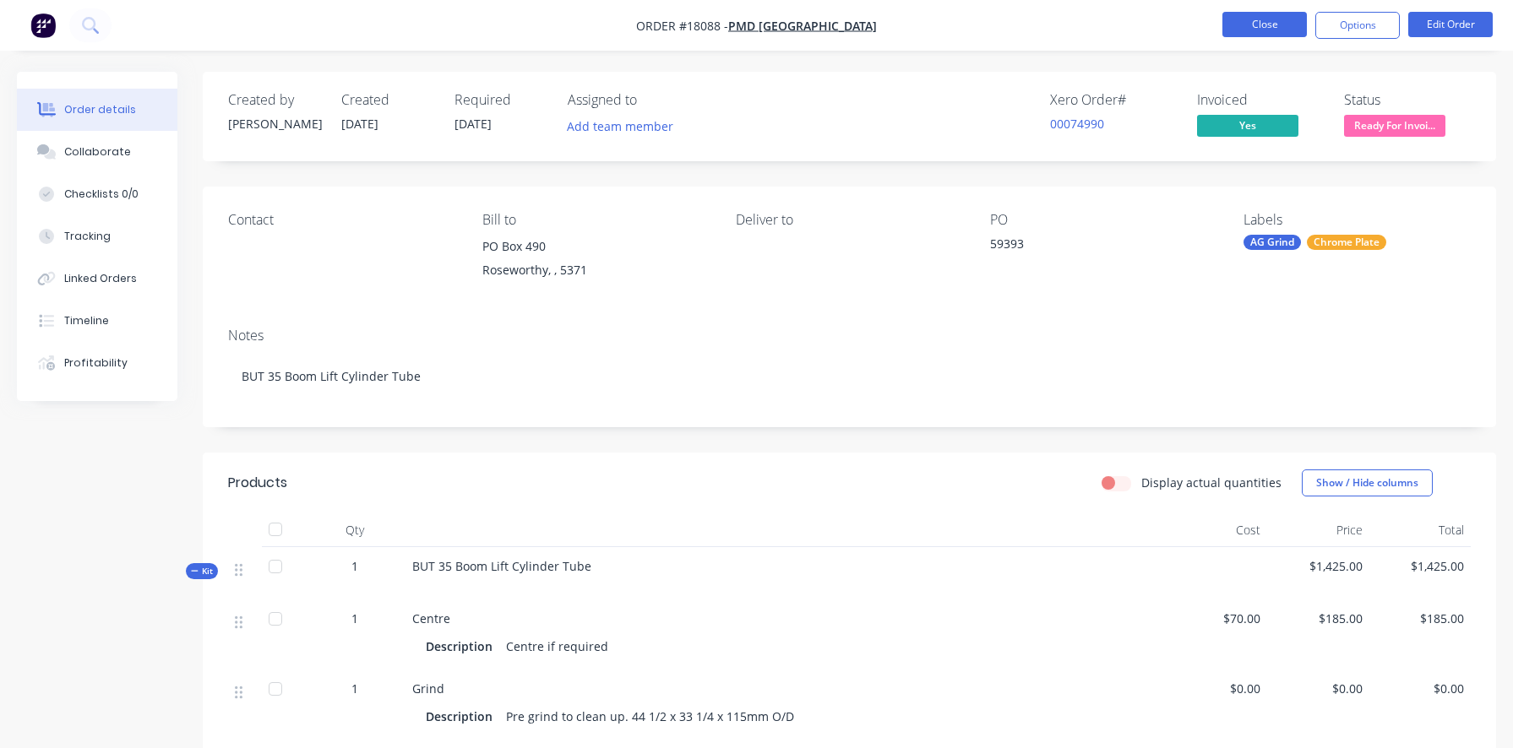
click at [1265, 24] on button "Close" at bounding box center [1264, 24] width 84 height 25
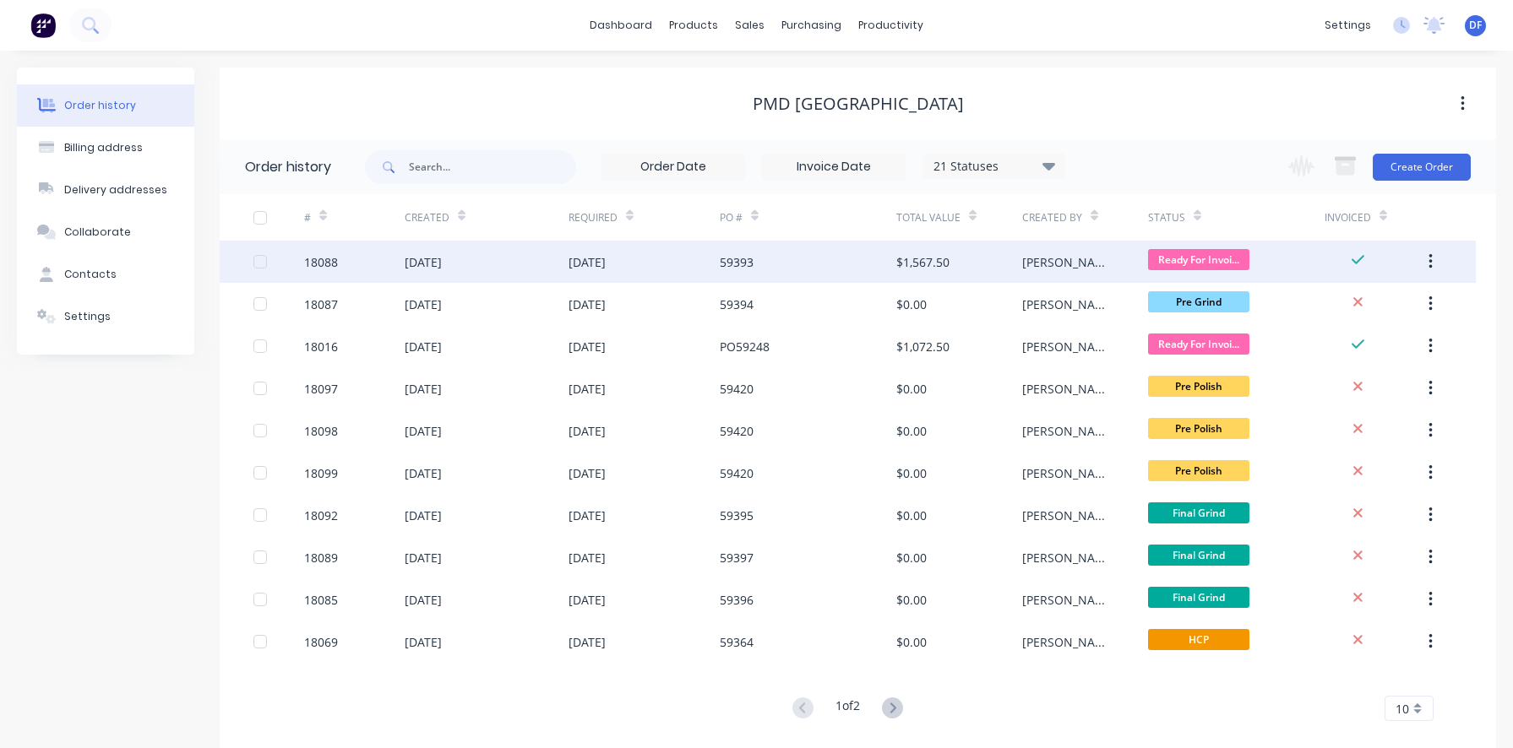
click at [606, 265] on div "23 Sep 2025" at bounding box center [586, 262] width 37 height 18
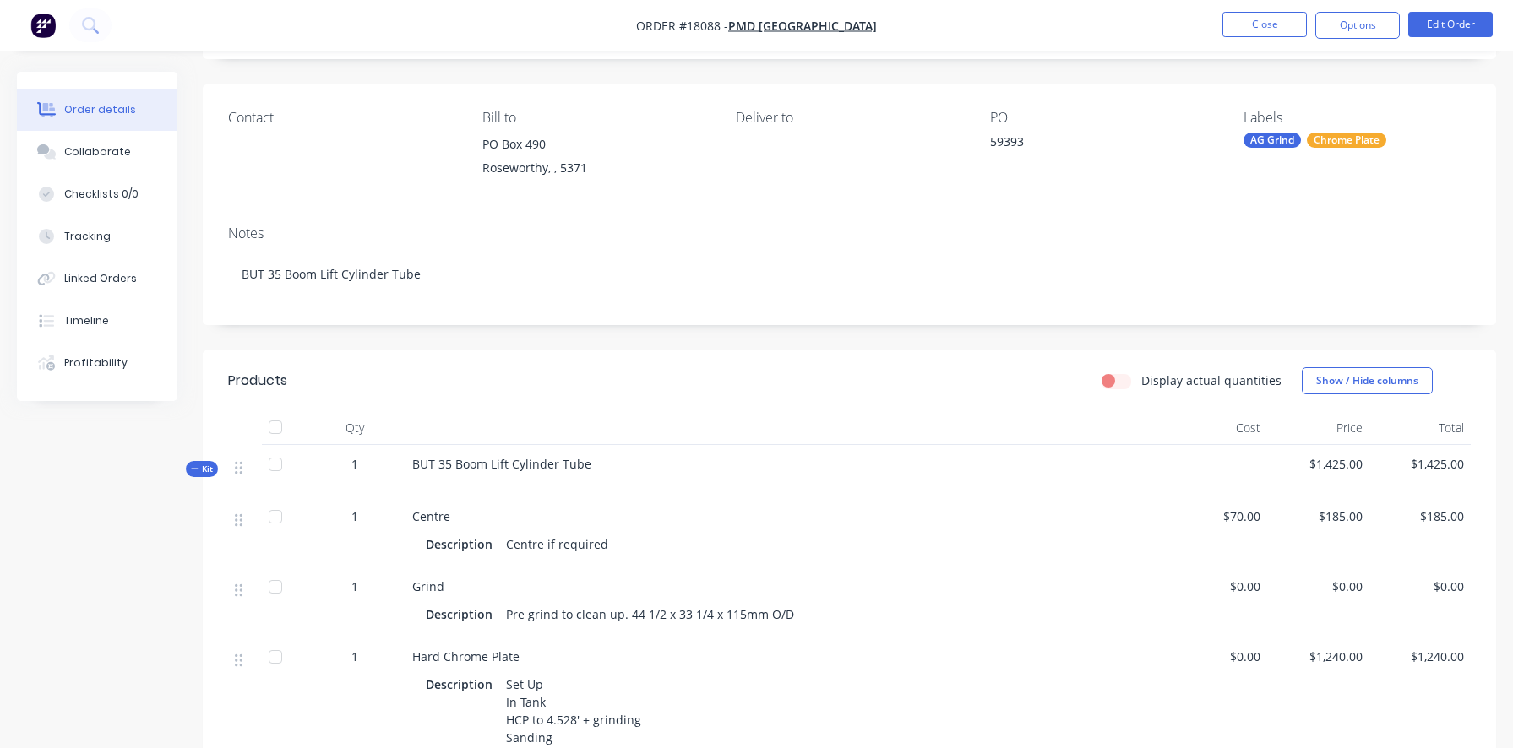
scroll to position [91, 0]
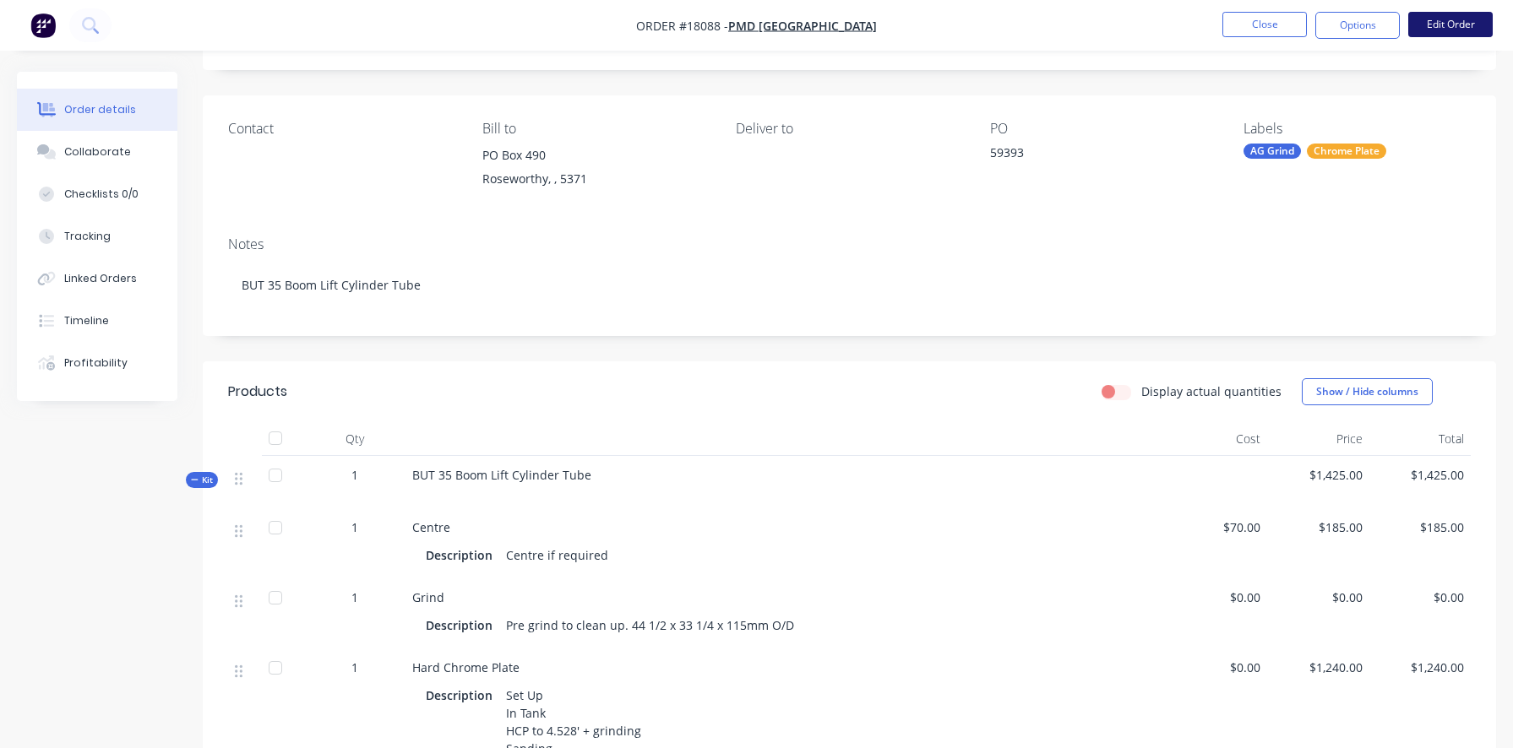
click at [1436, 15] on button "Edit Order" at bounding box center [1450, 24] width 84 height 25
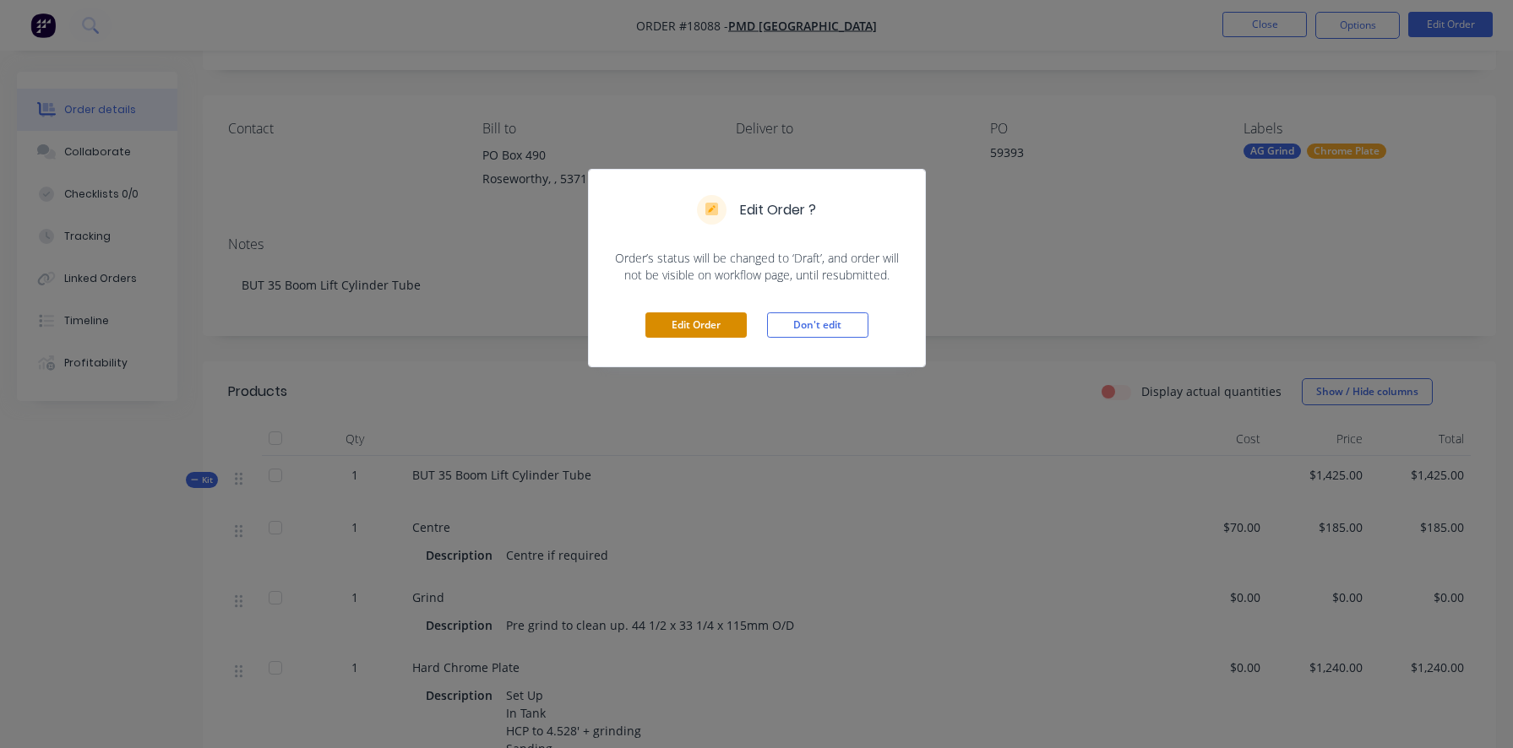
click at [690, 321] on button "Edit Order" at bounding box center [695, 324] width 101 height 25
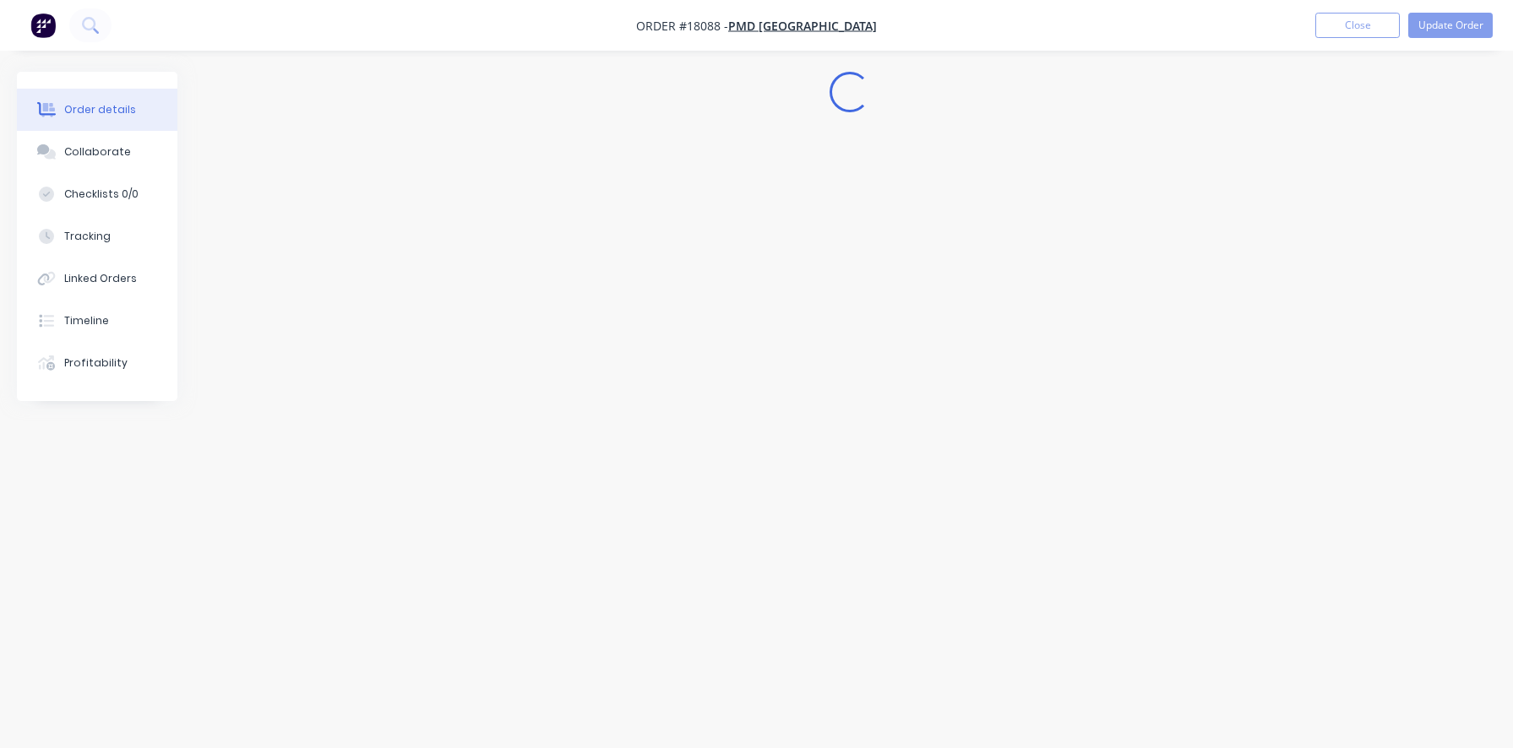
scroll to position [0, 0]
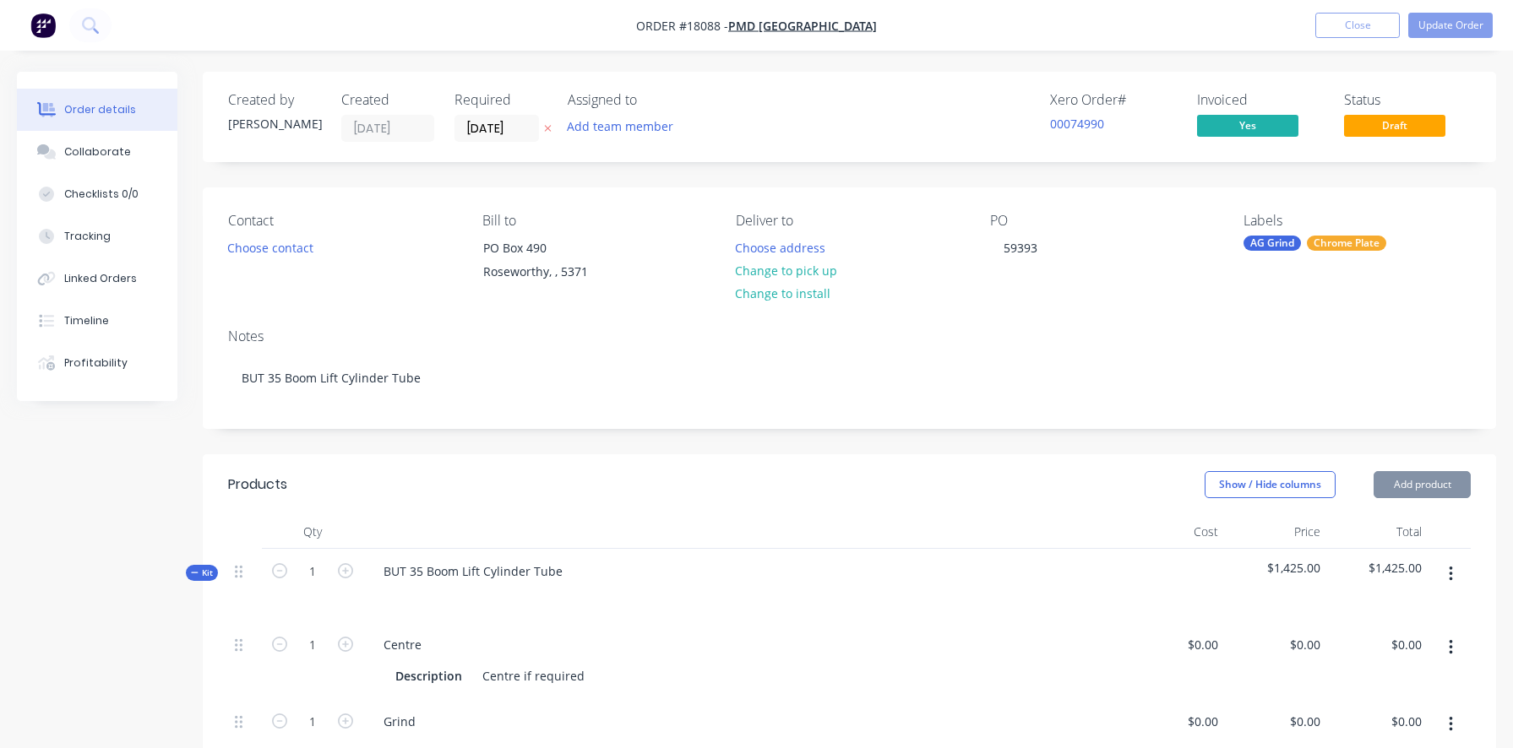
type input "$70.00"
type input "$185.00"
type input "$1,240.00"
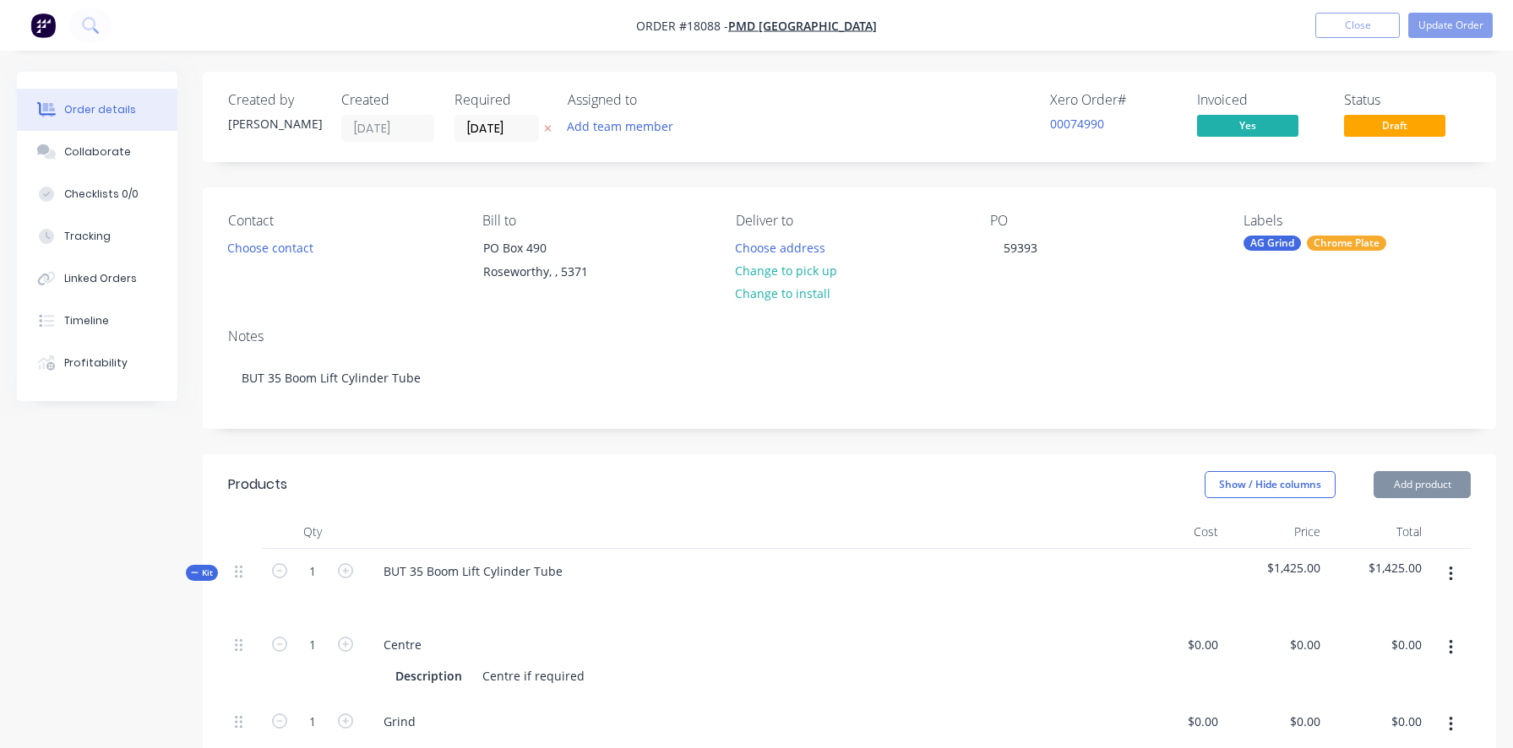
type input "$381.00"
click at [347, 572] on icon "button" at bounding box center [345, 570] width 15 height 15
type input "2"
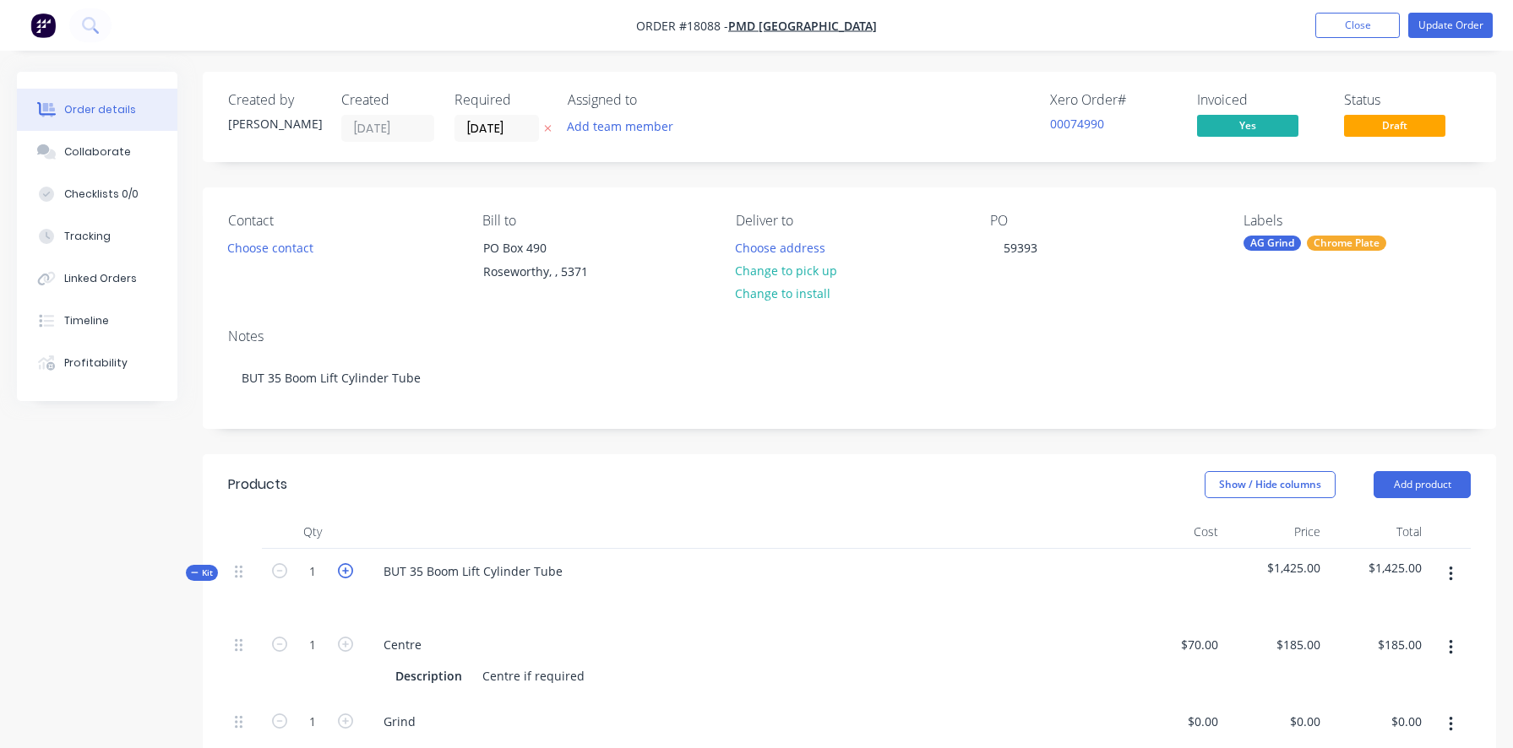
type input "2"
type input "$370.00"
type input "$2,480.00"
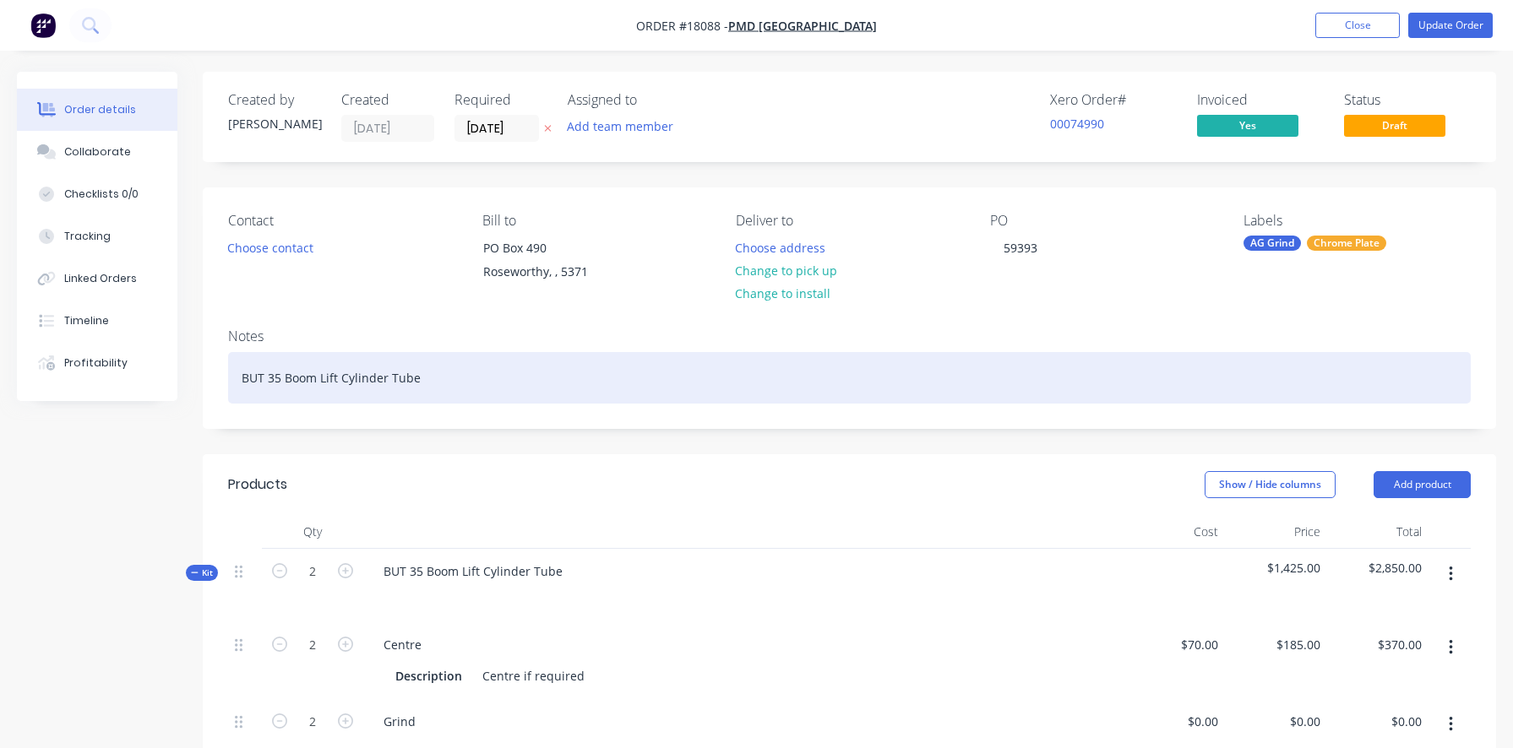
click at [438, 378] on div "BUT 35 Boom Lift Cylinder Tube" at bounding box center [849, 378] width 1242 height 52
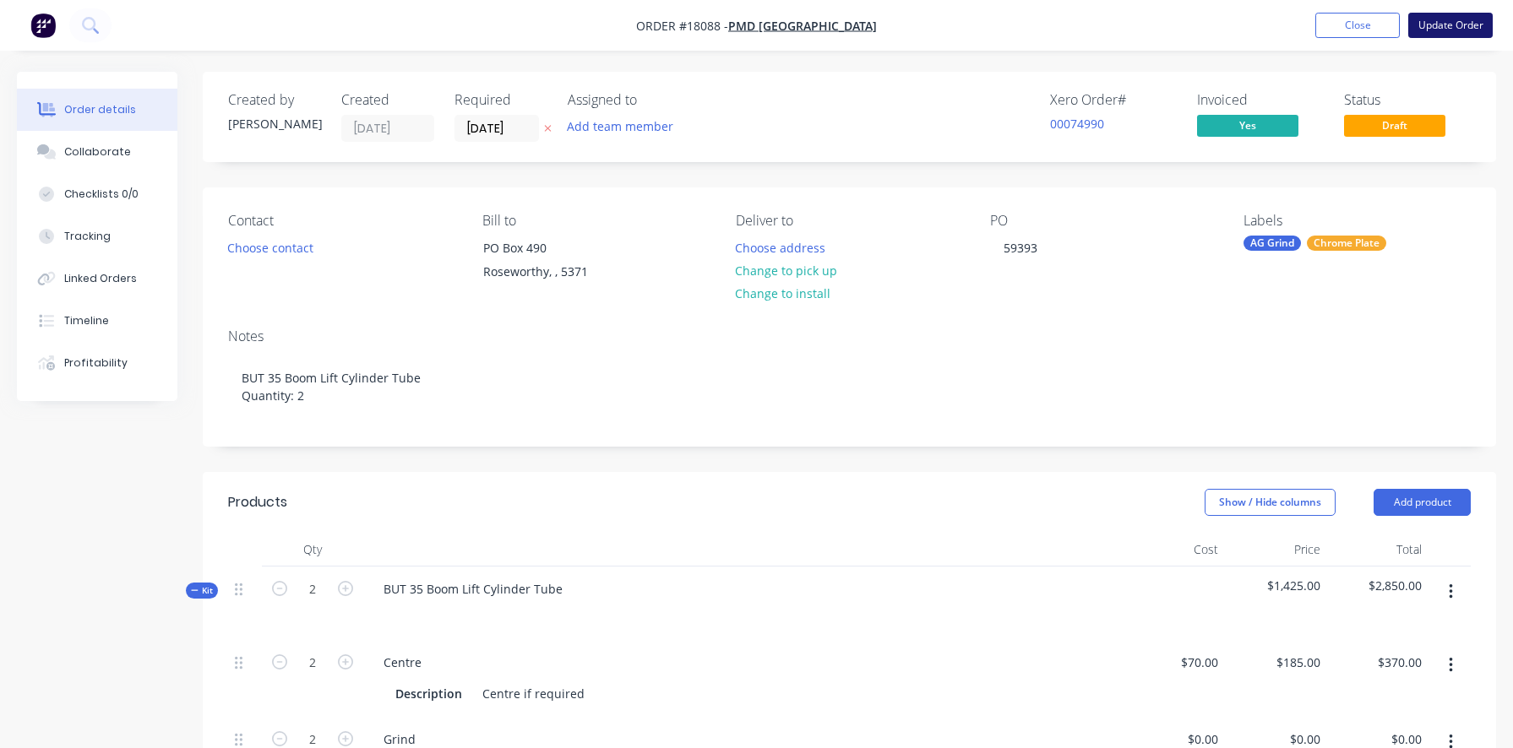
click at [1451, 24] on button "Update Order" at bounding box center [1450, 25] width 84 height 25
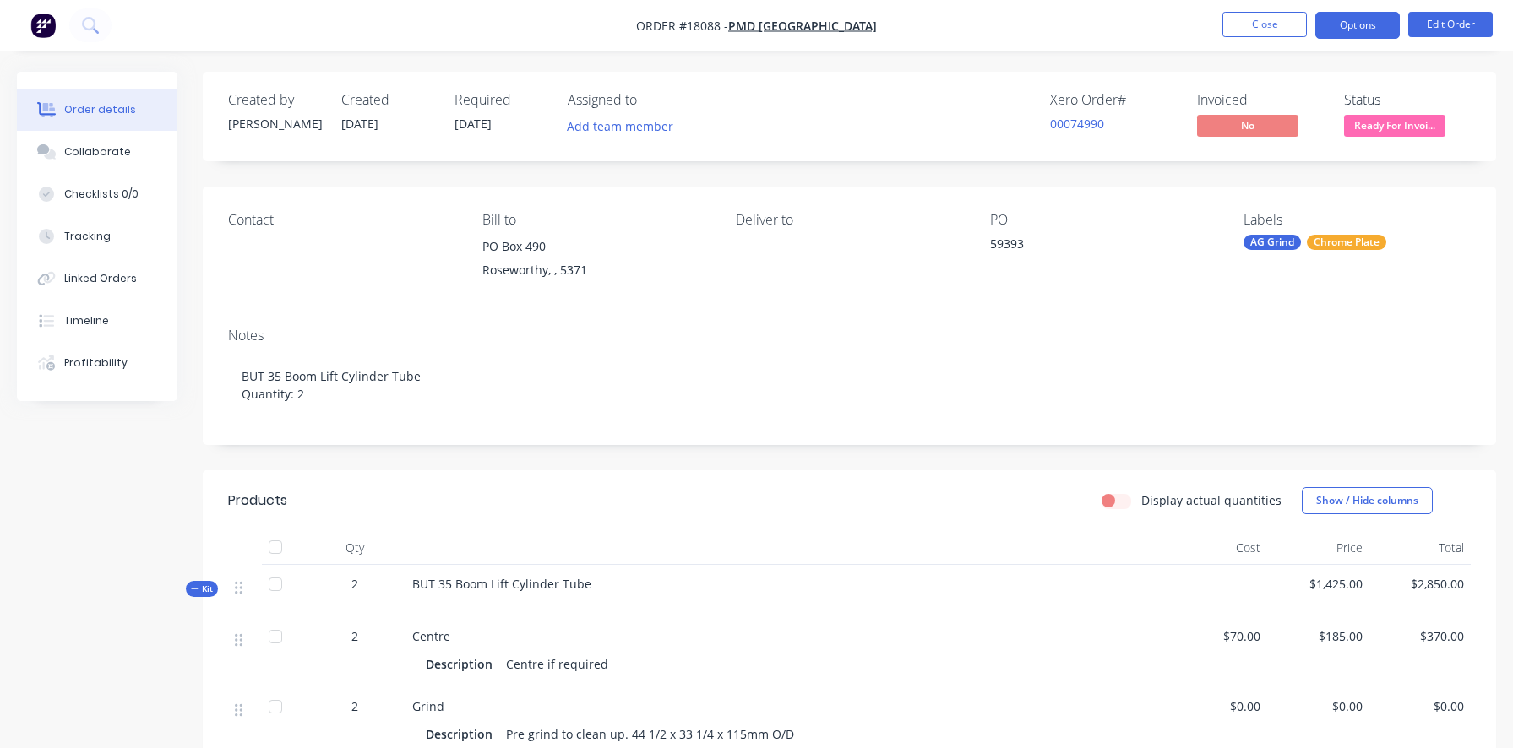
click at [1356, 21] on button "Options" at bounding box center [1357, 25] width 84 height 27
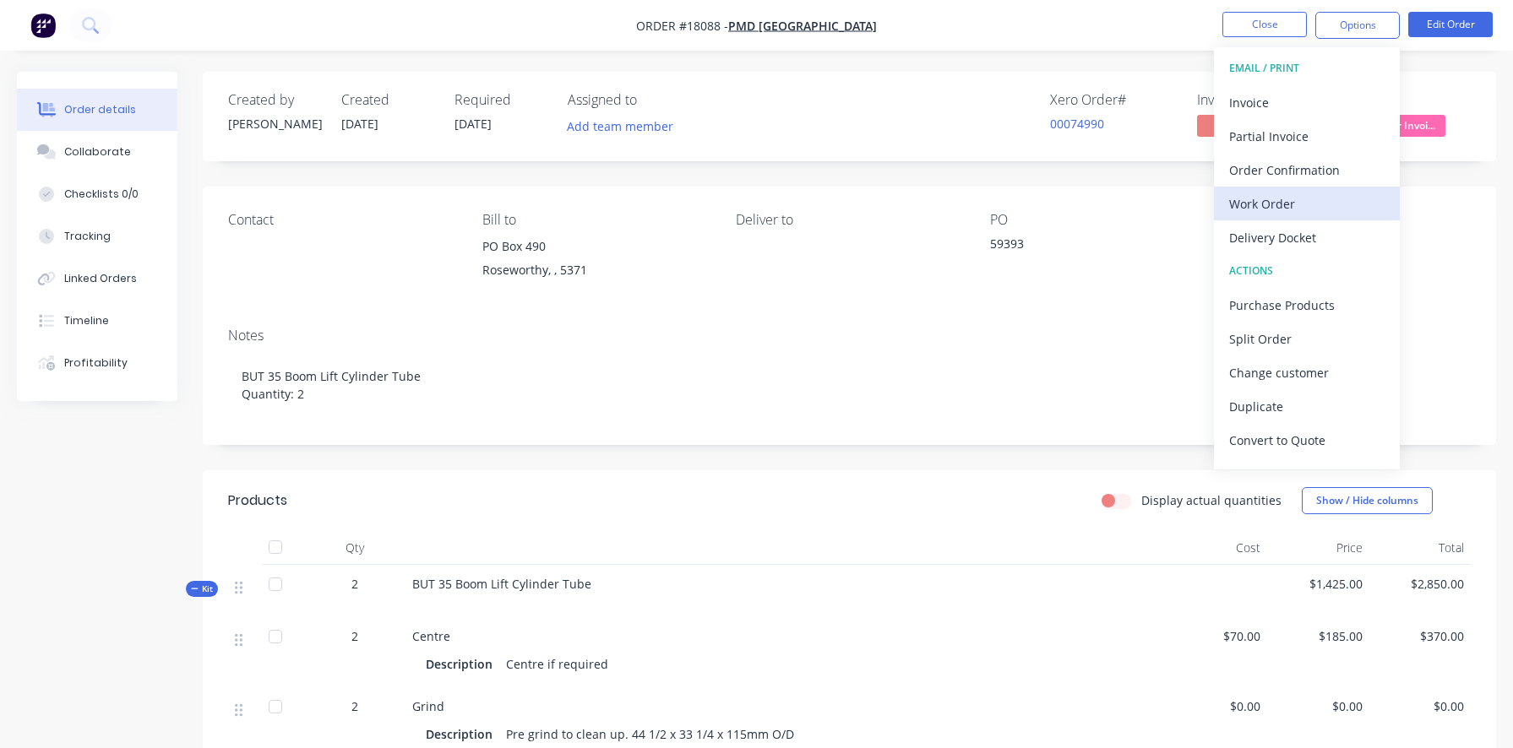
click at [1332, 207] on div "Work Order" at bounding box center [1306, 204] width 155 height 24
click at [1259, 204] on div "Custom" at bounding box center [1306, 204] width 155 height 24
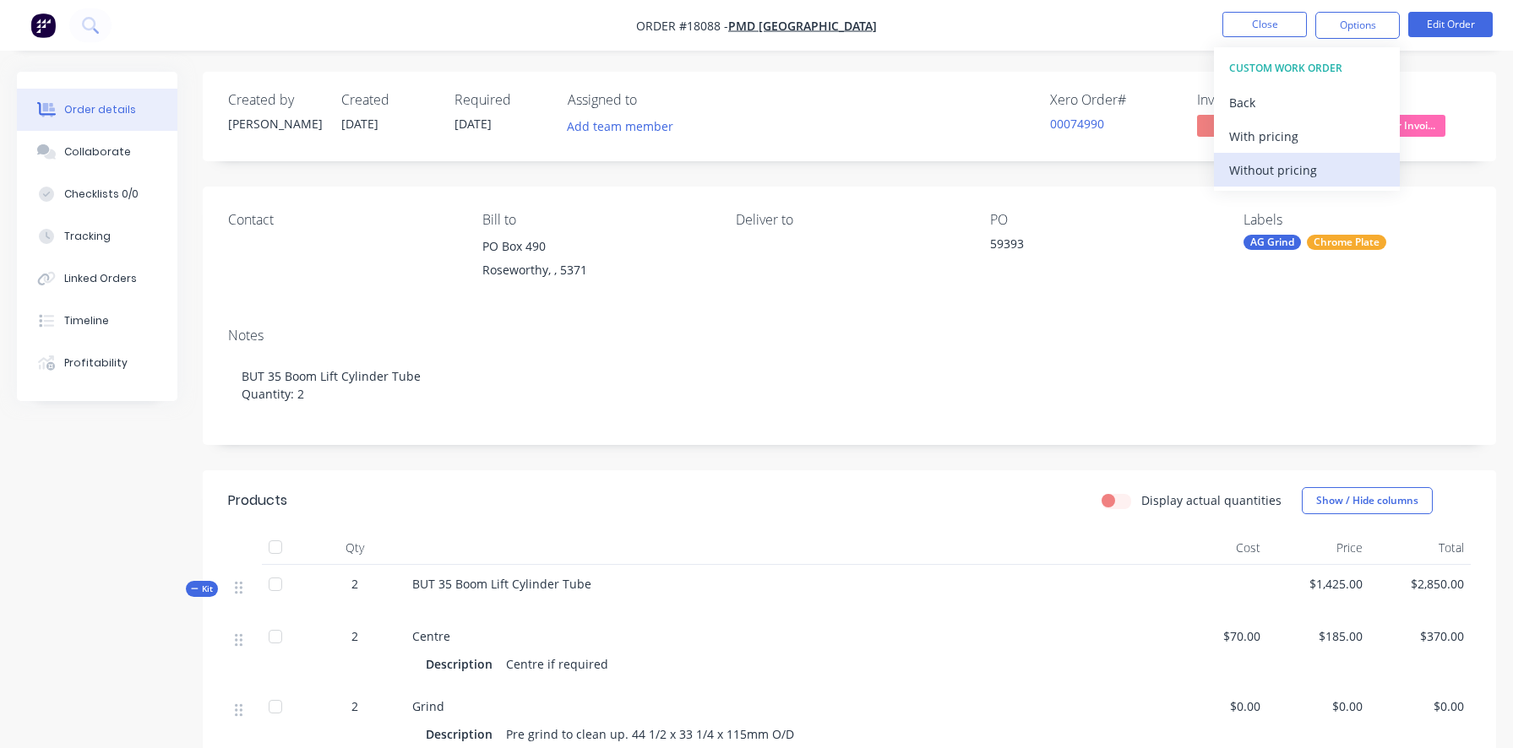
click at [1277, 173] on div "Without pricing" at bounding box center [1306, 170] width 155 height 24
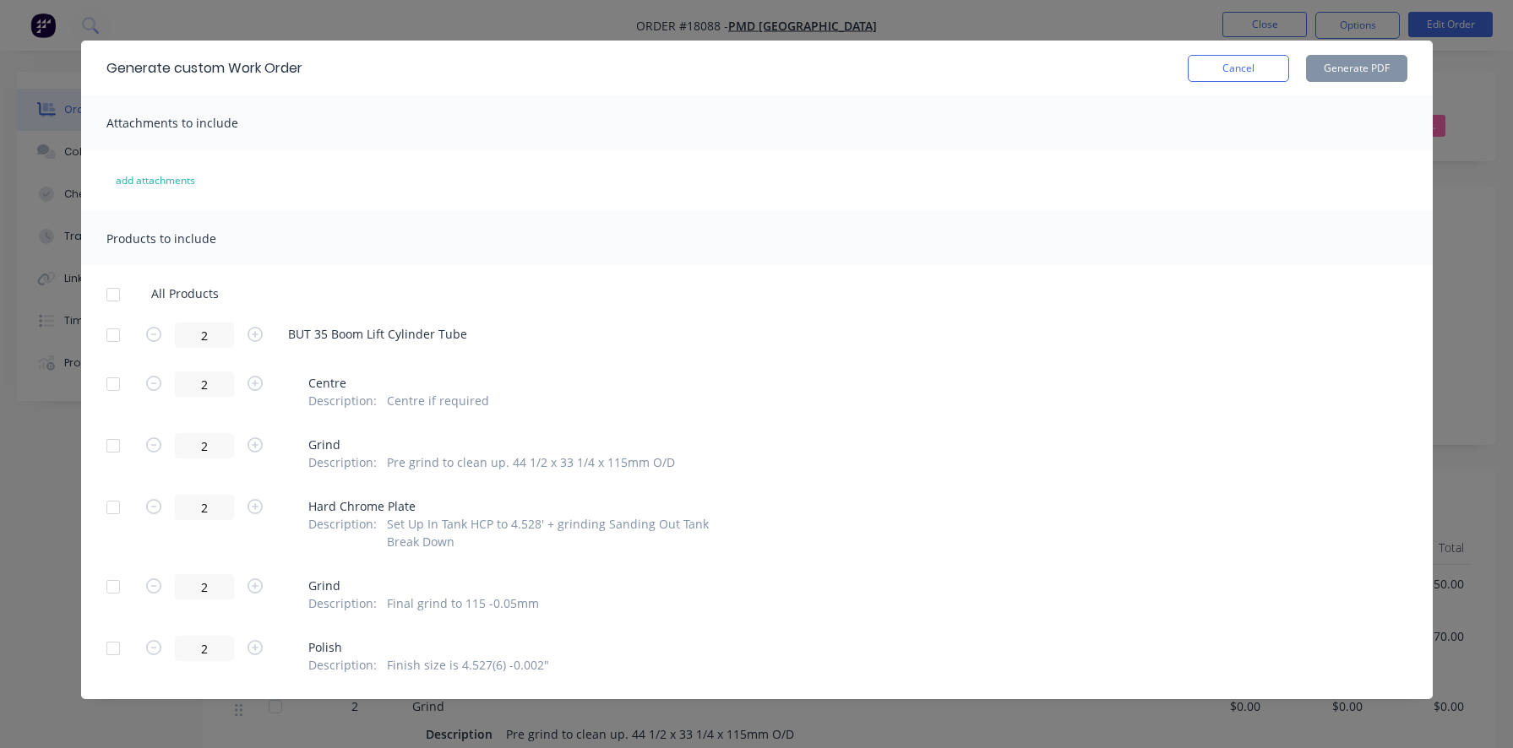
scroll to position [27, 0]
click at [1212, 72] on button "Cancel" at bounding box center [1237, 68] width 101 height 27
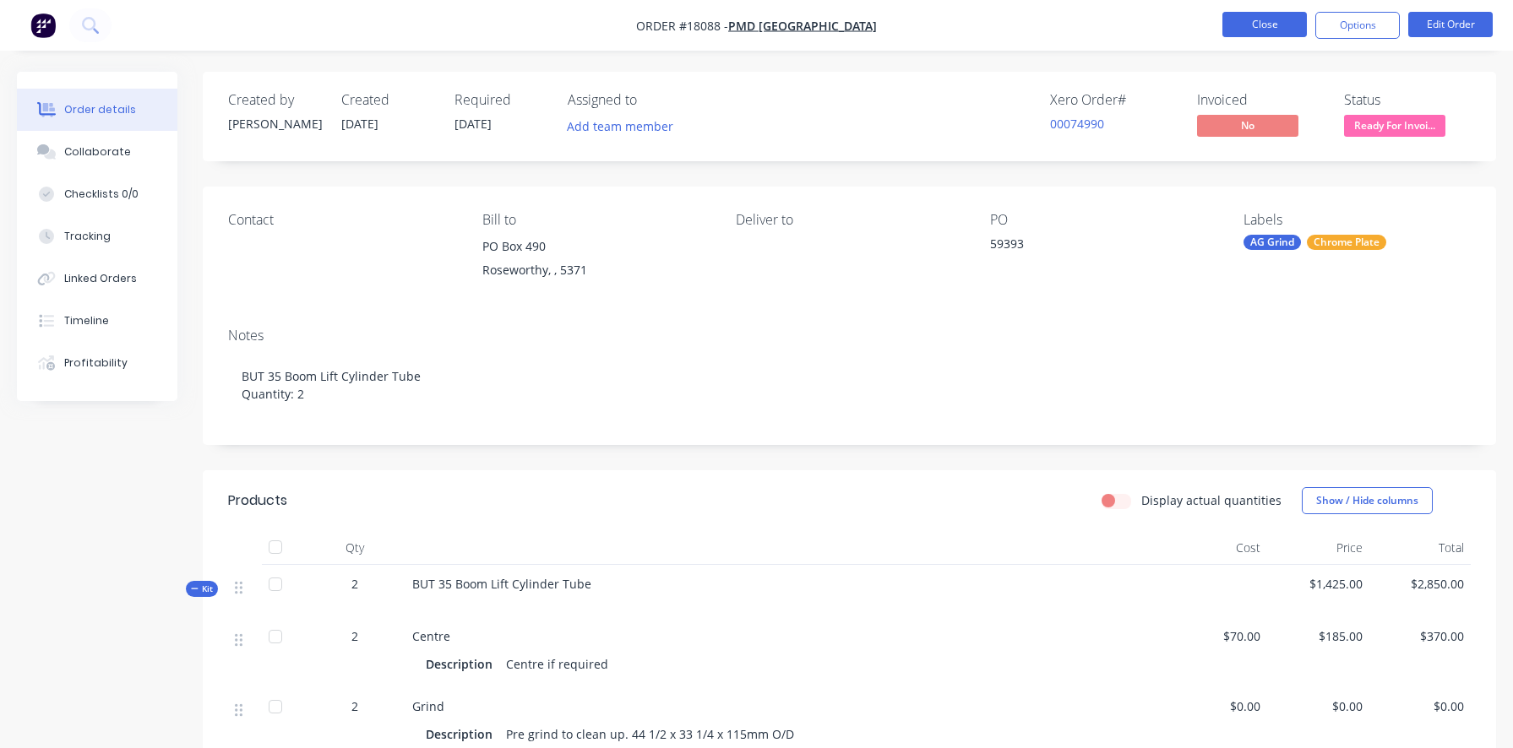
click at [1269, 24] on button "Close" at bounding box center [1264, 24] width 84 height 25
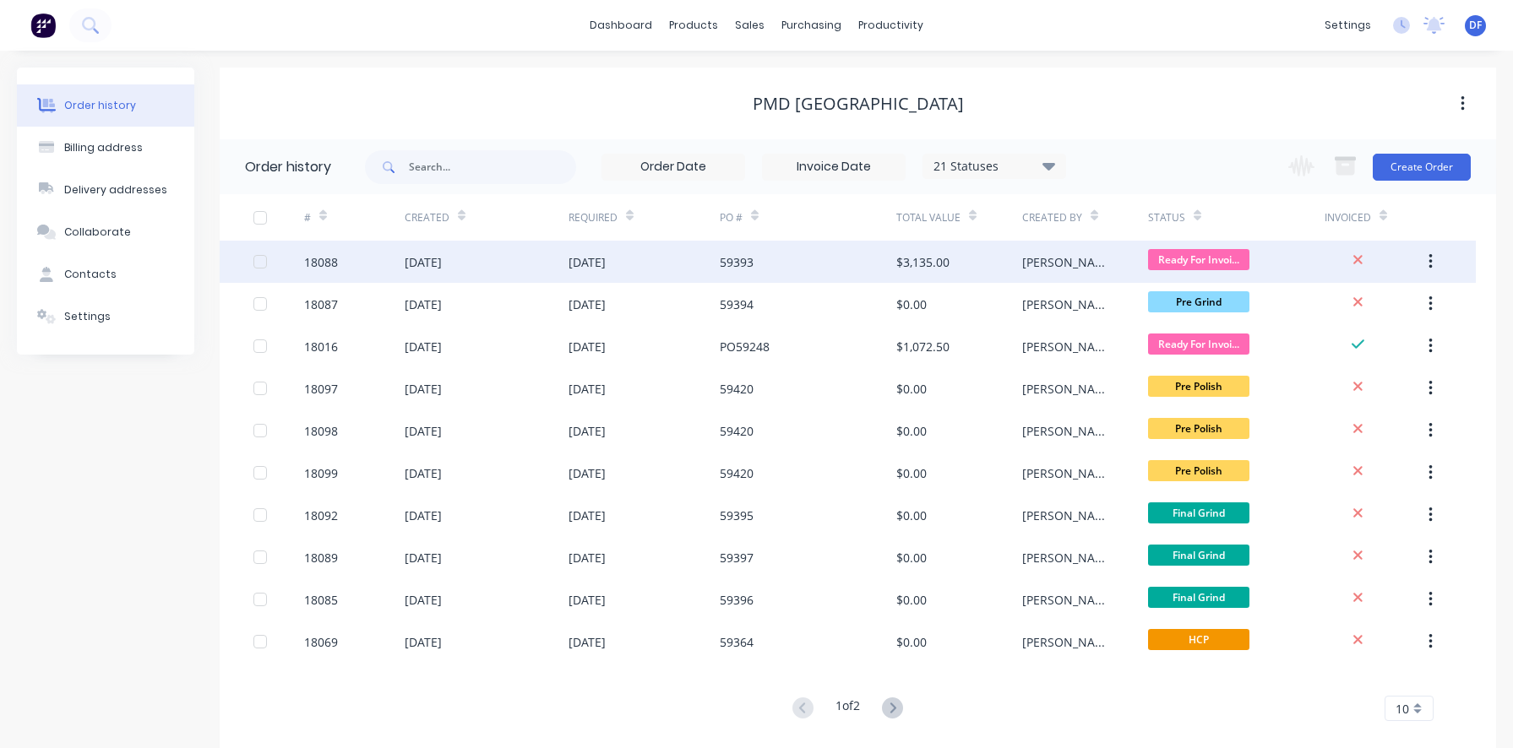
click at [1433, 265] on button "button" at bounding box center [1430, 262] width 40 height 30
